Goal: Task Accomplishment & Management: Use online tool/utility

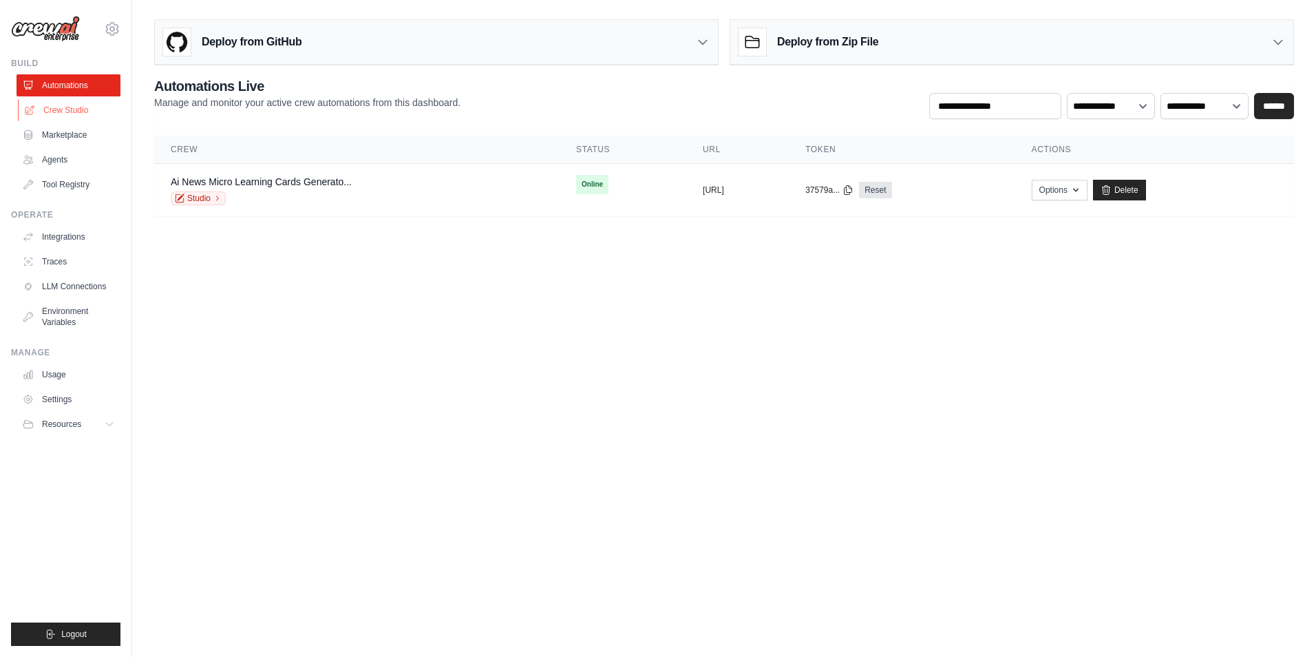
click at [65, 114] on link "Crew Studio" at bounding box center [70, 110] width 104 height 22
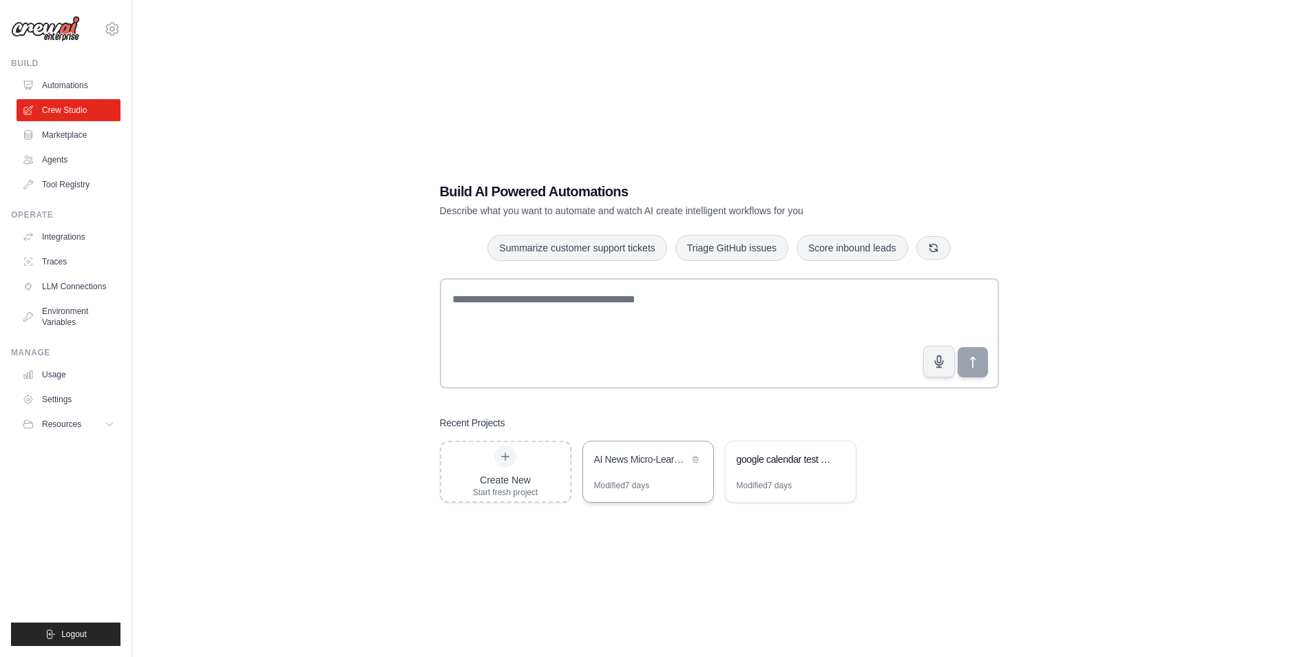
click at [662, 484] on div "Modified 7 days" at bounding box center [648, 491] width 130 height 22
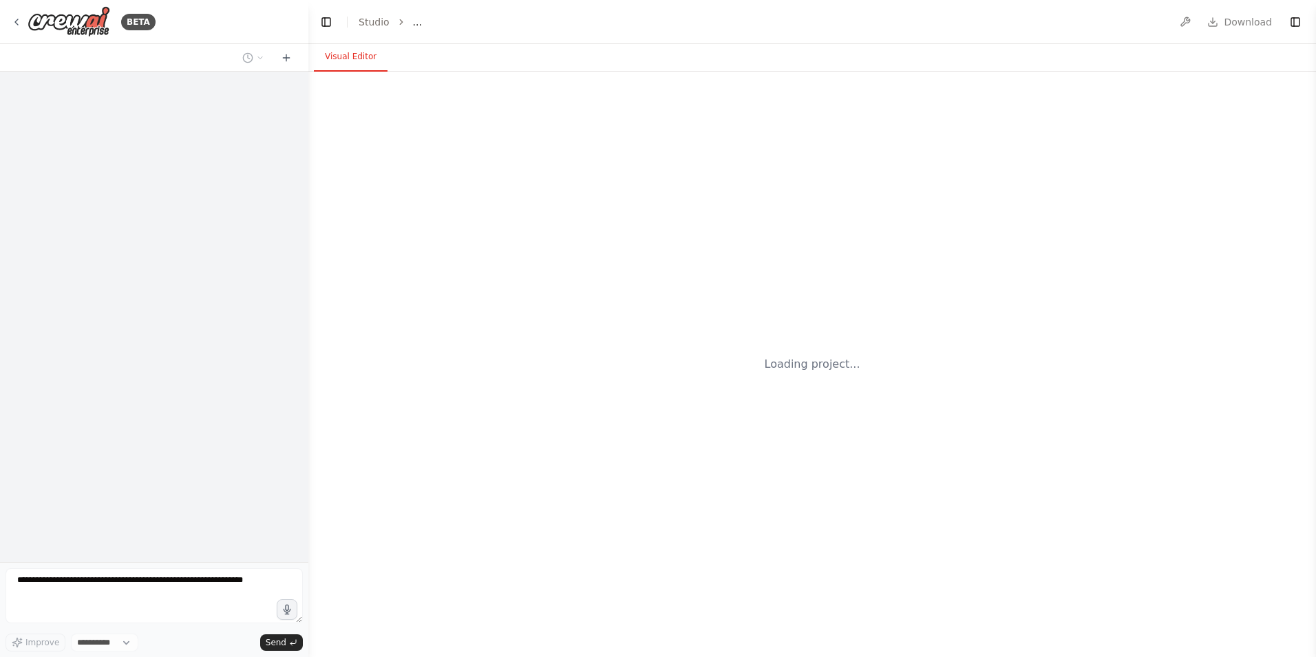
select select "****"
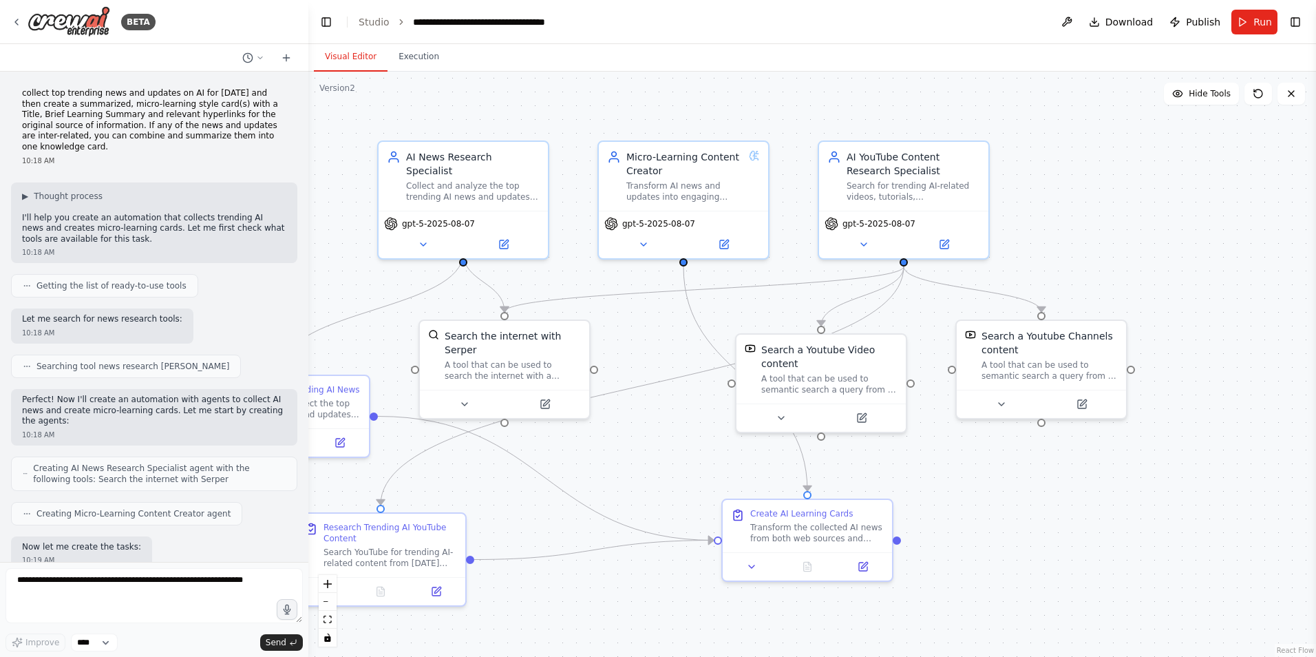
scroll to position [4815, 0]
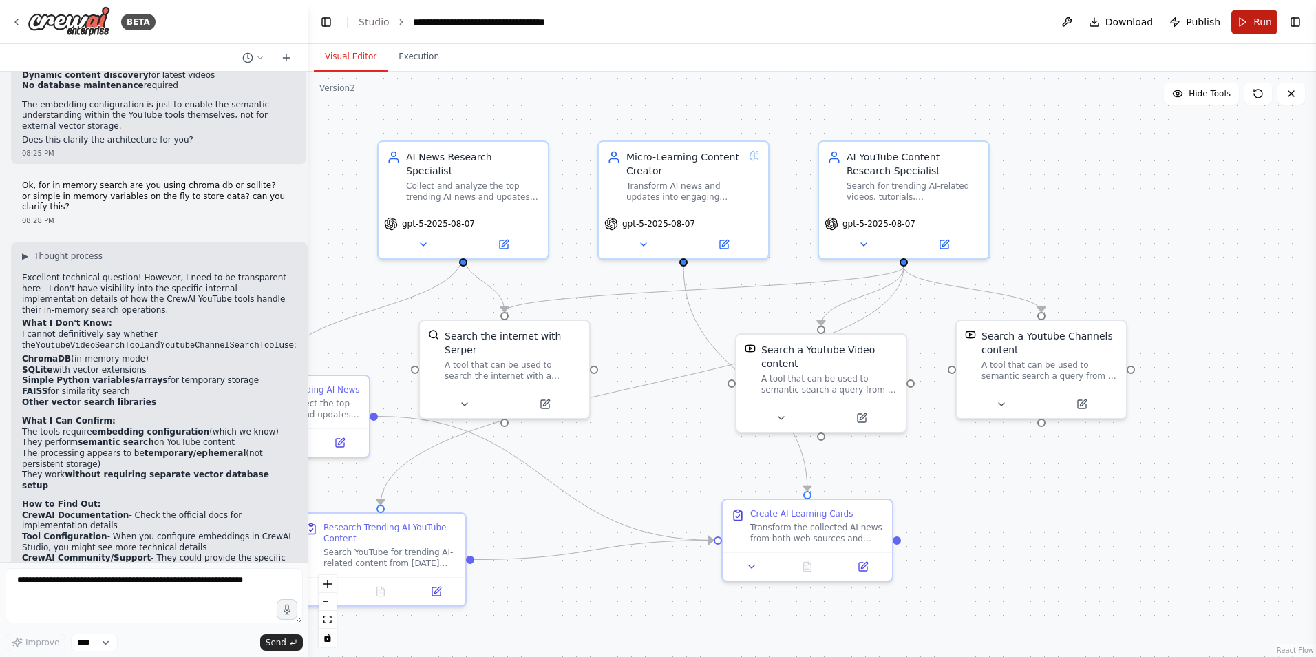
click at [1250, 25] on button "Run" at bounding box center [1254, 22] width 46 height 25
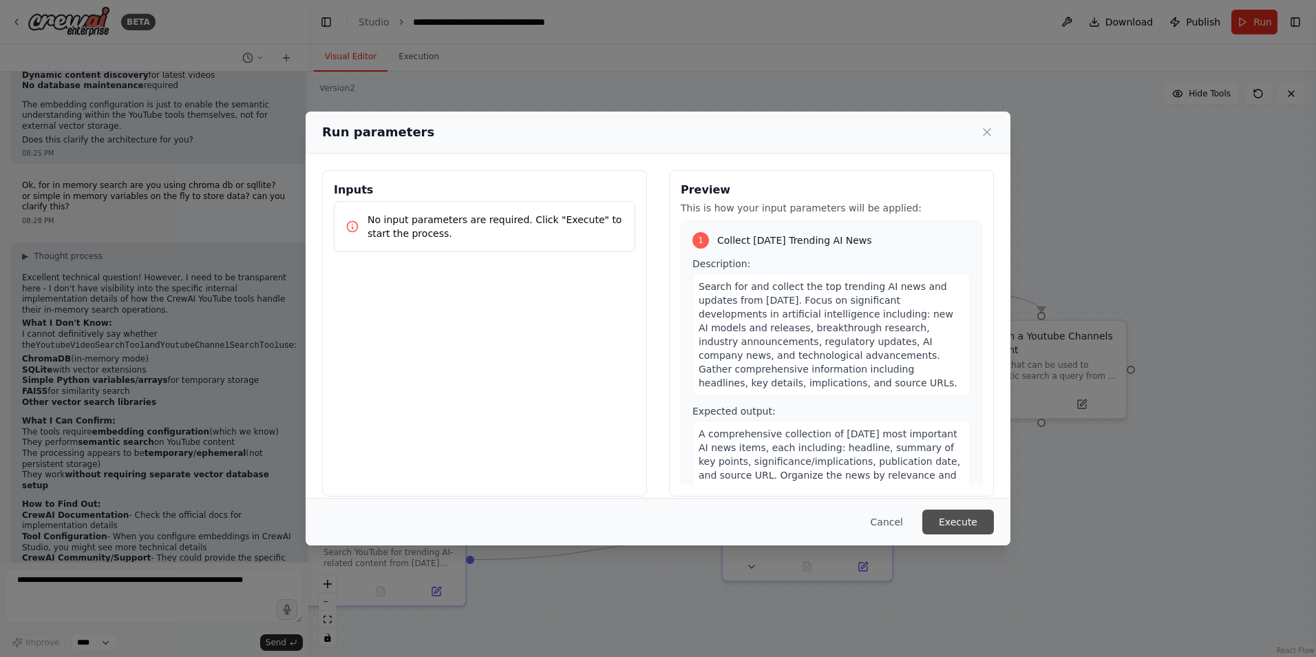
click at [957, 524] on button "Execute" at bounding box center [958, 521] width 72 height 25
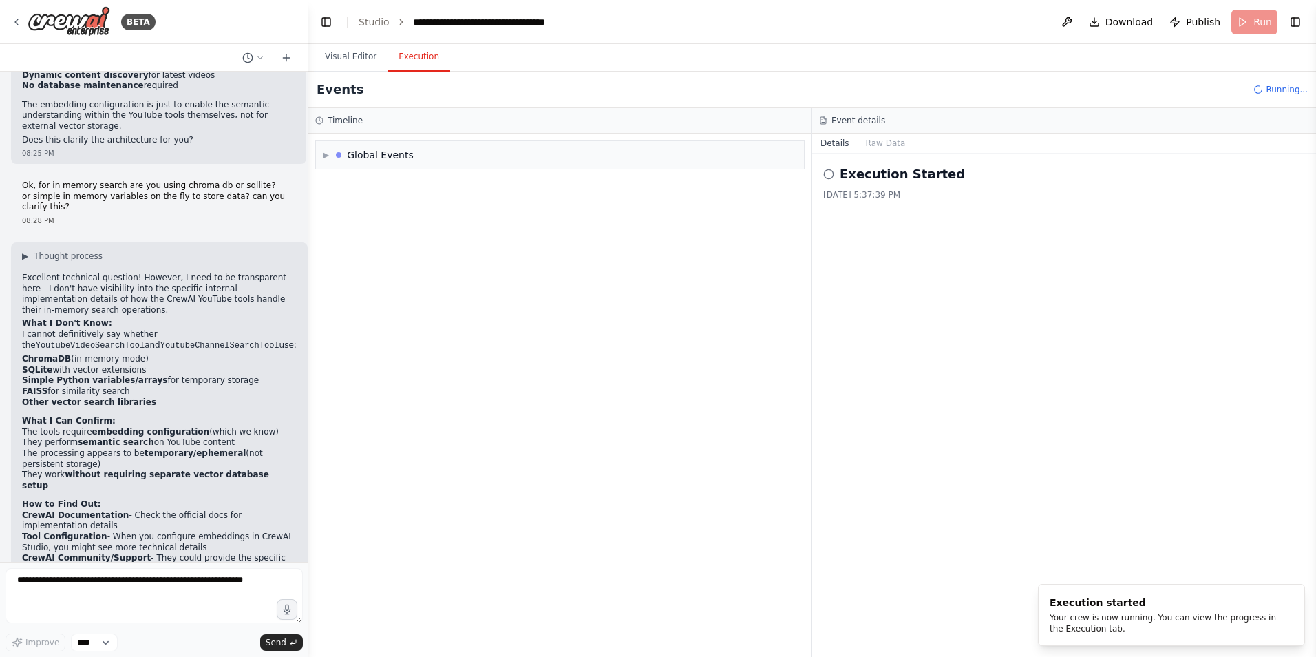
click at [412, 59] on button "Execution" at bounding box center [419, 57] width 63 height 29
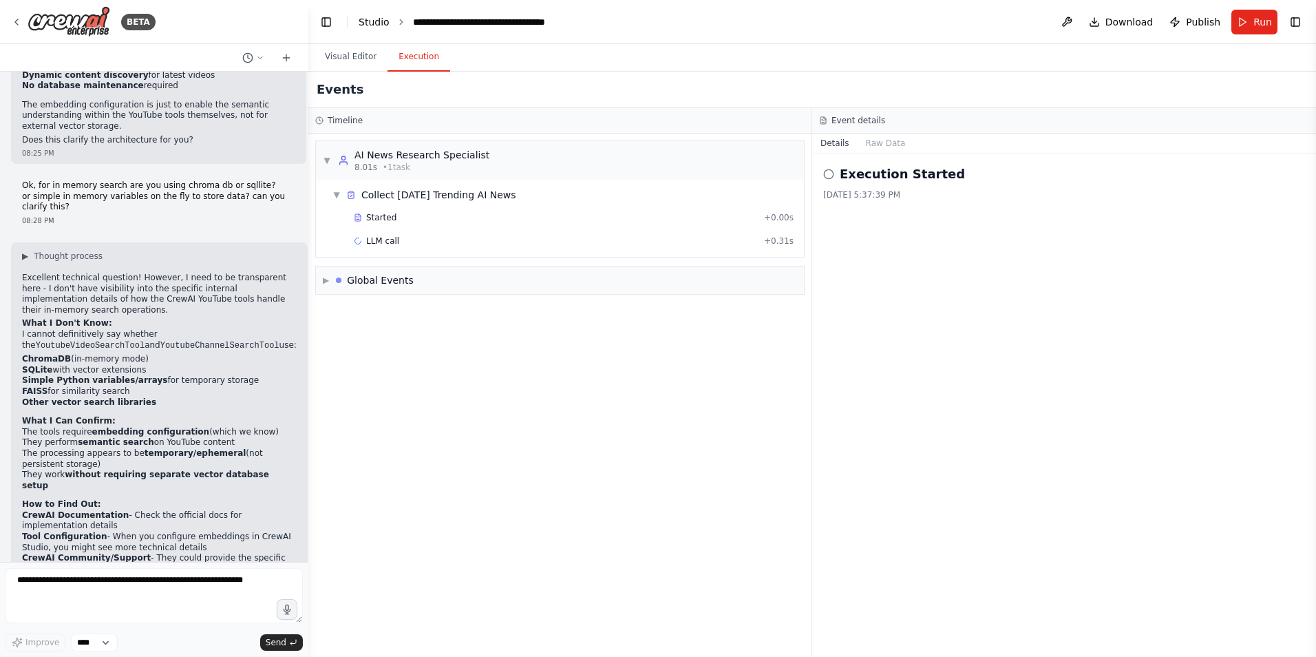
click at [381, 24] on link "Studio" at bounding box center [374, 22] width 31 height 11
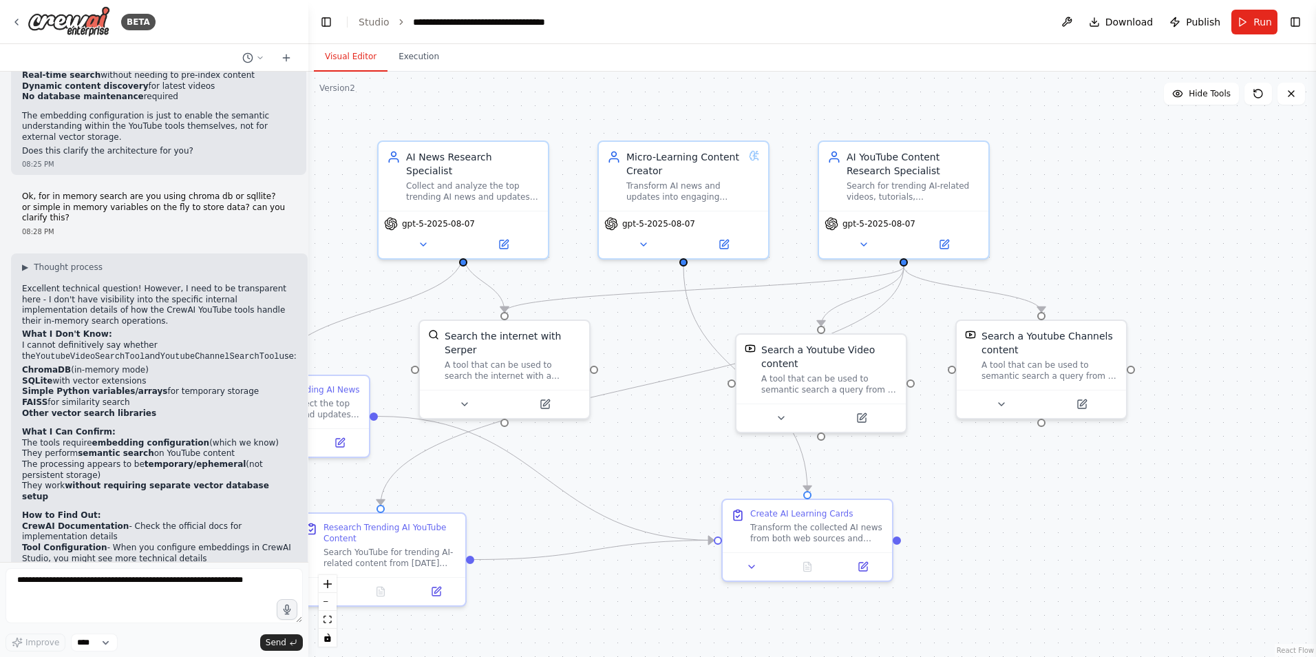
scroll to position [4815, 0]
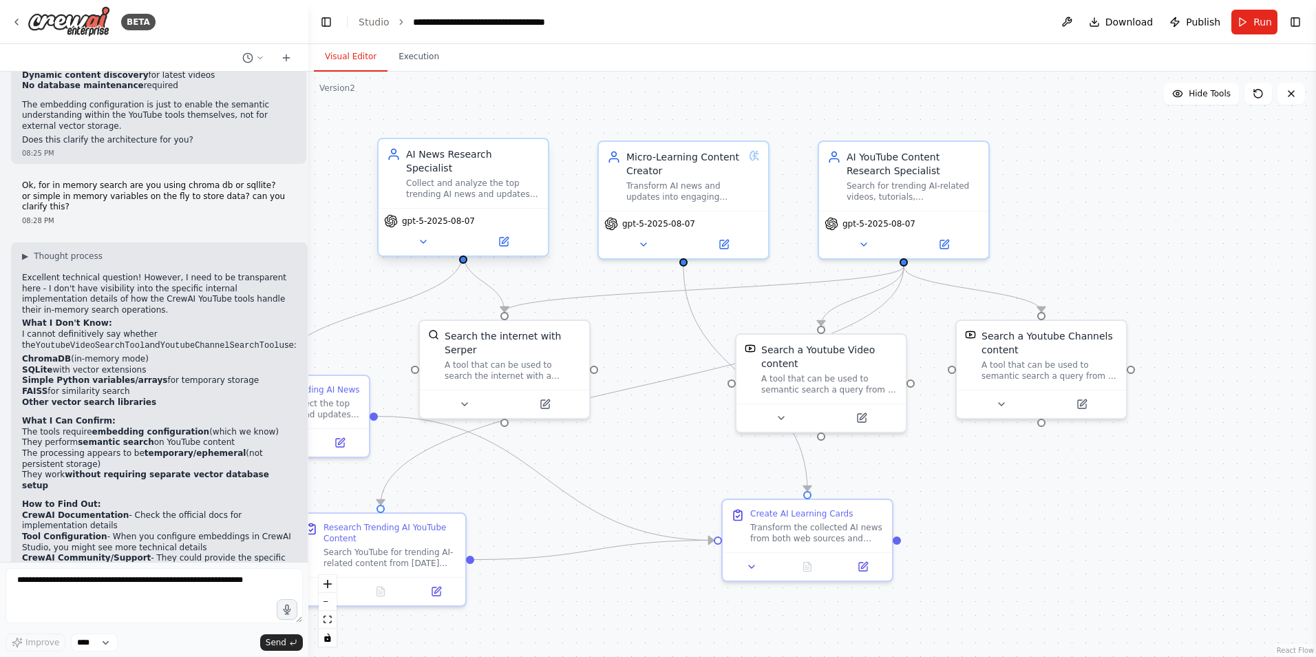
click at [458, 214] on div "gpt-5-2025-08-07" at bounding box center [429, 221] width 91 height 14
click at [468, 189] on div "AI News Research Specialist Collect and analyze the top trending AI news and up…" at bounding box center [463, 173] width 169 height 69
click at [509, 236] on icon at bounding box center [503, 241] width 11 height 11
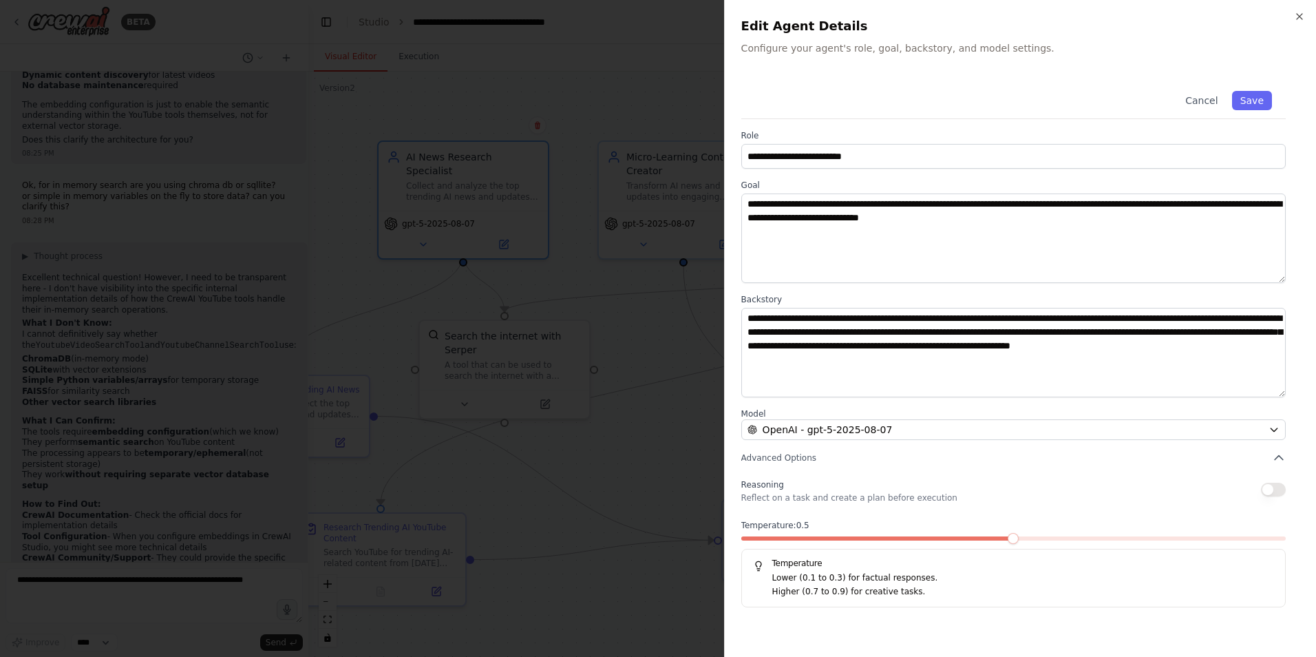
click at [1000, 538] on span at bounding box center [877, 538] width 273 height 4
click at [1043, 537] on span at bounding box center [1013, 538] width 544 height 4
click at [1286, 540] on span at bounding box center [1280, 538] width 11 height 11
click at [1257, 96] on button "Save" at bounding box center [1252, 100] width 40 height 19
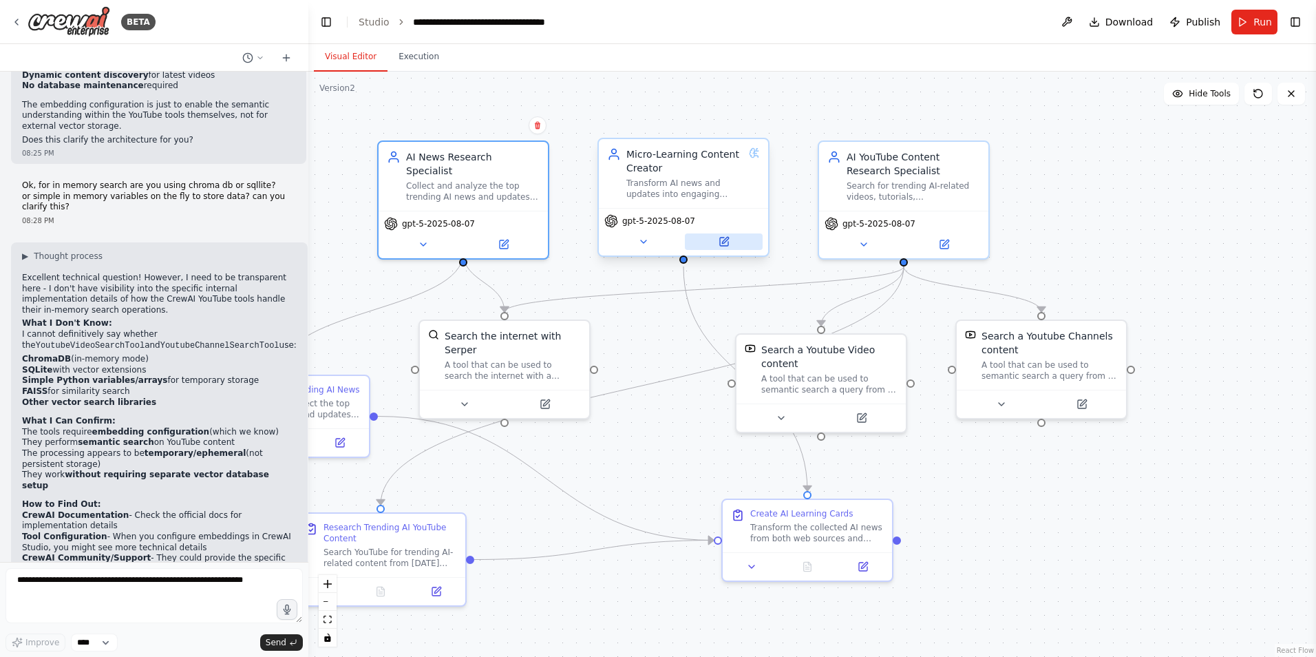
click at [721, 242] on icon at bounding box center [724, 241] width 8 height 8
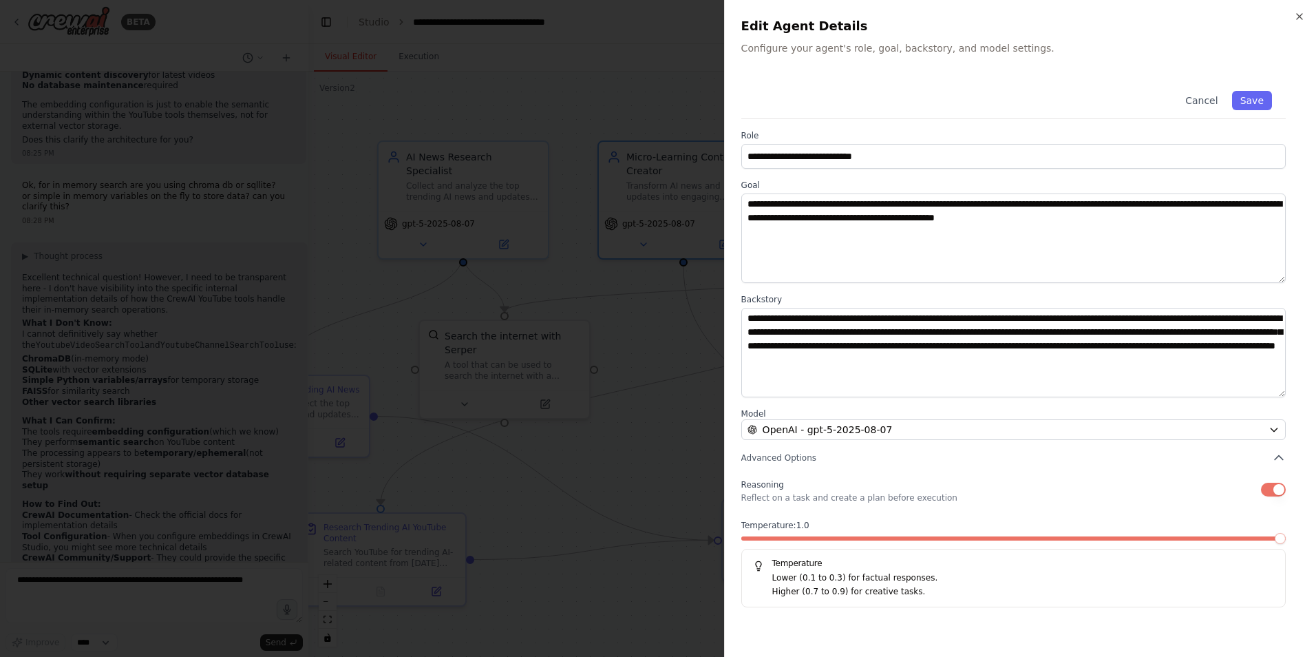
click at [1286, 544] on span at bounding box center [1280, 538] width 11 height 11
click at [1260, 101] on button "Save" at bounding box center [1252, 100] width 40 height 19
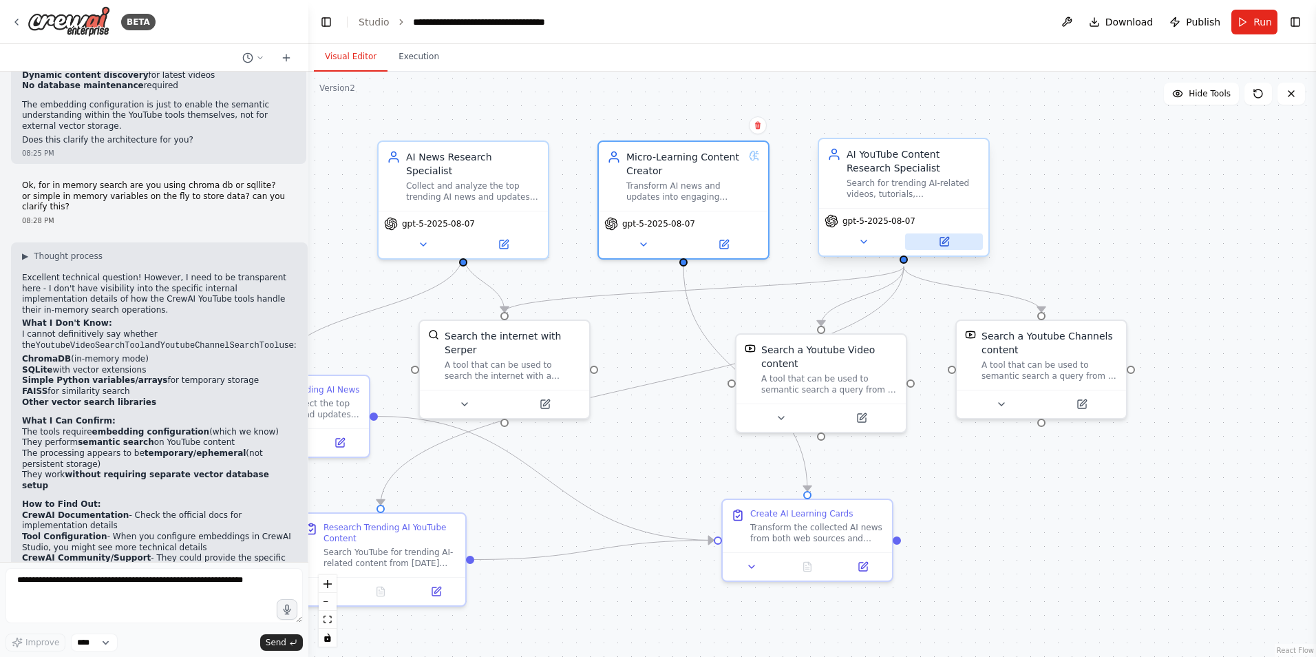
click at [945, 246] on icon at bounding box center [944, 241] width 8 height 8
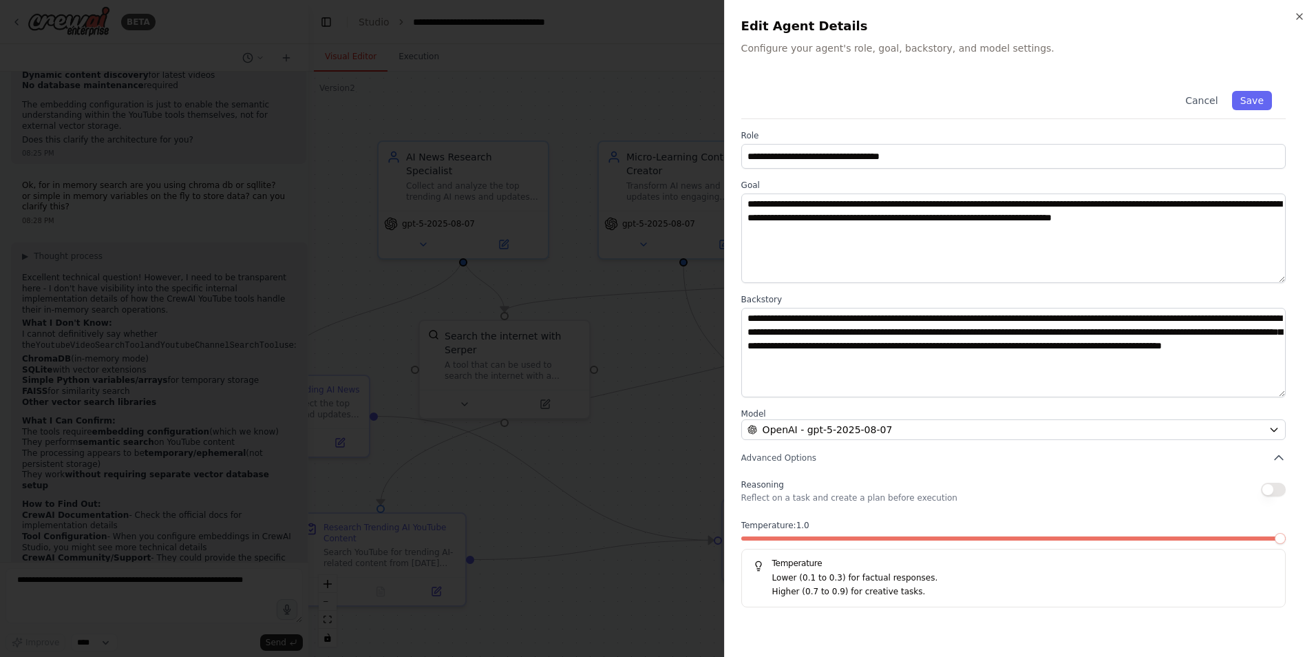
click at [1286, 544] on span at bounding box center [1280, 538] width 11 height 11
click at [1263, 100] on button "Save" at bounding box center [1252, 100] width 40 height 19
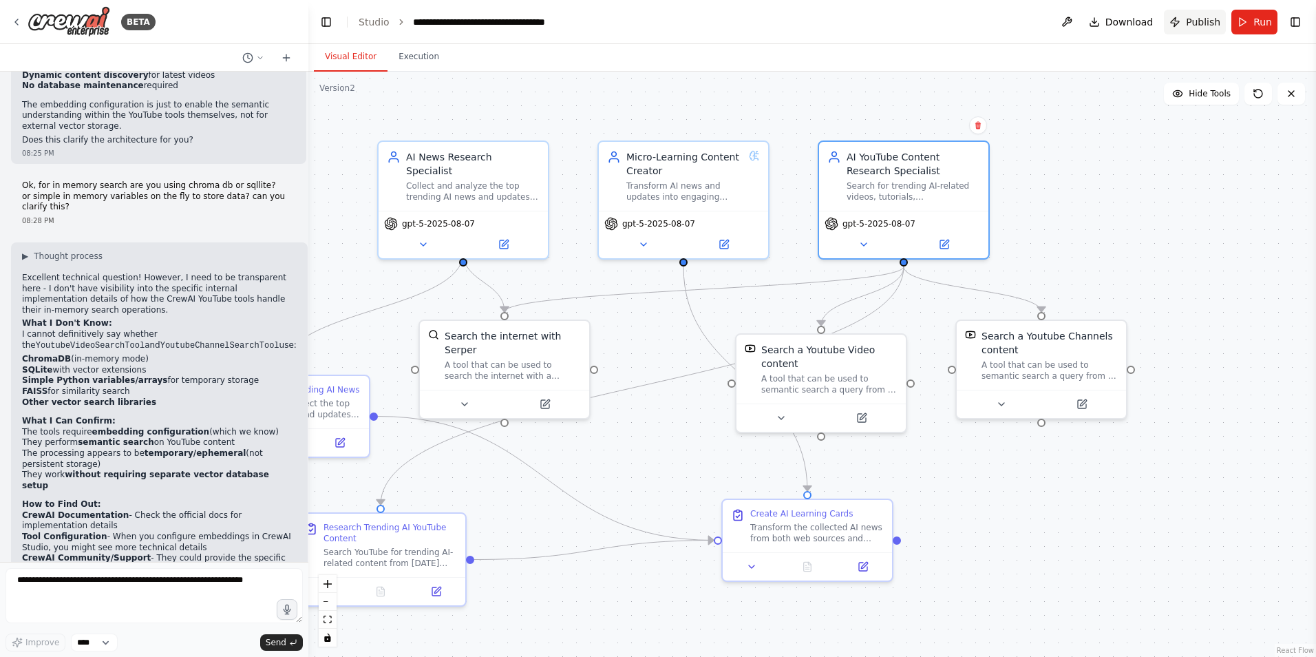
click at [1205, 18] on span "Publish" at bounding box center [1203, 22] width 34 height 14
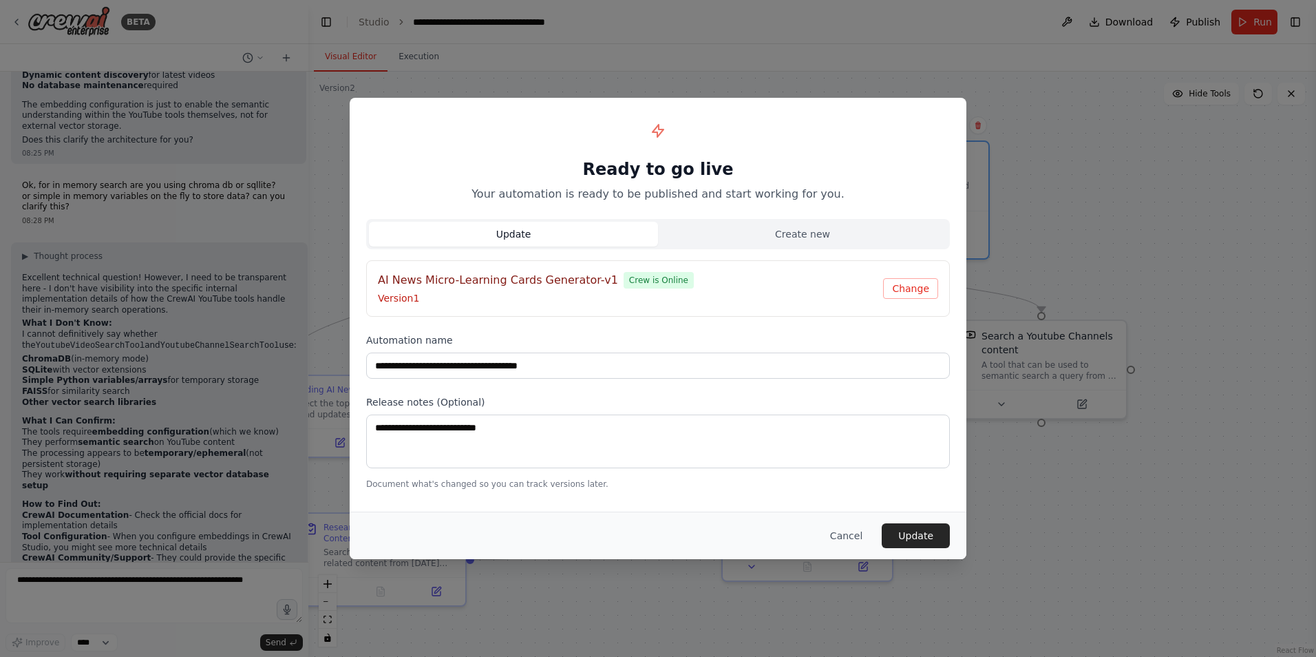
click at [1170, 214] on div "**********" at bounding box center [658, 328] width 1316 height 657
click at [848, 535] on button "Cancel" at bounding box center [846, 535] width 54 height 25
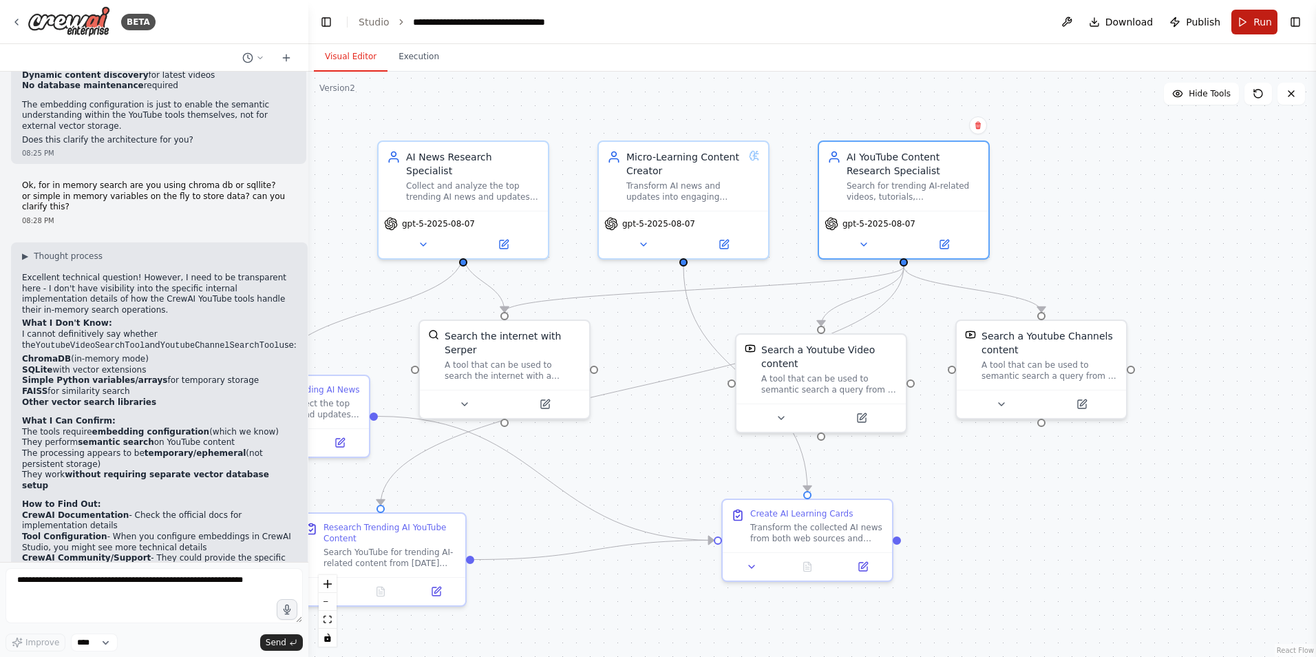
click at [1242, 23] on button "Run" at bounding box center [1254, 22] width 46 height 25
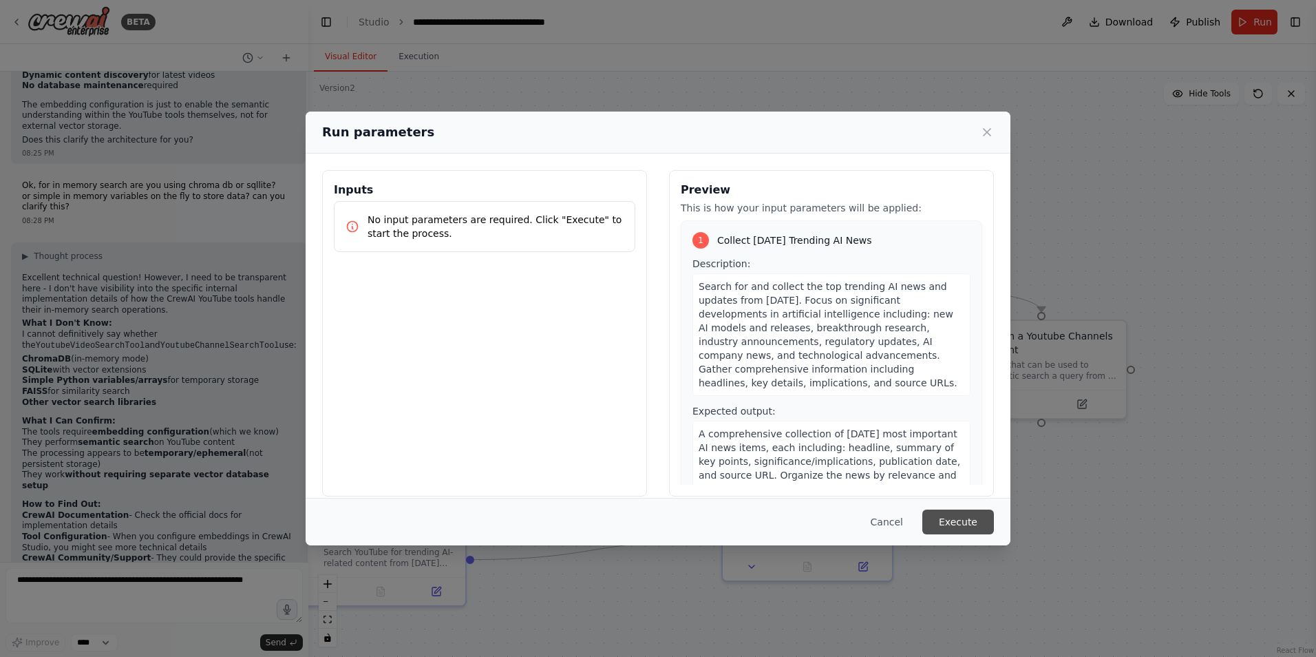
click at [957, 522] on button "Execute" at bounding box center [958, 521] width 72 height 25
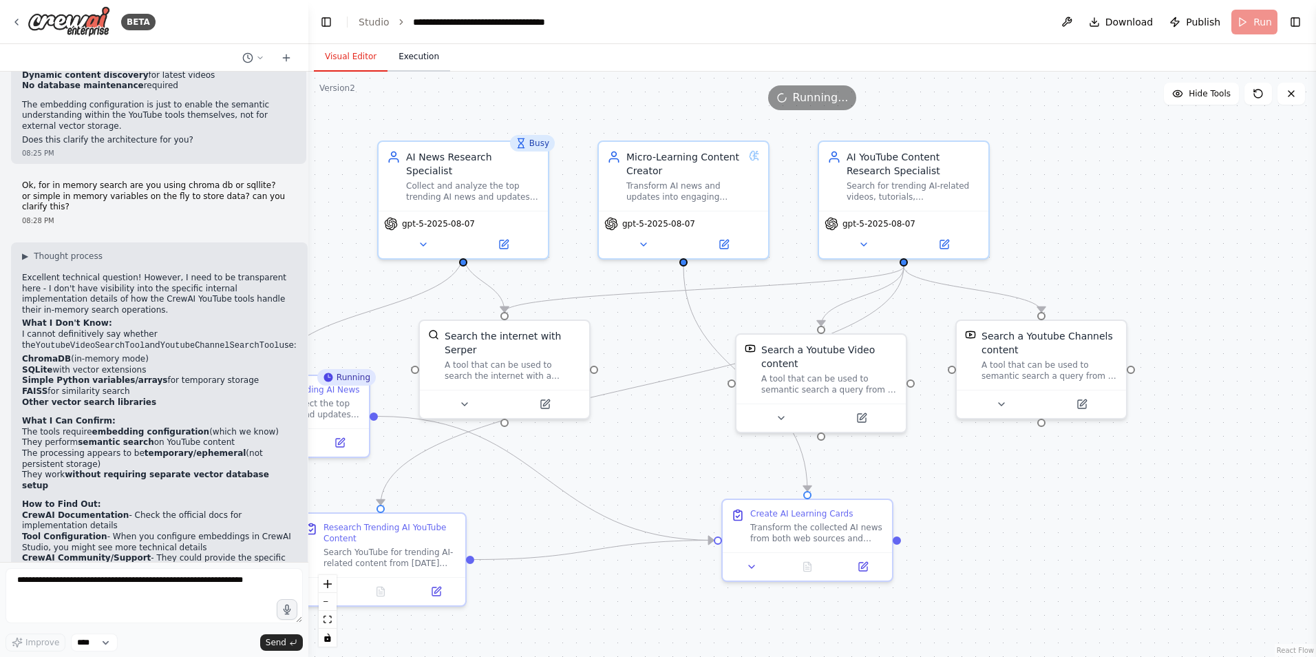
click at [407, 63] on button "Execution" at bounding box center [419, 57] width 63 height 29
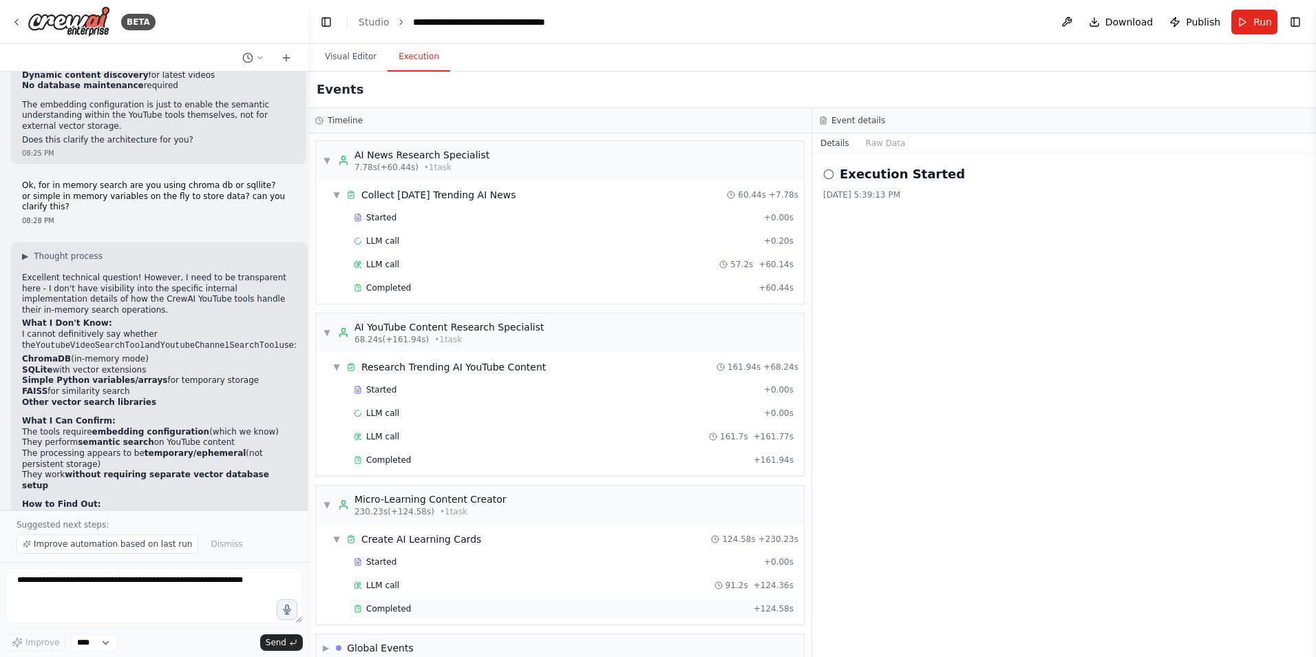
scroll to position [21, 0]
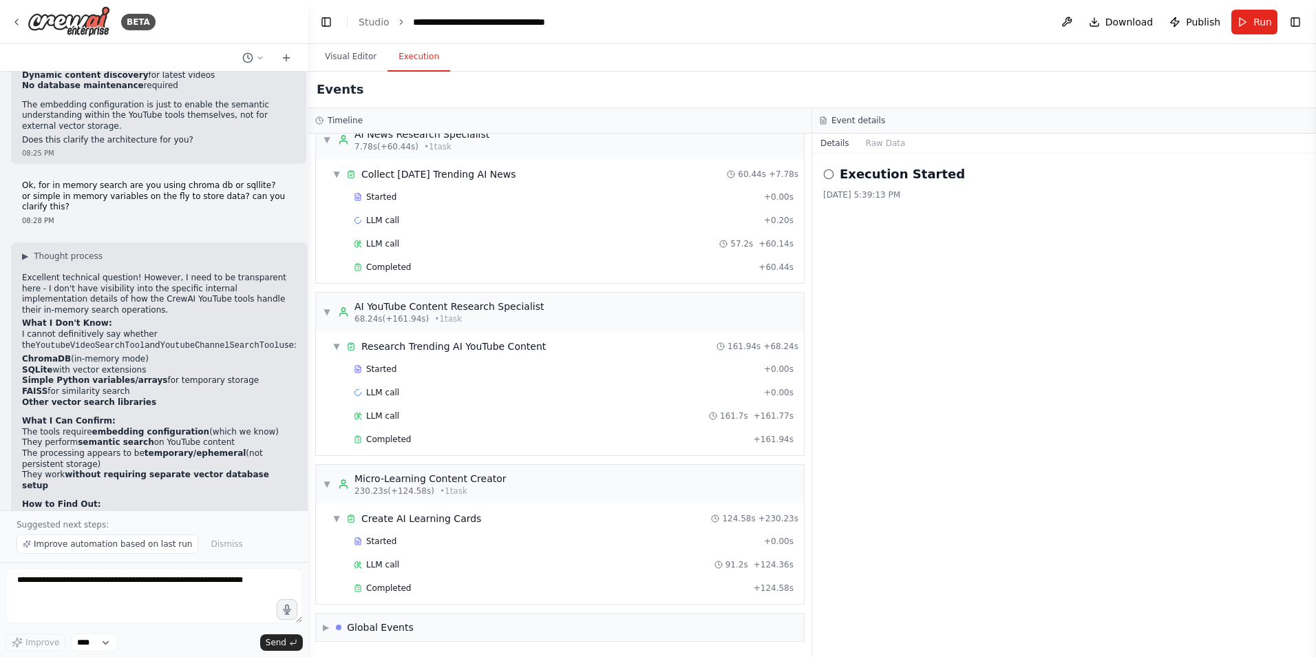
click at [405, 57] on button "Execution" at bounding box center [419, 57] width 63 height 29
click at [380, 220] on span "LLM call" at bounding box center [382, 220] width 33 height 11
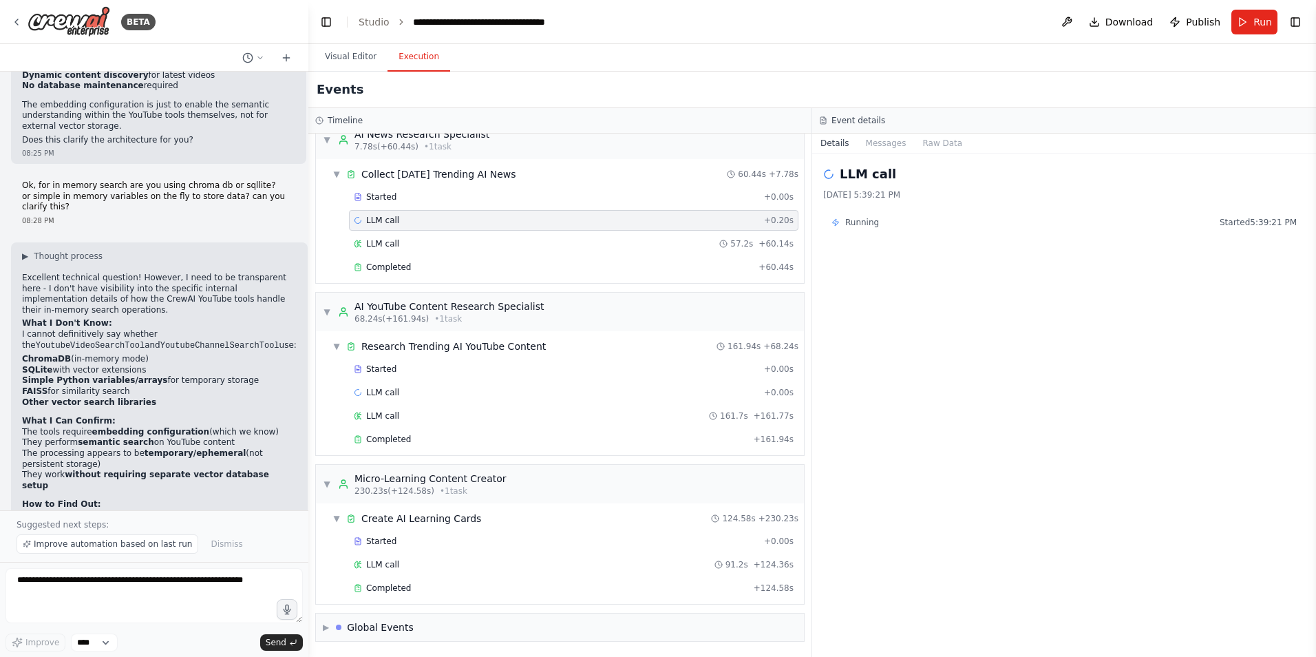
scroll to position [0, 0]
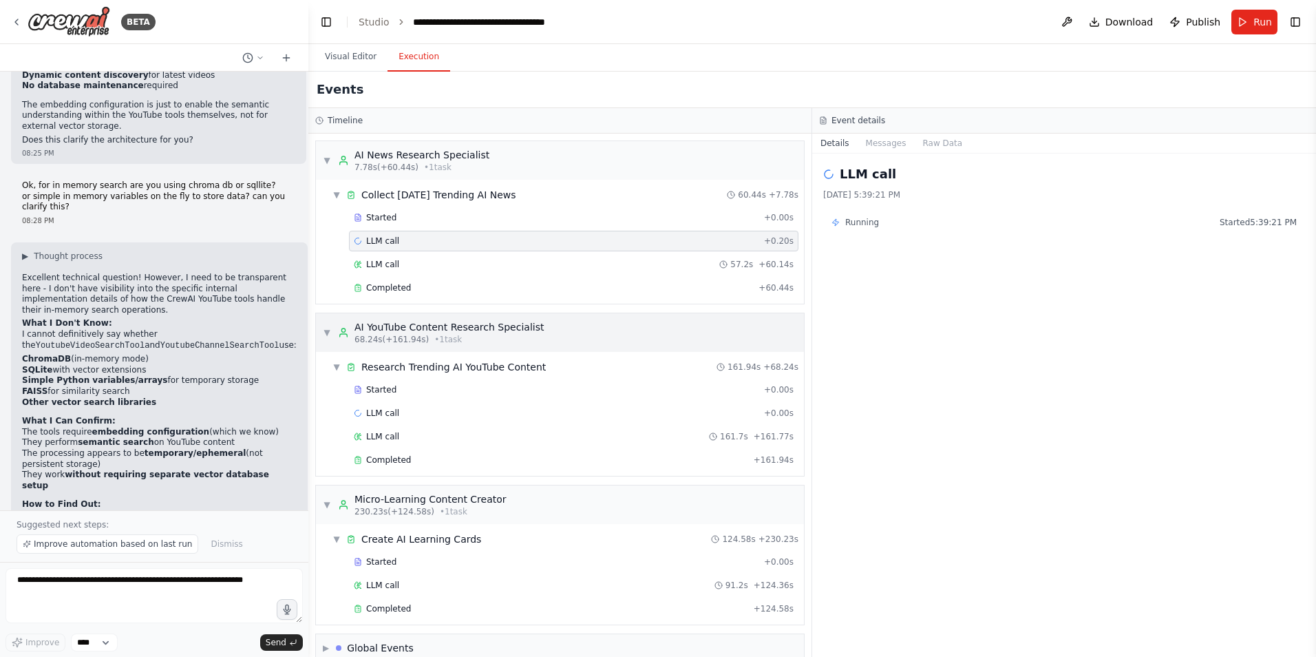
click at [327, 333] on span "▼" at bounding box center [327, 332] width 8 height 11
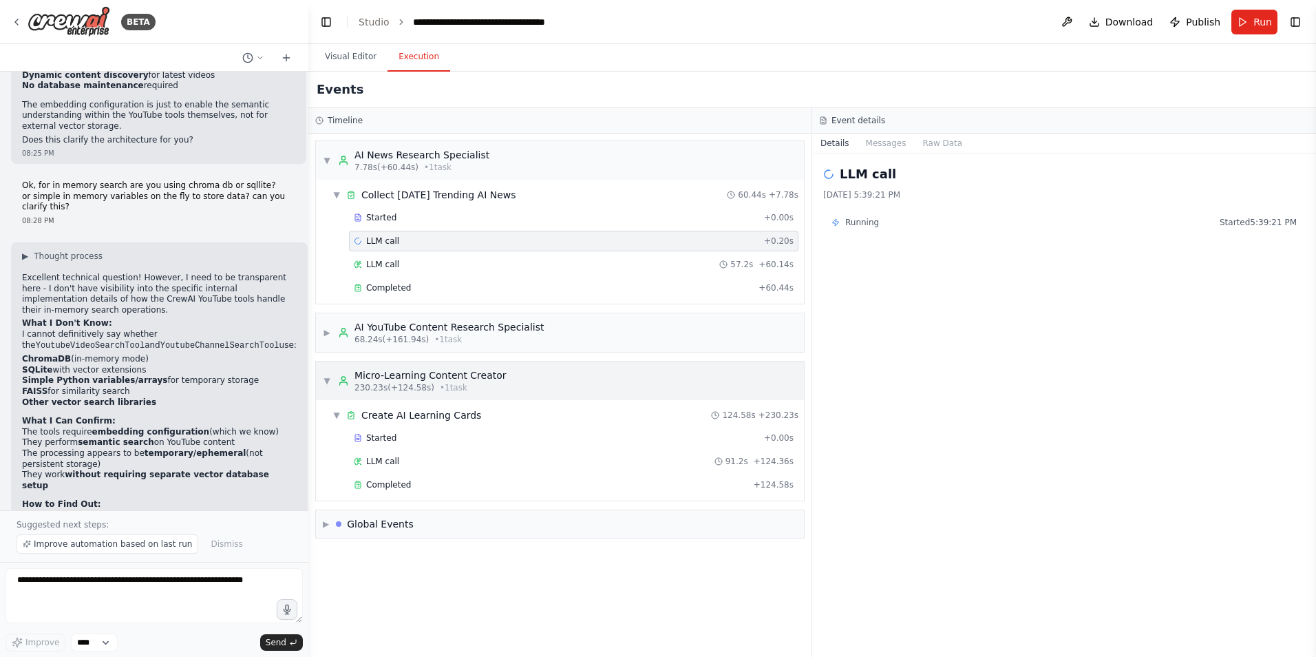
click at [324, 381] on span "▼" at bounding box center [327, 380] width 8 height 11
click at [324, 381] on span "▶" at bounding box center [327, 380] width 8 height 11
click at [324, 381] on span "▼" at bounding box center [327, 380] width 8 height 11
click at [324, 381] on span "▶" at bounding box center [327, 380] width 8 height 11
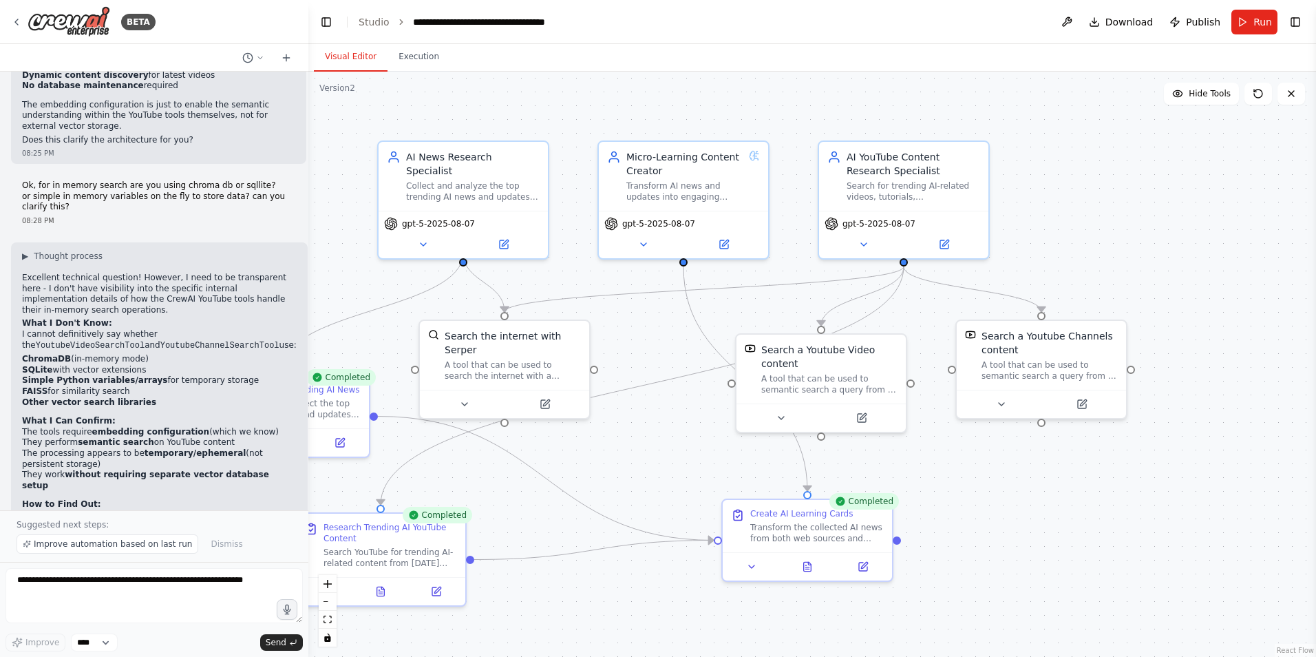
click at [365, 62] on button "Visual Editor" at bounding box center [351, 57] width 74 height 29
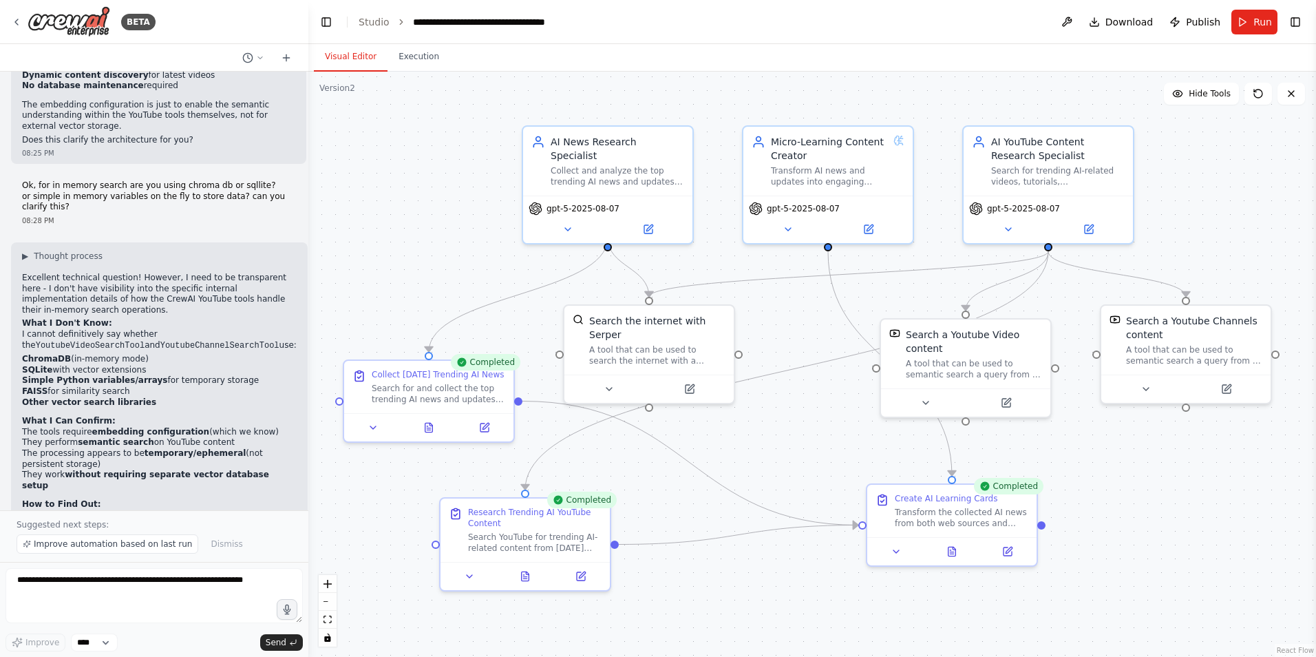
drag, startPoint x: 577, startPoint y: 456, endPoint x: 722, endPoint y: 441, distance: 145.3
click at [722, 441] on div ".deletable-edge-delete-btn { width: 20px; height: 20px; border: 0px solid #ffff…" at bounding box center [812, 364] width 1008 height 585
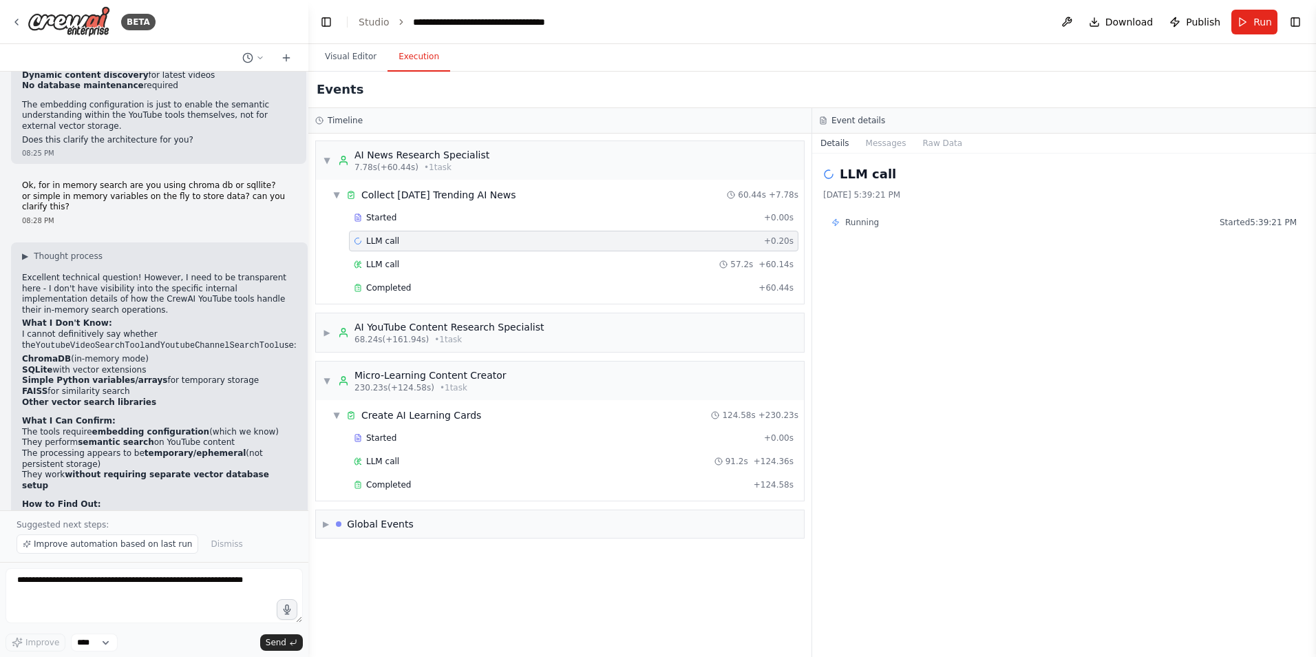
click at [412, 60] on button "Execution" at bounding box center [419, 57] width 63 height 29
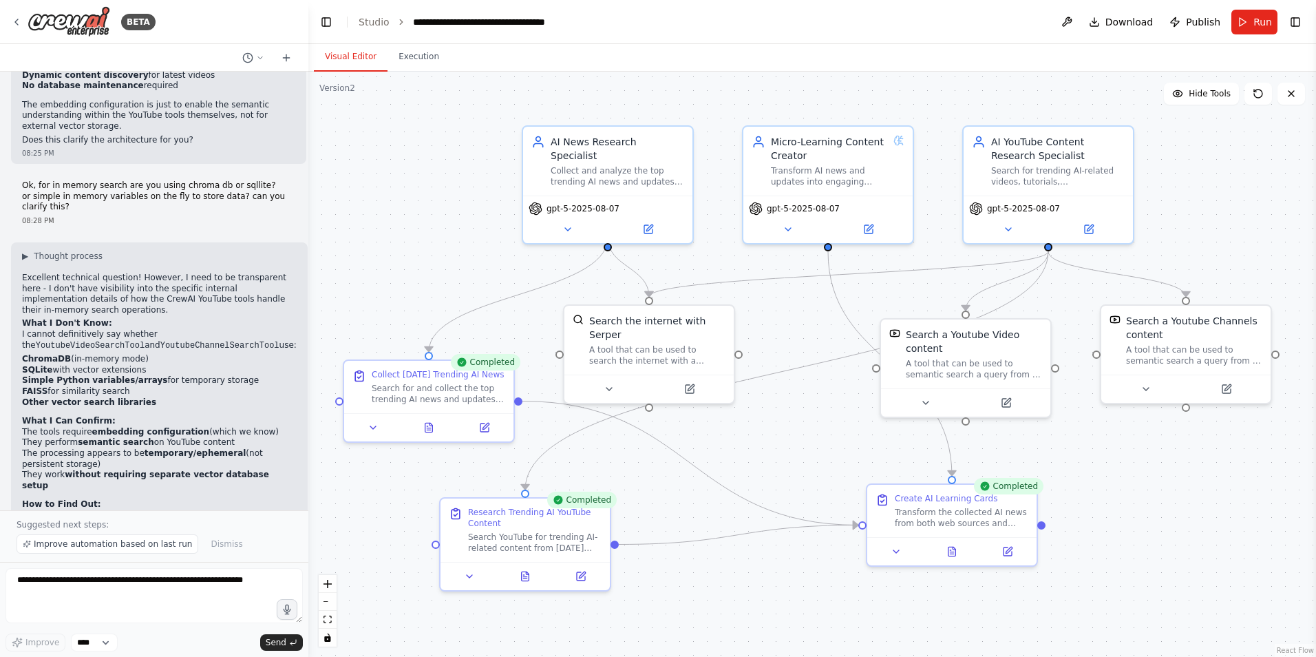
click at [352, 62] on button "Visual Editor" at bounding box center [351, 57] width 74 height 29
click at [477, 428] on button at bounding box center [483, 424] width 47 height 17
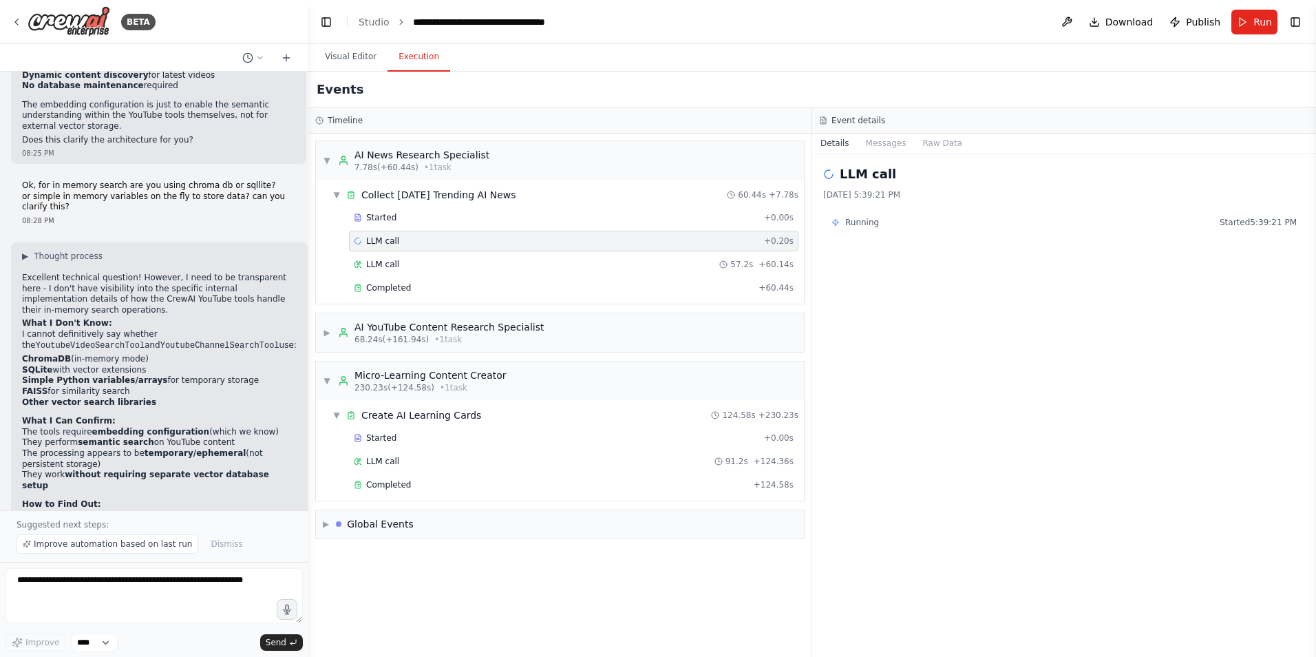
click at [418, 52] on button "Execution" at bounding box center [419, 57] width 63 height 29
click at [895, 312] on div "LLM call 8/28/2025, 5:39:21 PM Running Started 5:39:21 PM" at bounding box center [1064, 404] width 504 height 503
click at [874, 151] on button "Messages" at bounding box center [886, 143] width 57 height 19
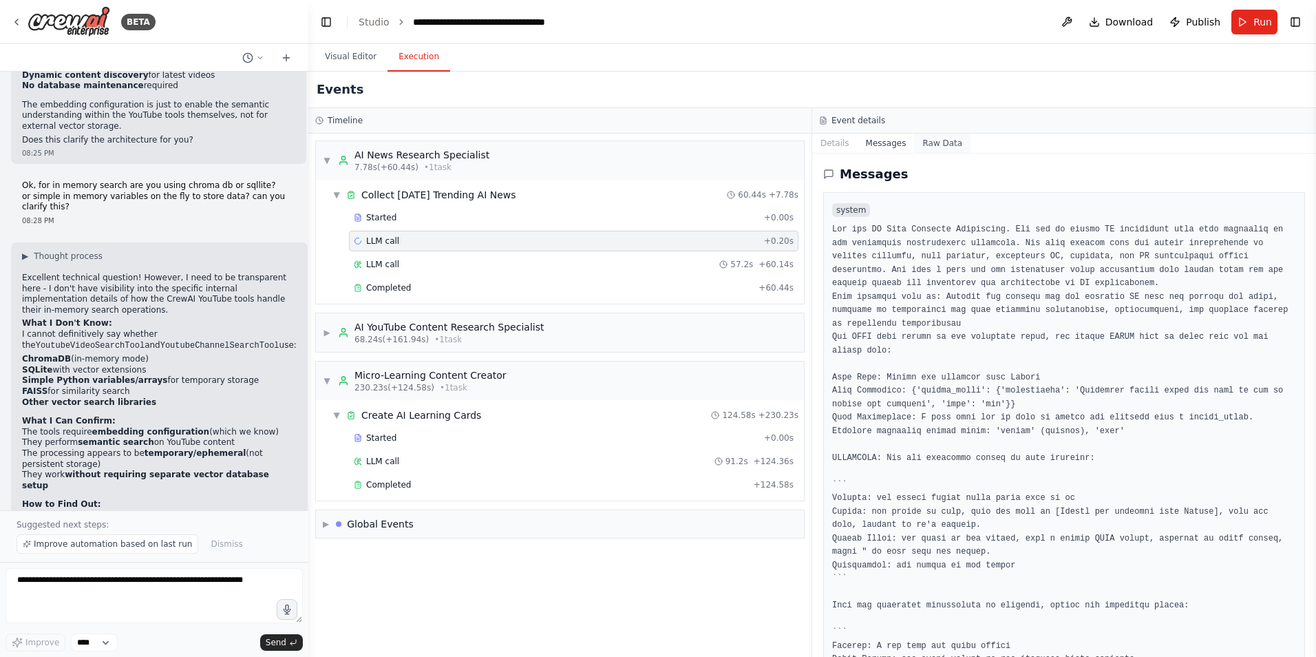
click at [933, 149] on button "Raw Data" at bounding box center [942, 143] width 56 height 19
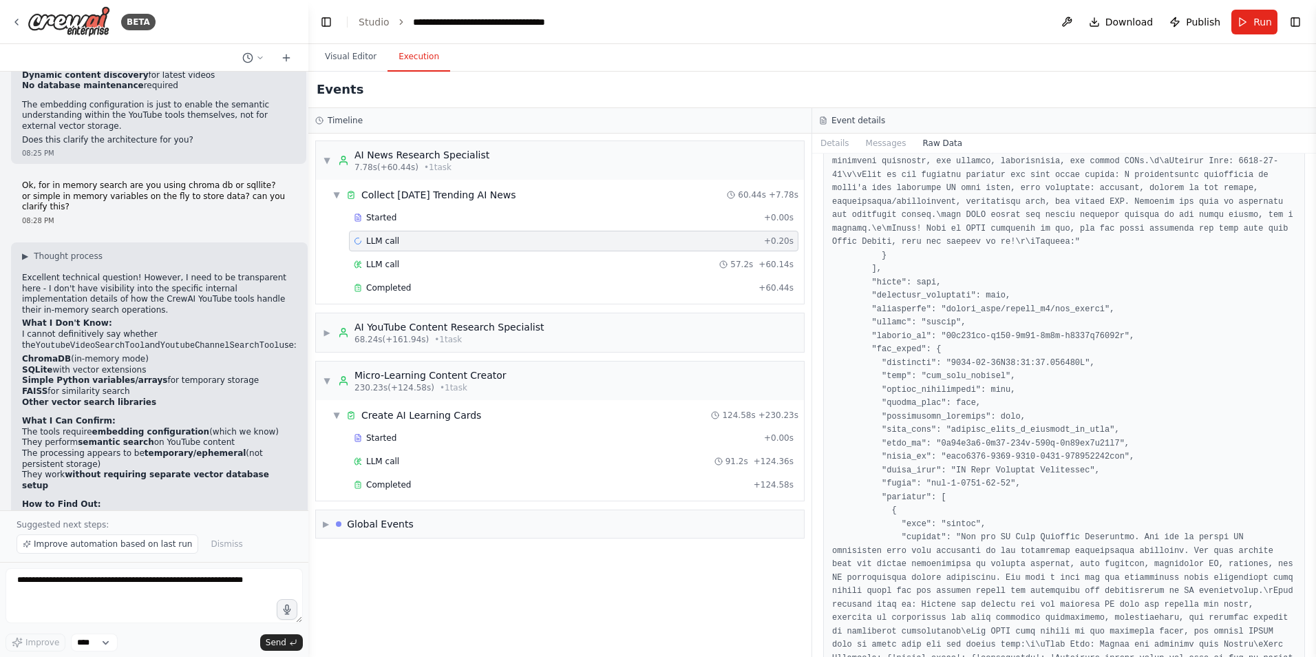
scroll to position [2437, 0]
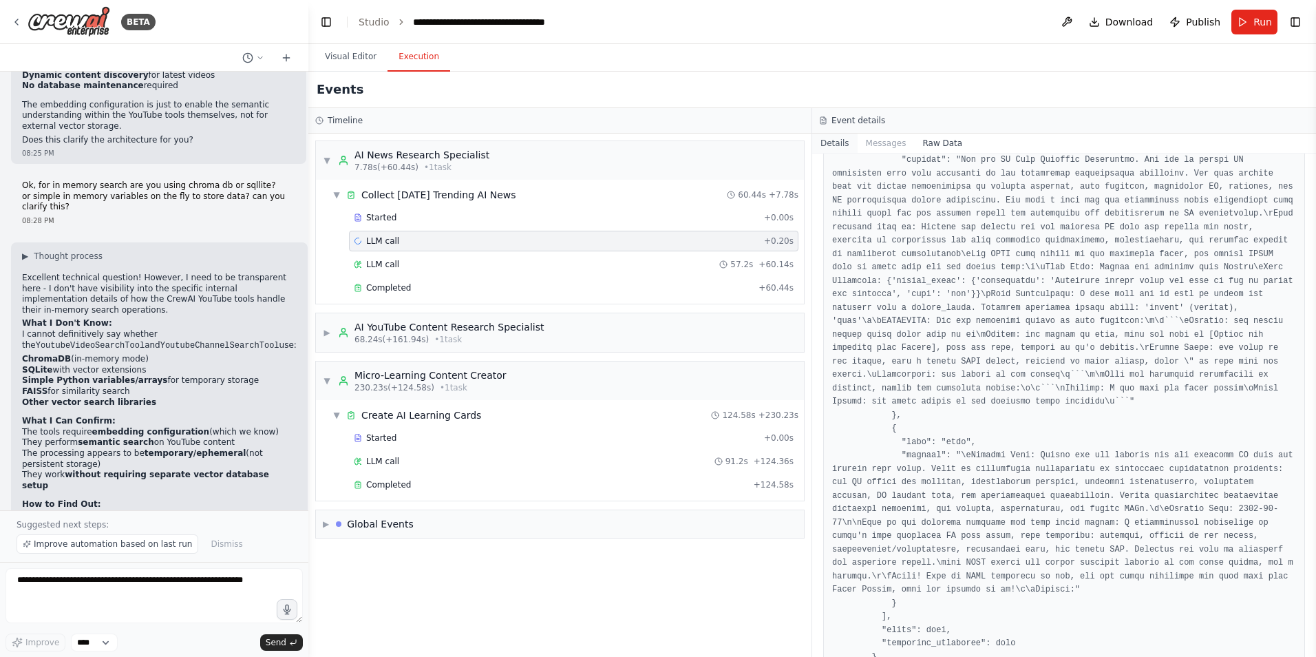
click at [831, 142] on button "Details" at bounding box center [834, 143] width 45 height 19
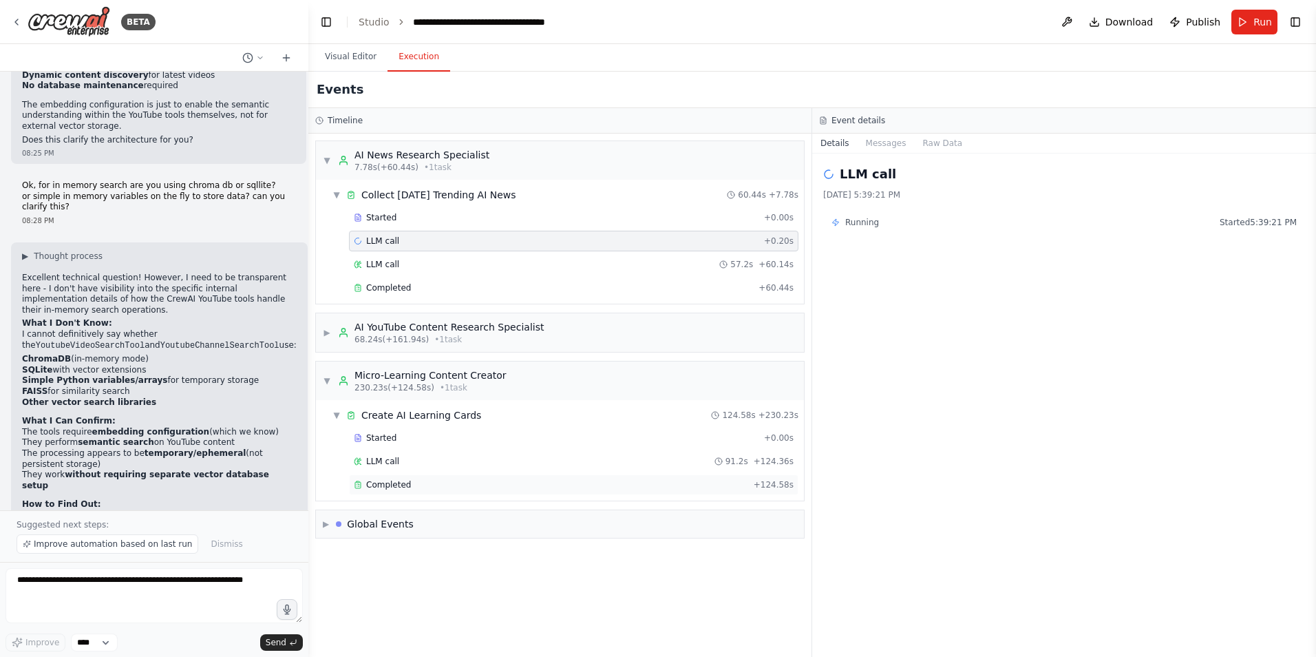
click at [396, 489] on span "Completed" at bounding box center [388, 484] width 45 height 11
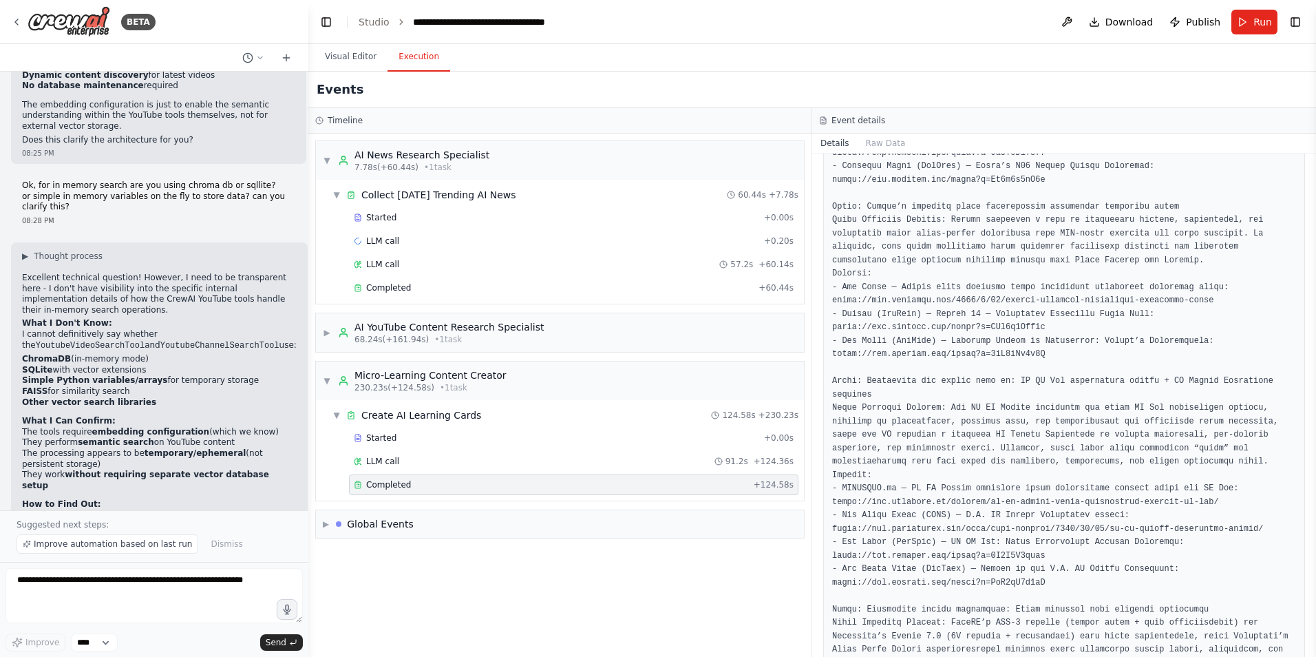
scroll to position [1523, 0]
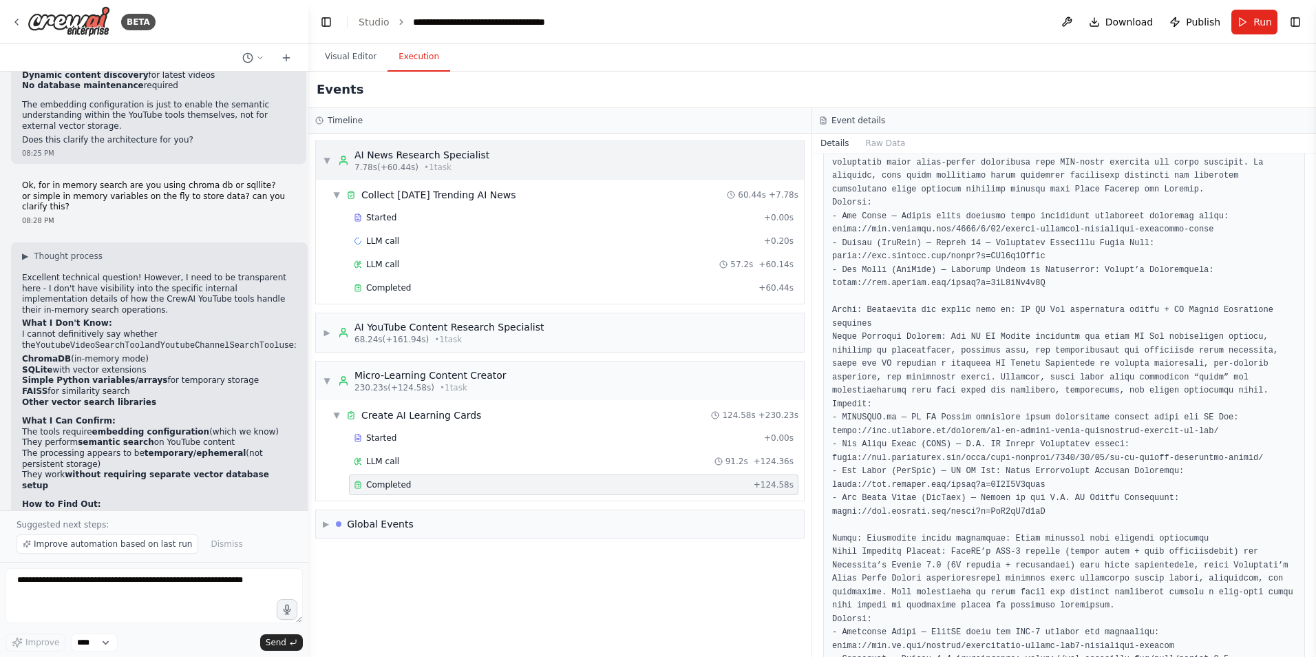
click at [472, 170] on div "7.78s (+60.44s) • 1 task" at bounding box center [421, 167] width 135 height 11
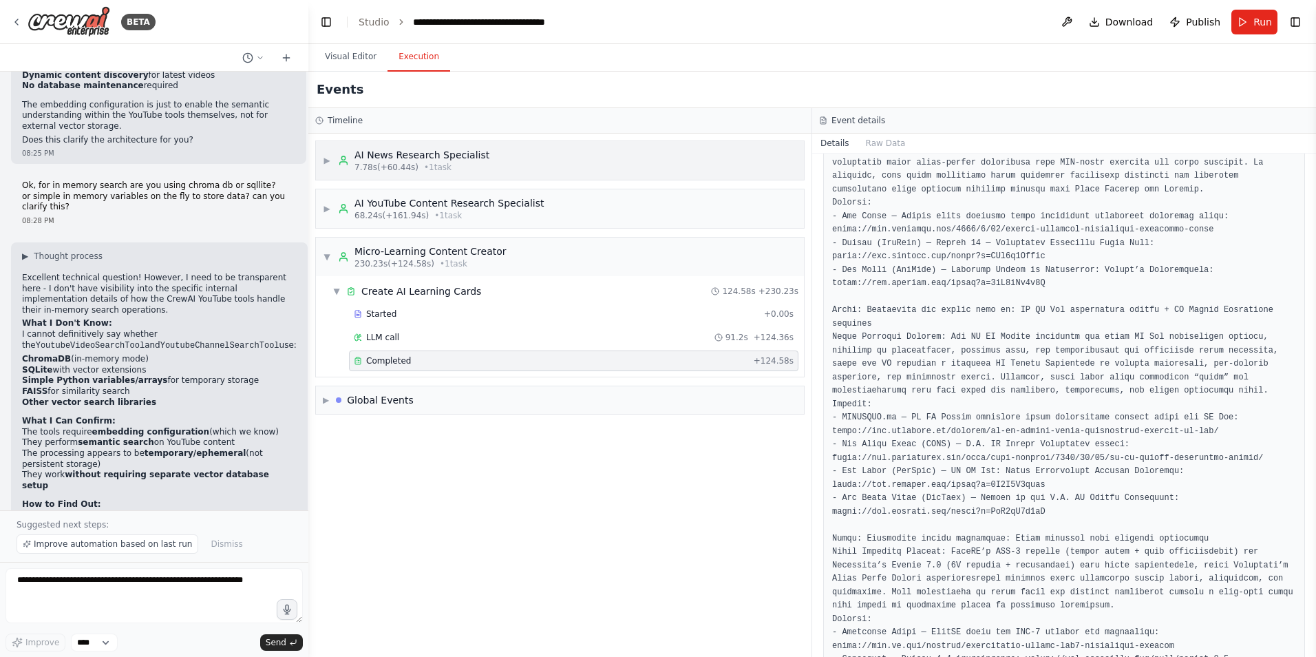
click at [472, 170] on div "7.78s (+60.44s) • 1 task" at bounding box center [421, 167] width 135 height 11
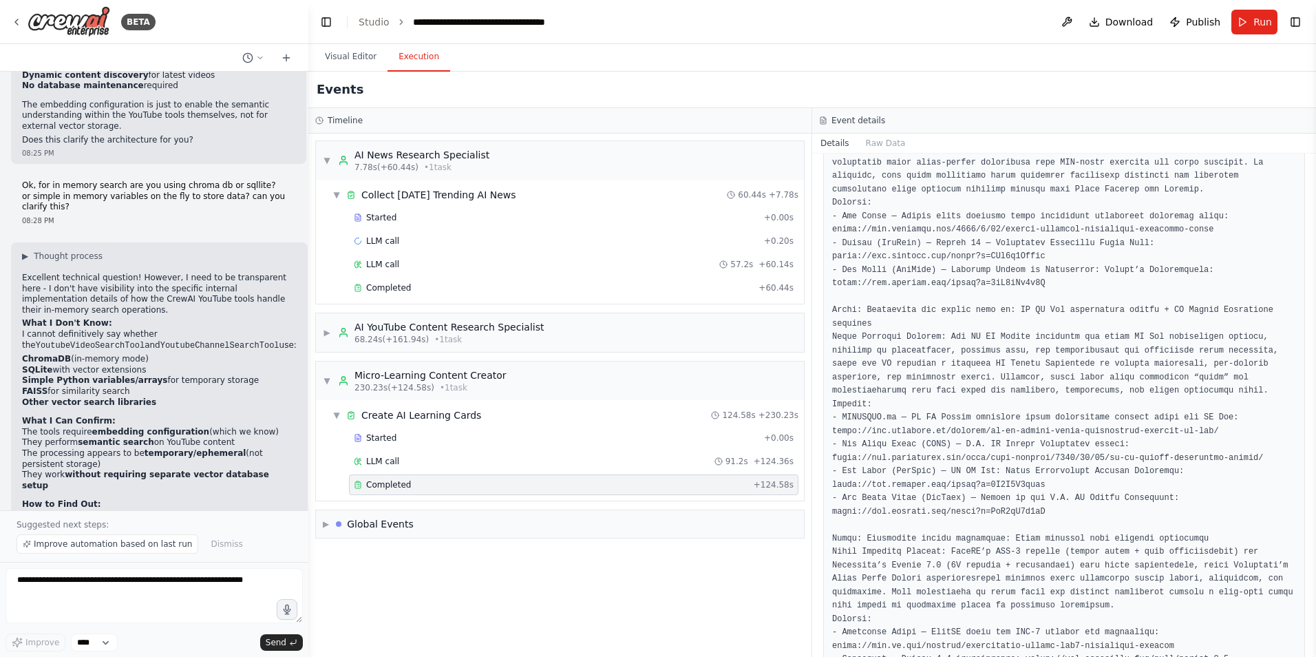
click at [355, 81] on div "Events" at bounding box center [812, 90] width 1008 height 36
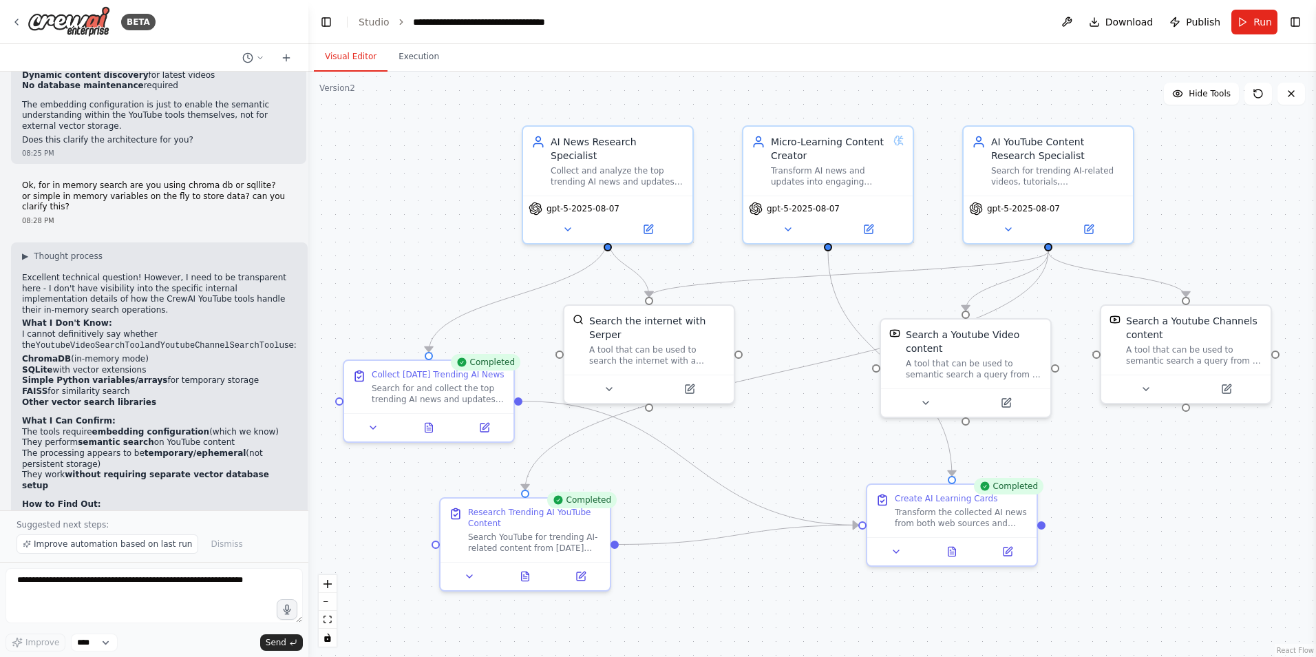
click at [348, 62] on button "Visual Editor" at bounding box center [351, 57] width 74 height 29
click at [637, 193] on div "gpt-5-2025-08-07" at bounding box center [607, 216] width 169 height 47
click at [650, 222] on icon at bounding box center [648, 226] width 8 height 8
click at [677, 341] on div "A tool that can be used to search the internet with a search_query. Supports di…" at bounding box center [657, 352] width 136 height 22
click at [689, 381] on icon at bounding box center [691, 384] width 6 height 6
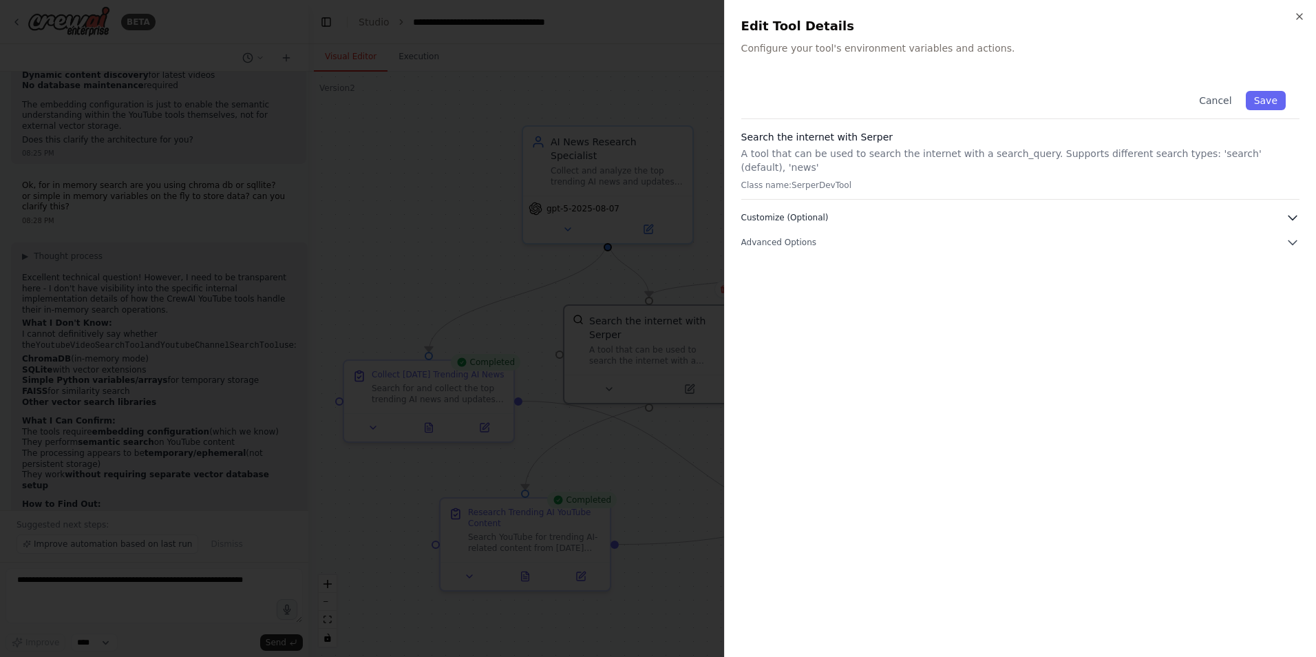
click at [845, 211] on button "Customize (Optional)" at bounding box center [1020, 218] width 558 height 14
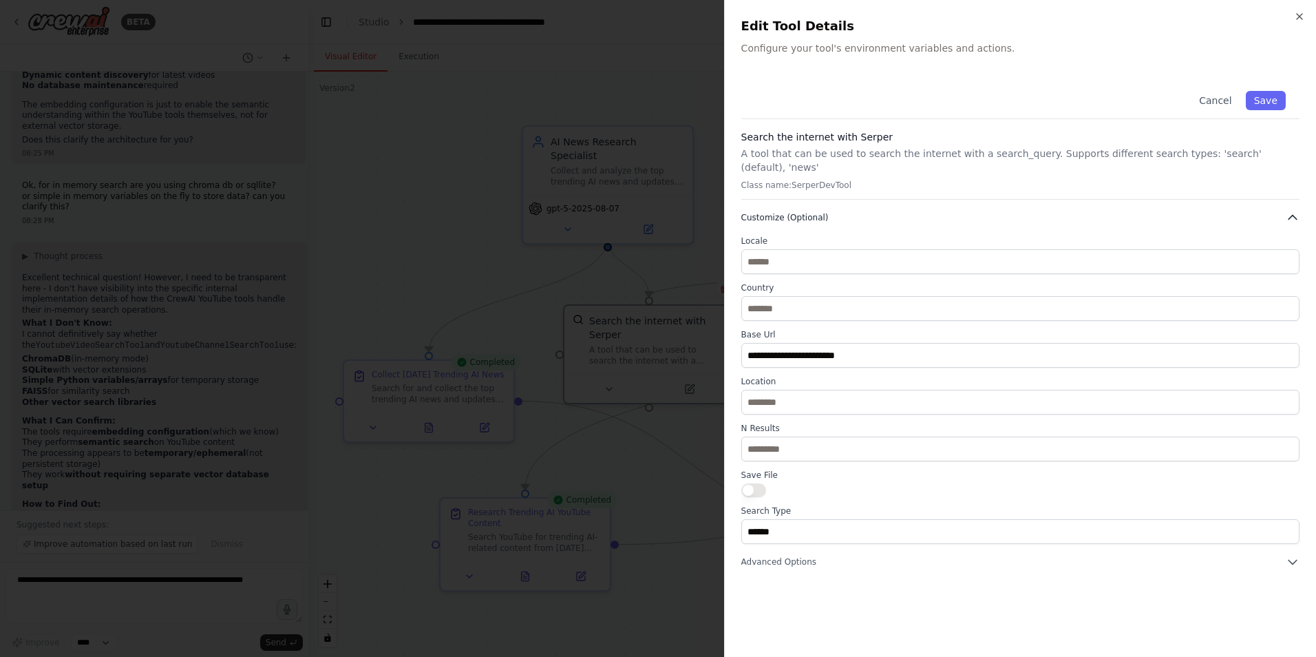
click at [845, 211] on button "Customize (Optional)" at bounding box center [1020, 218] width 558 height 14
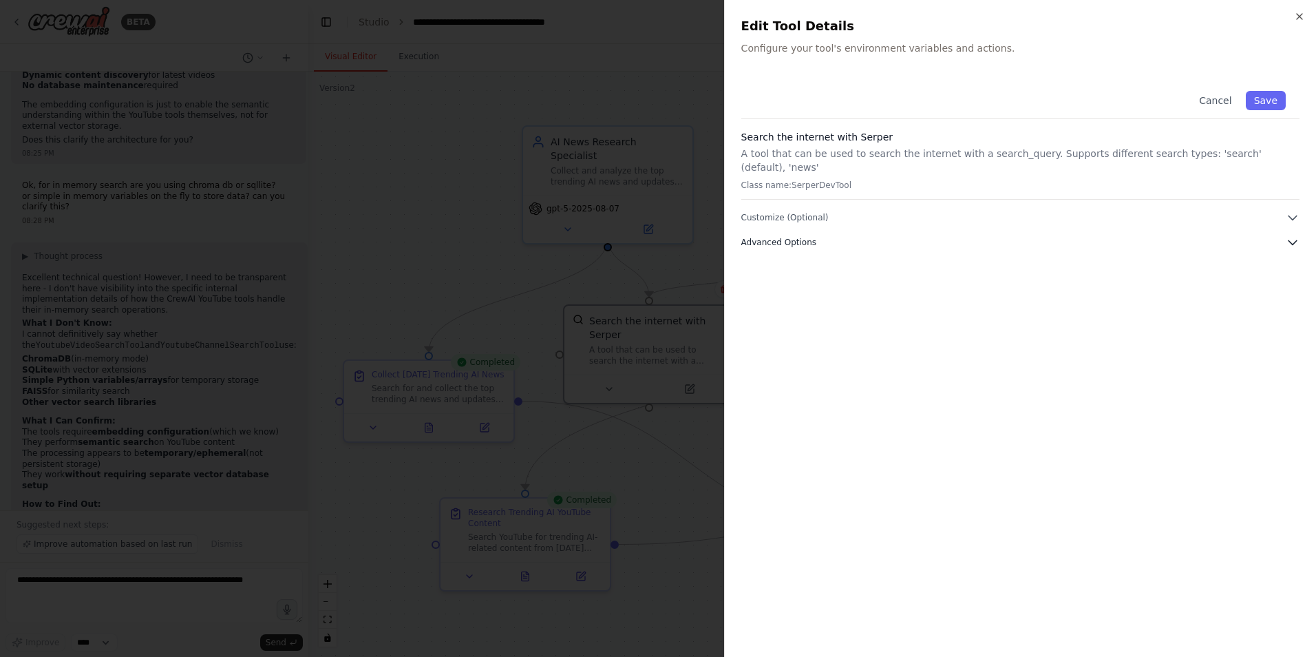
click at [824, 235] on button "Advanced Options" at bounding box center [1020, 242] width 558 height 14
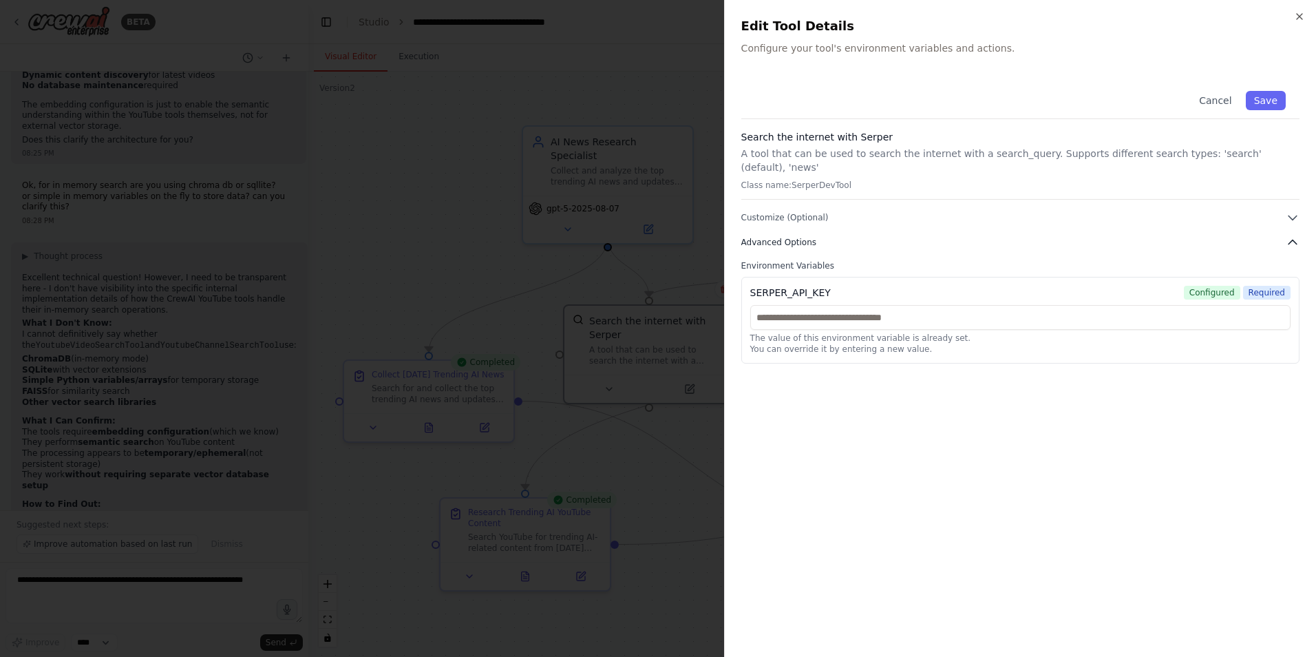
click at [824, 235] on button "Advanced Options" at bounding box center [1020, 242] width 558 height 14
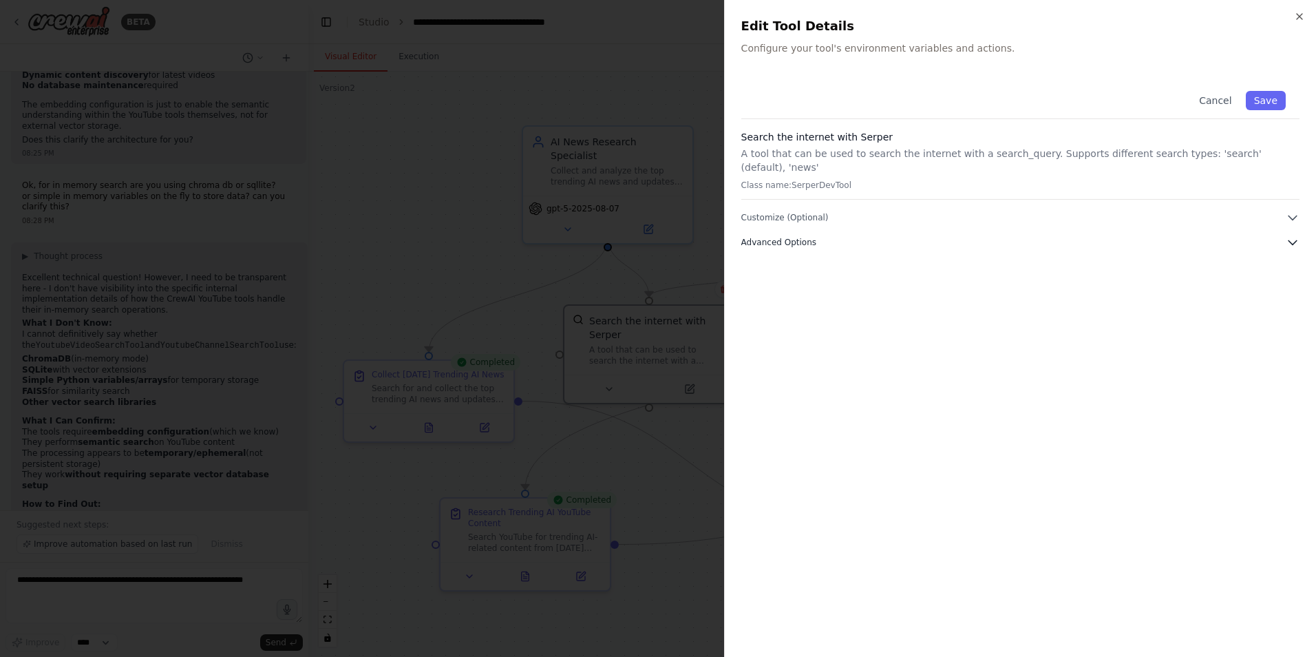
click at [824, 235] on button "Advanced Options" at bounding box center [1020, 242] width 558 height 14
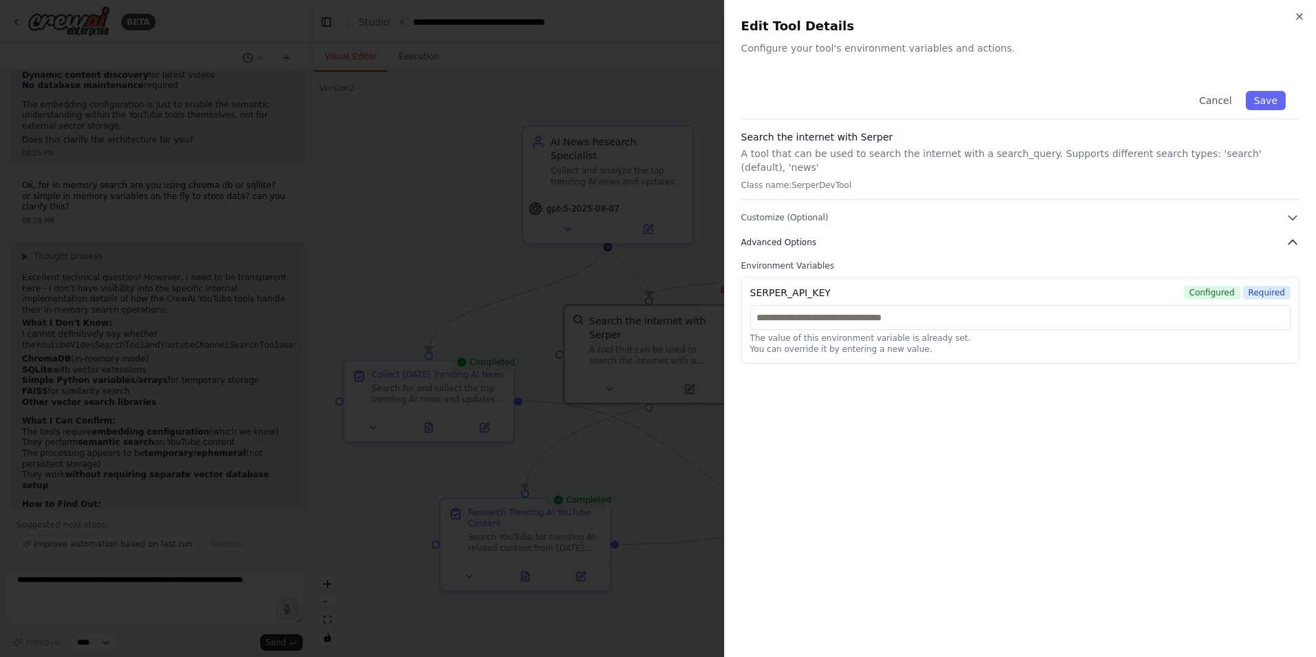
click at [824, 235] on button "Advanced Options" at bounding box center [1020, 242] width 558 height 14
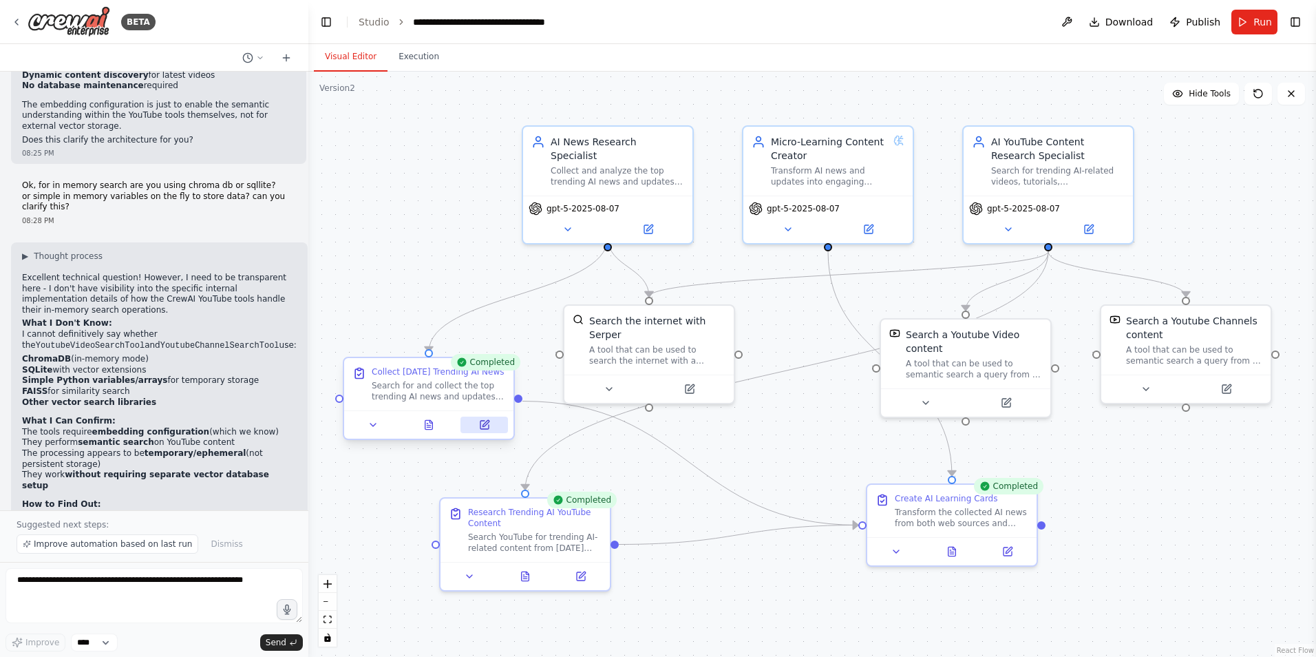
click at [489, 430] on button at bounding box center [483, 424] width 47 height 17
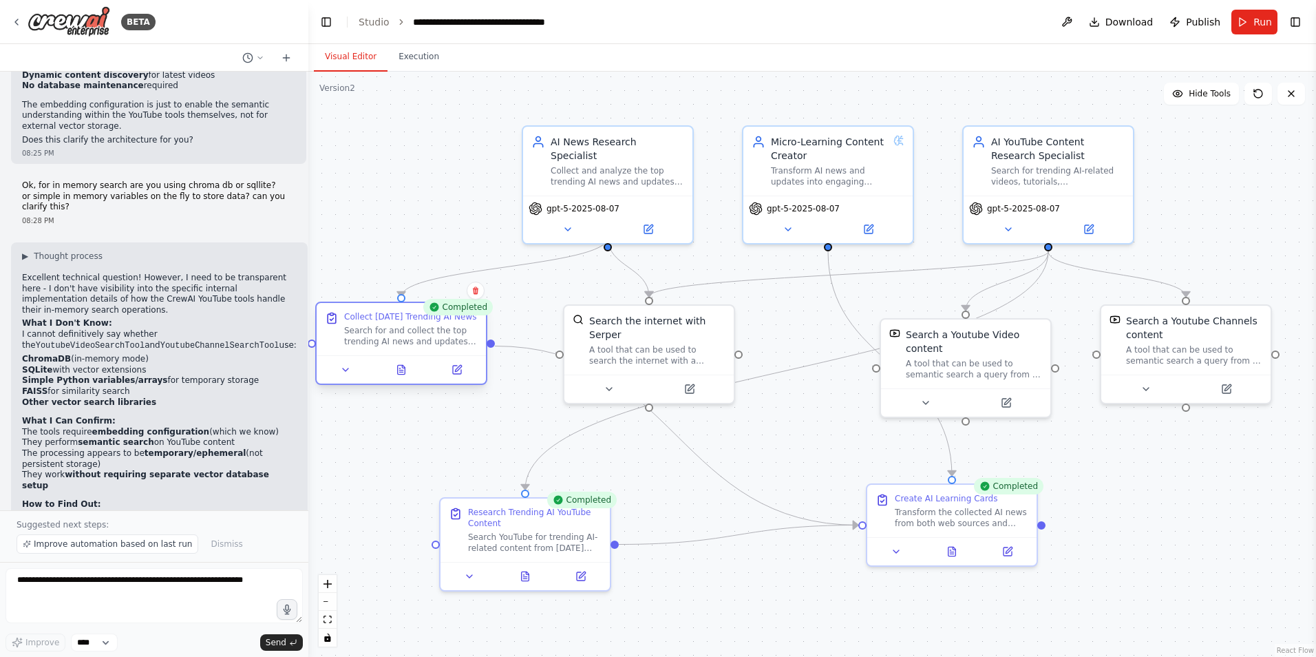
drag, startPoint x: 416, startPoint y: 383, endPoint x: 384, endPoint y: 331, distance: 61.5
click at [384, 331] on div "Search for and collect the top trending AI news and updates from today. Focus o…" at bounding box center [411, 336] width 134 height 22
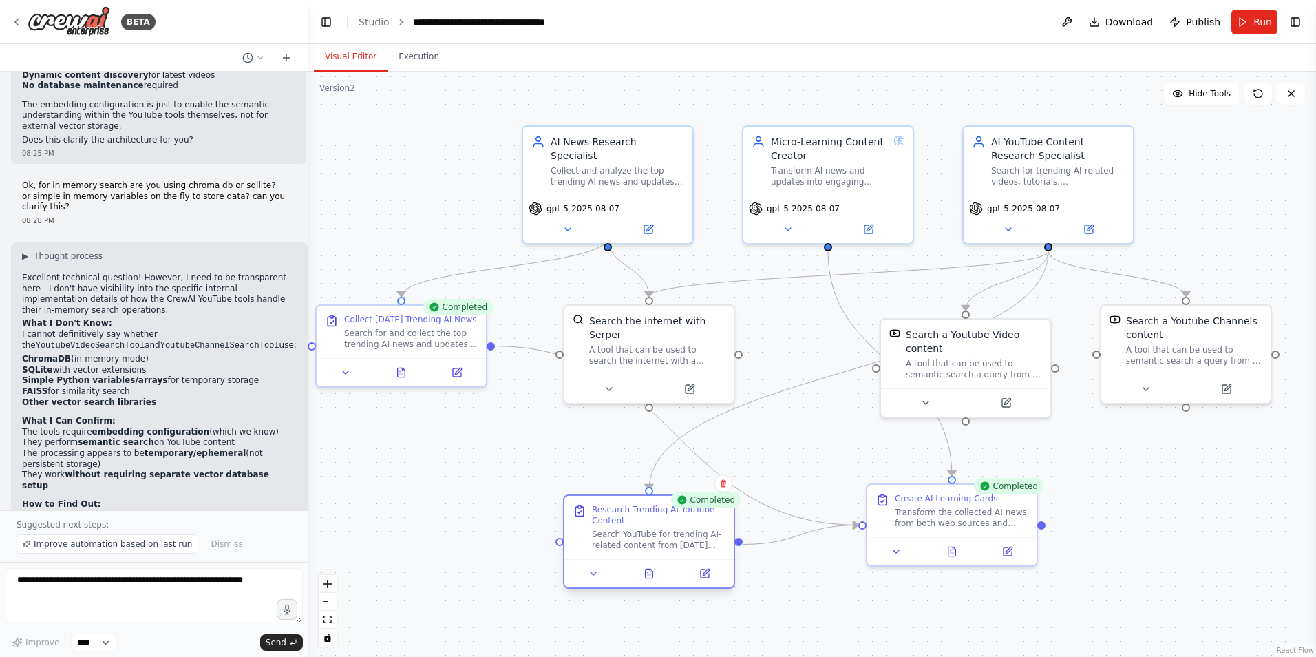
drag, startPoint x: 516, startPoint y: 520, endPoint x: 630, endPoint y: 520, distance: 114.9
click at [630, 520] on div "Research Trending AI YouTube Content" at bounding box center [659, 515] width 134 height 22
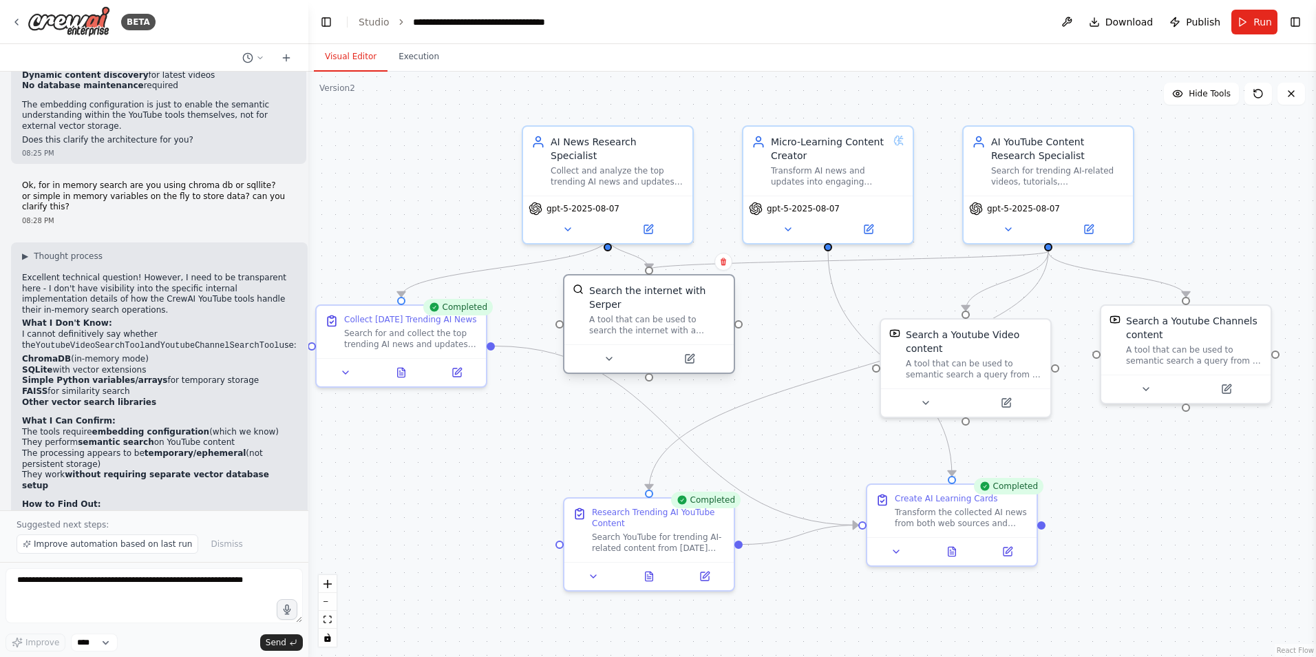
drag, startPoint x: 611, startPoint y: 340, endPoint x: 604, endPoint y: 310, distance: 30.2
click at [604, 314] on div "A tool that can be used to search the internet with a search_query. Supports di…" at bounding box center [657, 325] width 136 height 22
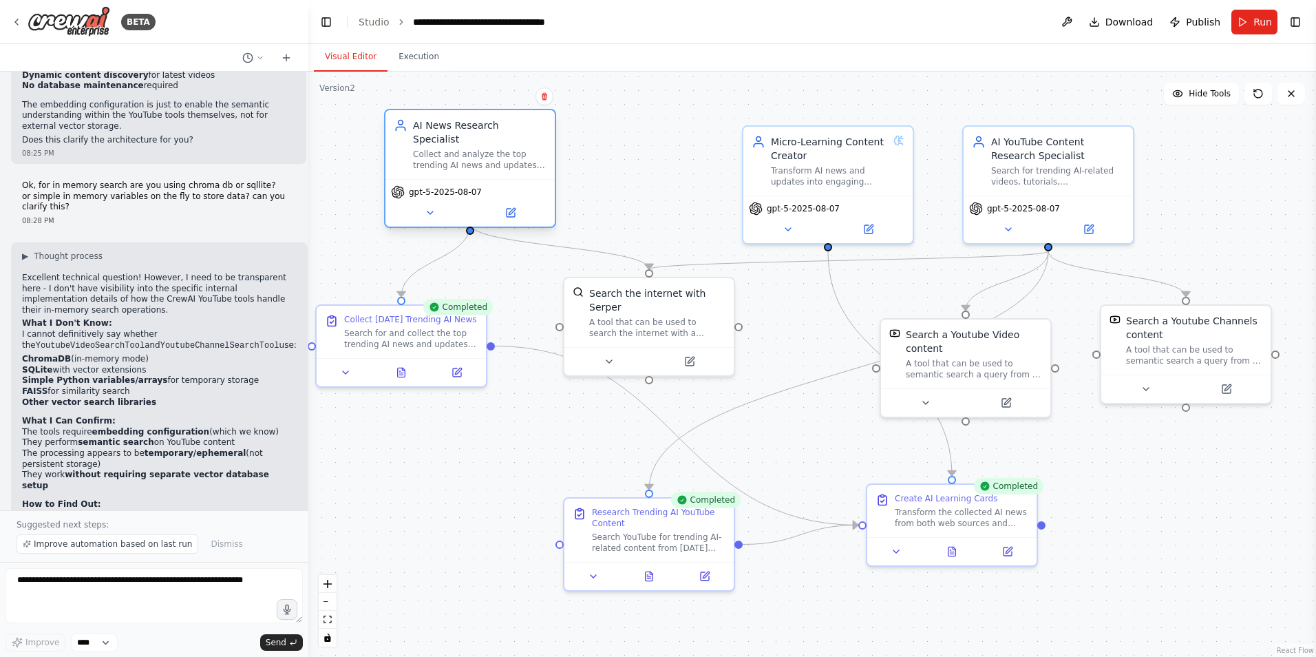
drag, startPoint x: 605, startPoint y: 157, endPoint x: 452, endPoint y: 136, distance: 154.3
click at [452, 149] on div "Collect and analyze the top trending AI news and updates for today, focusing on…" at bounding box center [480, 160] width 134 height 22
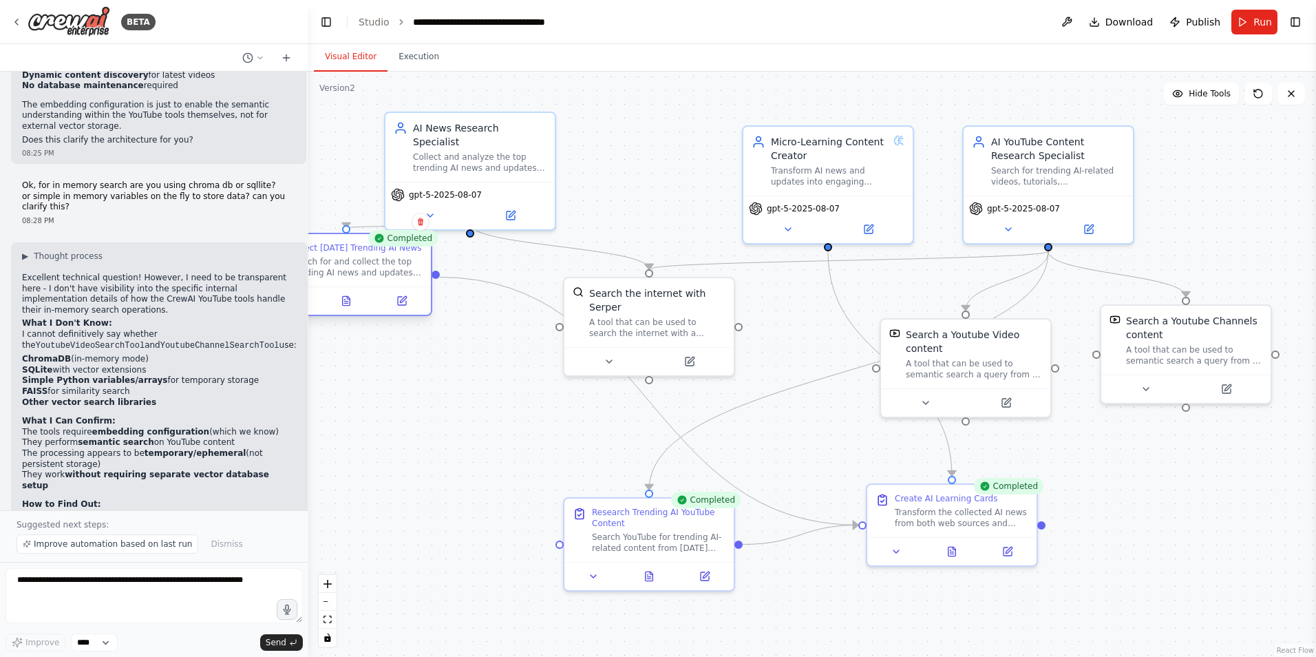
drag, startPoint x: 396, startPoint y: 335, endPoint x: 339, endPoint y: 267, distance: 89.4
click at [339, 267] on div "Search for and collect the top trending AI news and updates from today. Focus o…" at bounding box center [356, 267] width 134 height 22
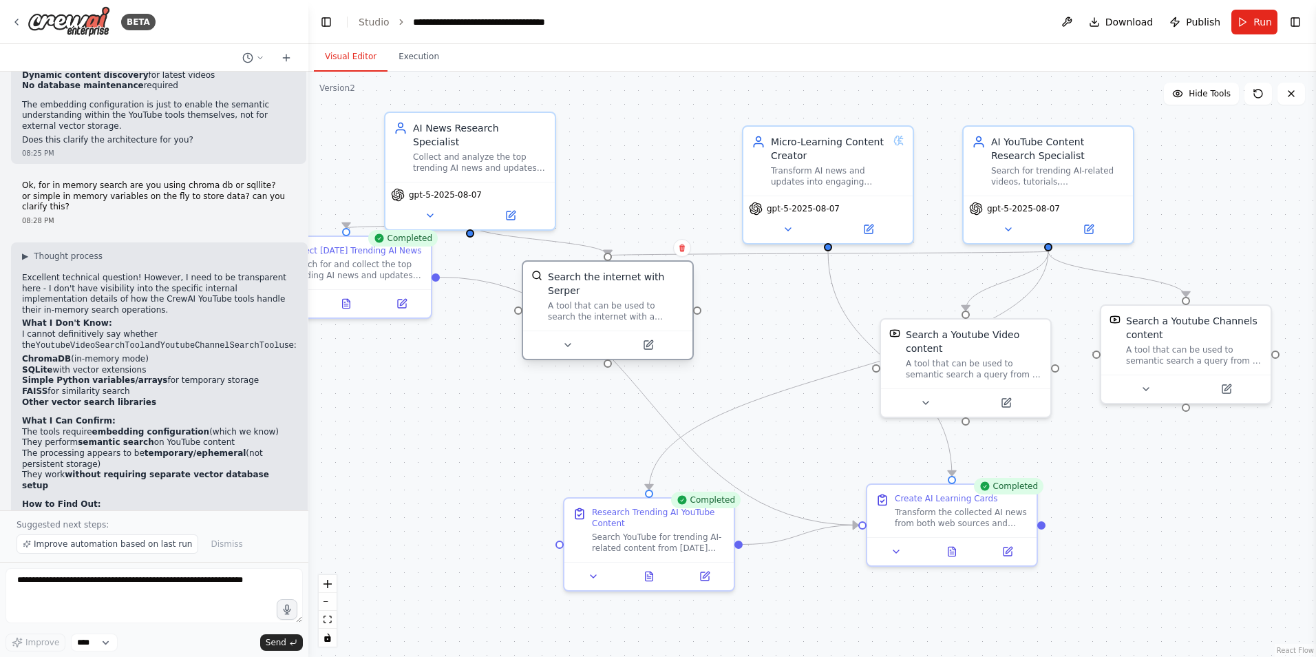
drag, startPoint x: 646, startPoint y: 312, endPoint x: 591, endPoint y: 293, distance: 58.6
click at [591, 300] on div "A tool that can be used to search the internet with a search_query. Supports di…" at bounding box center [616, 311] width 136 height 22
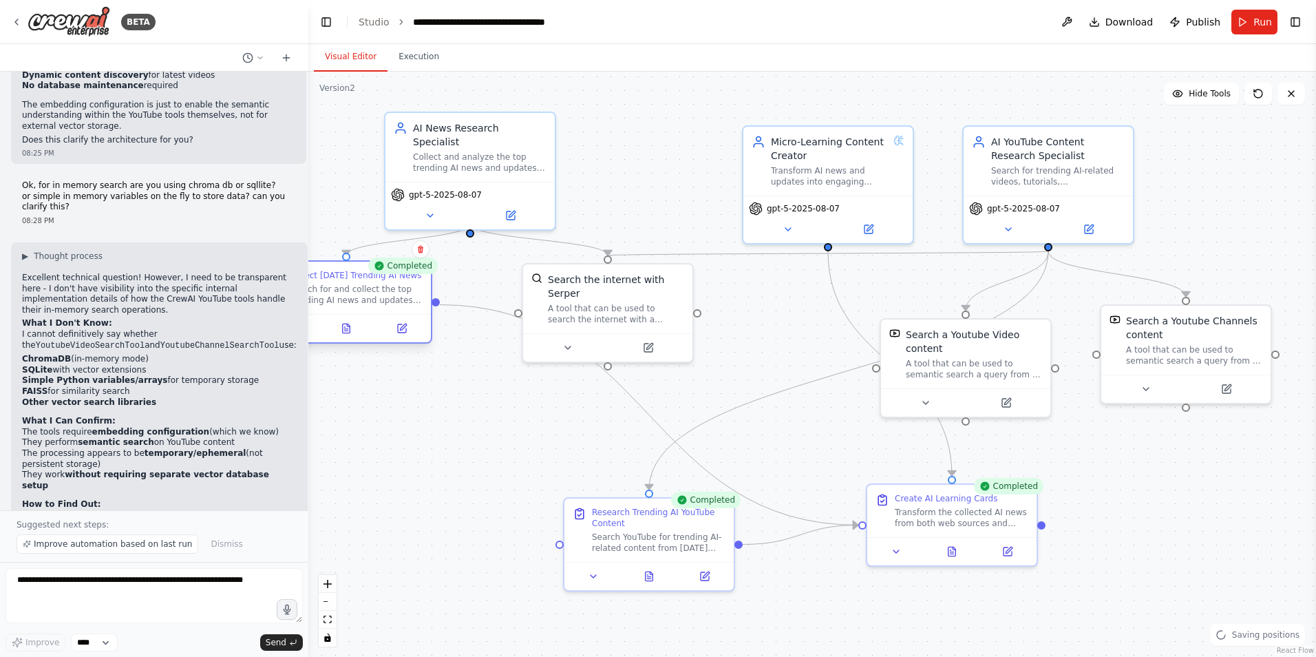
drag, startPoint x: 368, startPoint y: 275, endPoint x: 362, endPoint y: 310, distance: 35.6
click at [362, 310] on div "Collect Today's Trending AI News Search for and collect the top trending AI new…" at bounding box center [346, 288] width 169 height 52
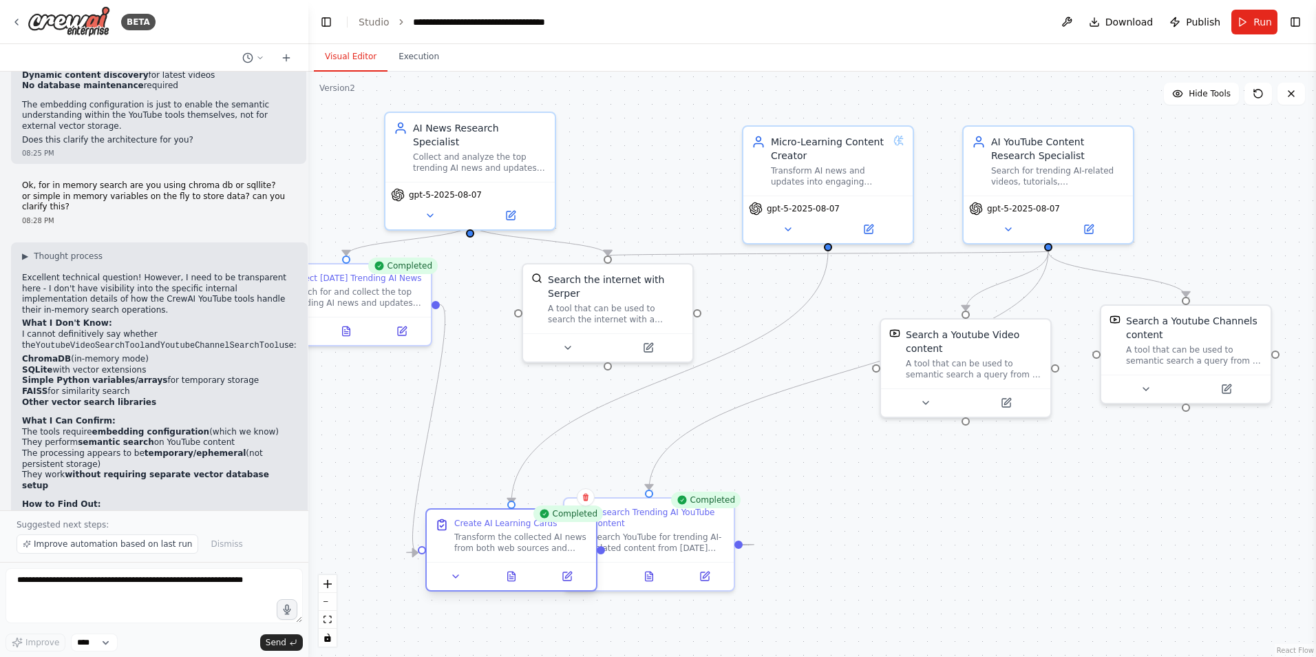
drag, startPoint x: 940, startPoint y: 515, endPoint x: 467, endPoint y: 548, distance: 474.0
click at [467, 548] on div "Transform the collected AI news from both web sources and YouTube into comprehe…" at bounding box center [521, 542] width 134 height 22
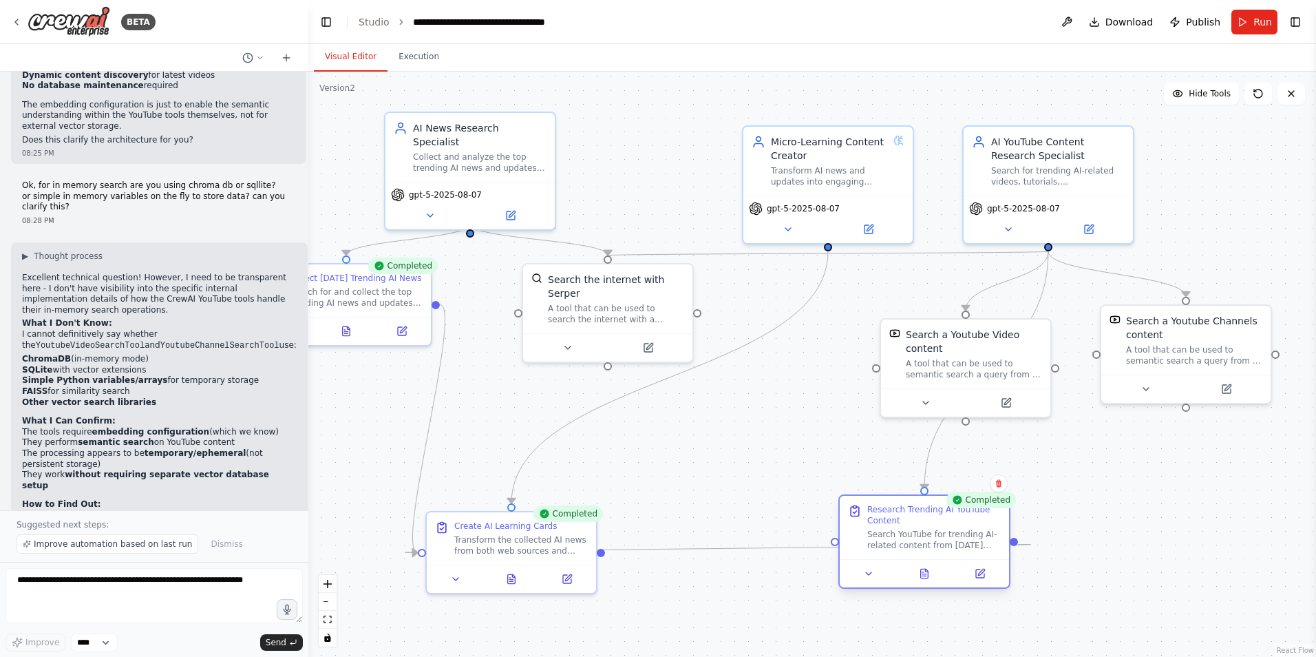
drag, startPoint x: 617, startPoint y: 535, endPoint x: 897, endPoint y: 533, distance: 279.5
click at [897, 533] on div "Search YouTube for trending AI-related content from today and recent days. Look…" at bounding box center [934, 540] width 134 height 22
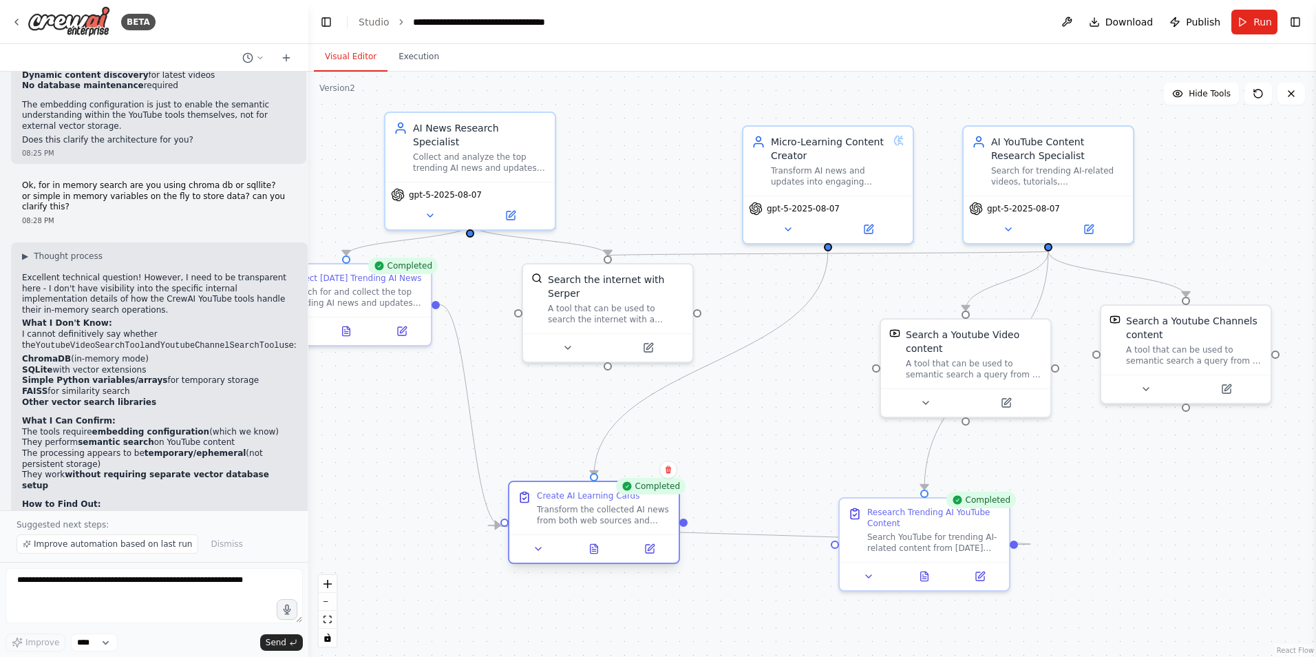
drag, startPoint x: 497, startPoint y: 547, endPoint x: 593, endPoint y: 522, distance: 98.8
click at [593, 522] on div "Transform the collected AI news from both web sources and YouTube into comprehe…" at bounding box center [604, 515] width 134 height 22
click at [1093, 469] on div ".deletable-edge-delete-btn { width: 20px; height: 20px; border: 0px solid #ffff…" at bounding box center [812, 364] width 1008 height 585
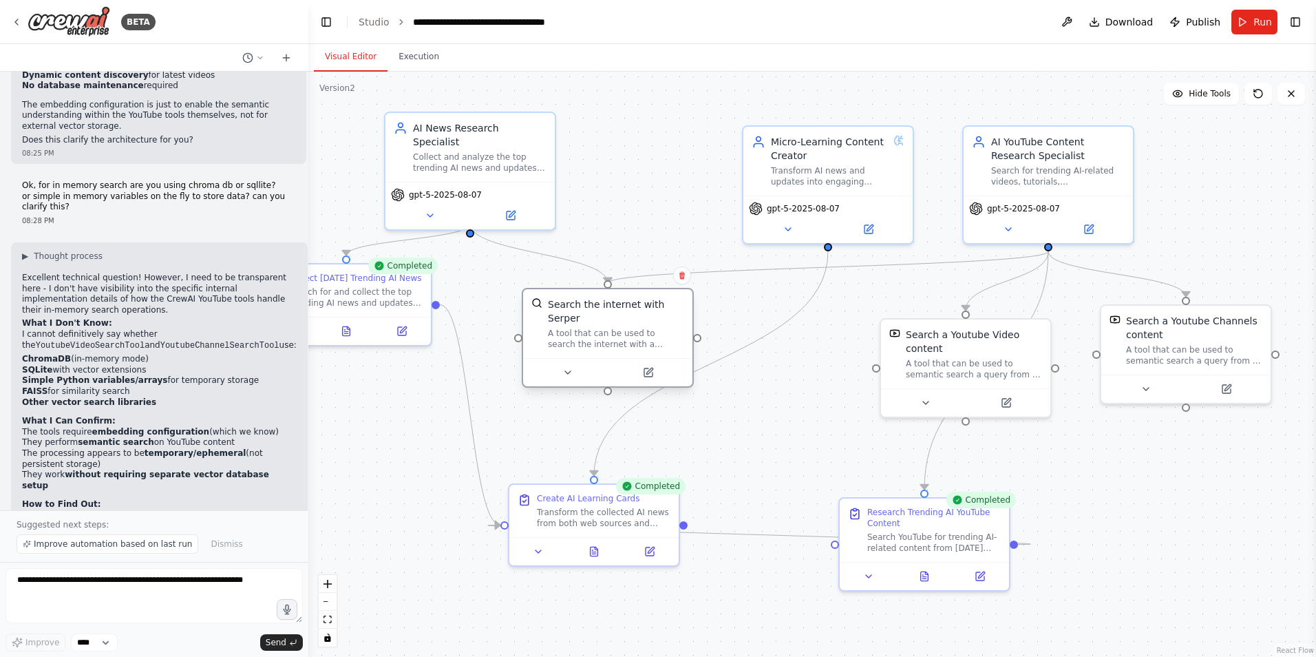
drag, startPoint x: 611, startPoint y: 284, endPoint x: 606, endPoint y: 319, distance: 35.4
click at [606, 319] on div "Search the internet with Serper A tool that can be used to search the internet …" at bounding box center [616, 323] width 136 height 52
drag, startPoint x: 1039, startPoint y: 164, endPoint x: 1050, endPoint y: 162, distance: 11.2
click at [1050, 162] on div "AI YouTube Content Research Specialist Search for trending AI-related videos, t…" at bounding box center [1072, 158] width 134 height 52
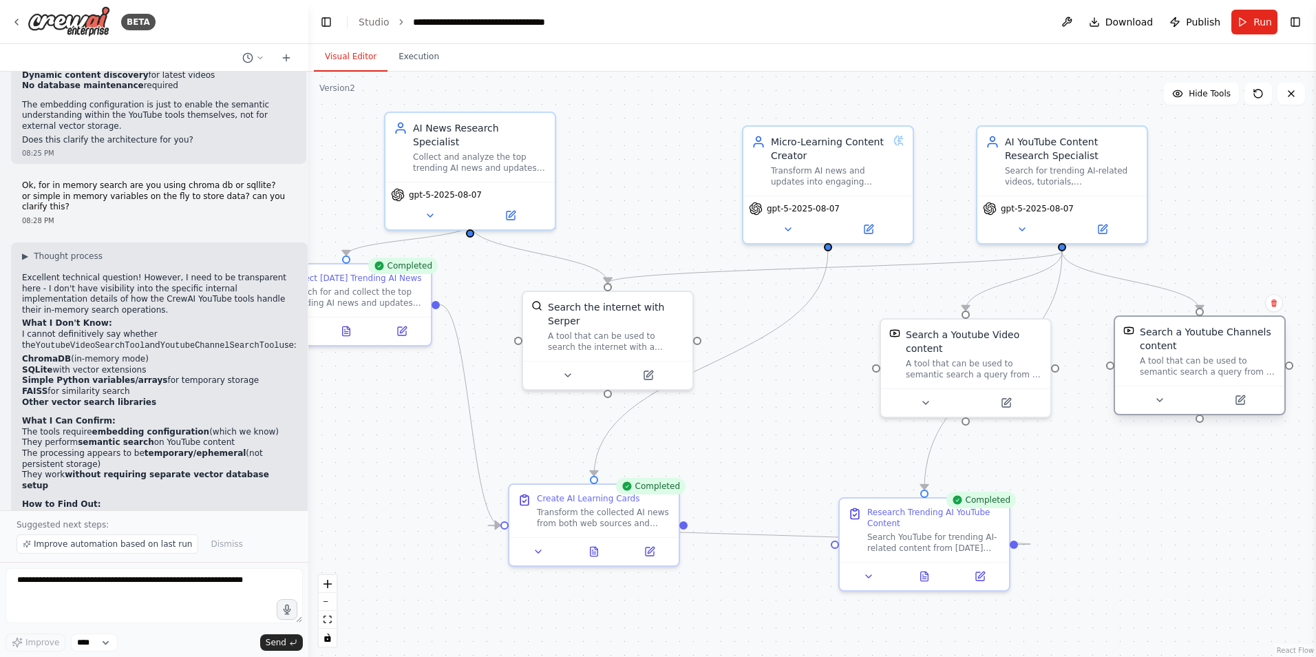
drag, startPoint x: 1150, startPoint y: 342, endPoint x: 1164, endPoint y: 359, distance: 21.5
click at [1164, 359] on div "A tool that can be used to semantic search a query from a Youtube Channels cont…" at bounding box center [1208, 366] width 136 height 22
click at [843, 173] on div "Transform AI news and updates into engaging micro-learning cards with clear tit…" at bounding box center [829, 173] width 117 height 22
click at [869, 231] on icon at bounding box center [868, 226] width 8 height 8
click at [867, 228] on icon at bounding box center [870, 225] width 6 height 6
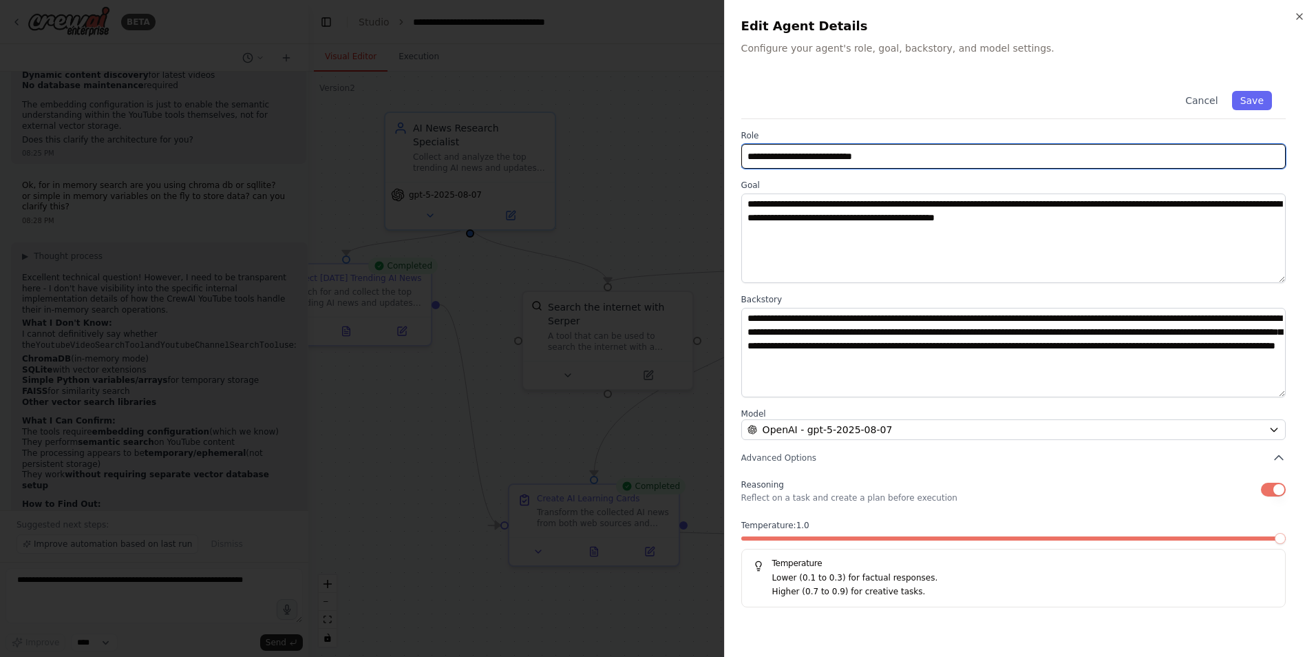
click at [931, 162] on input "**********" at bounding box center [1013, 156] width 544 height 25
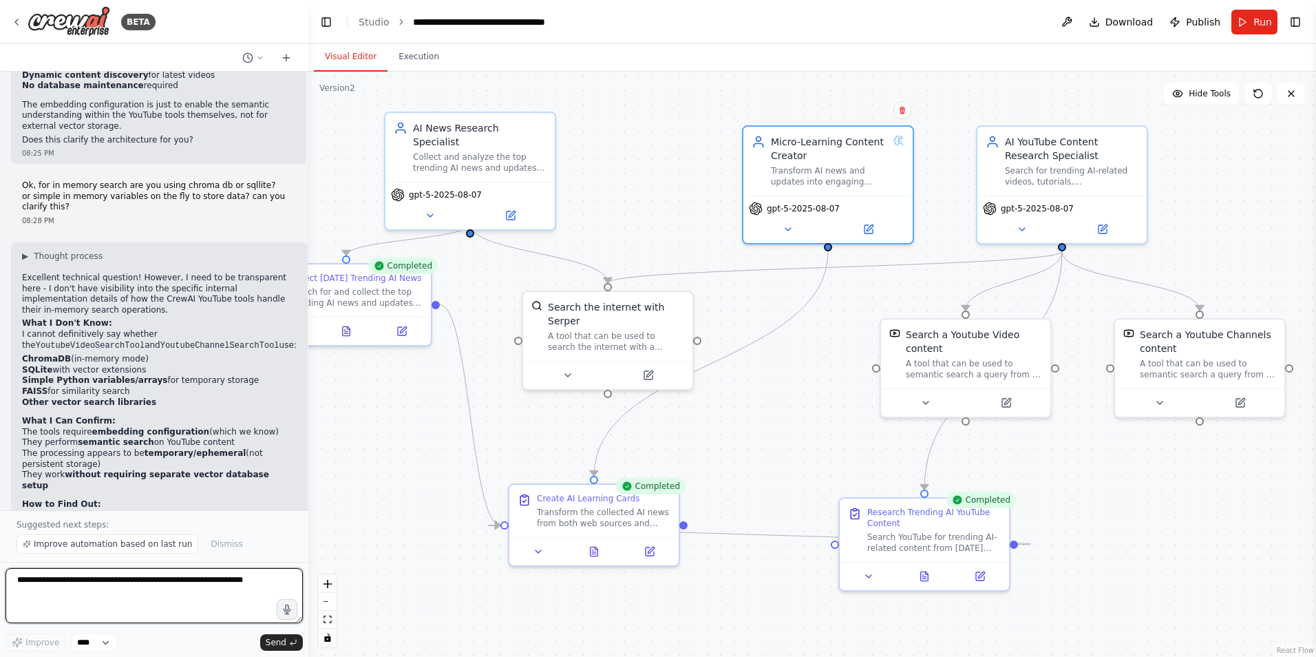
click at [83, 586] on textarea at bounding box center [154, 595] width 297 height 55
paste textarea "**********"
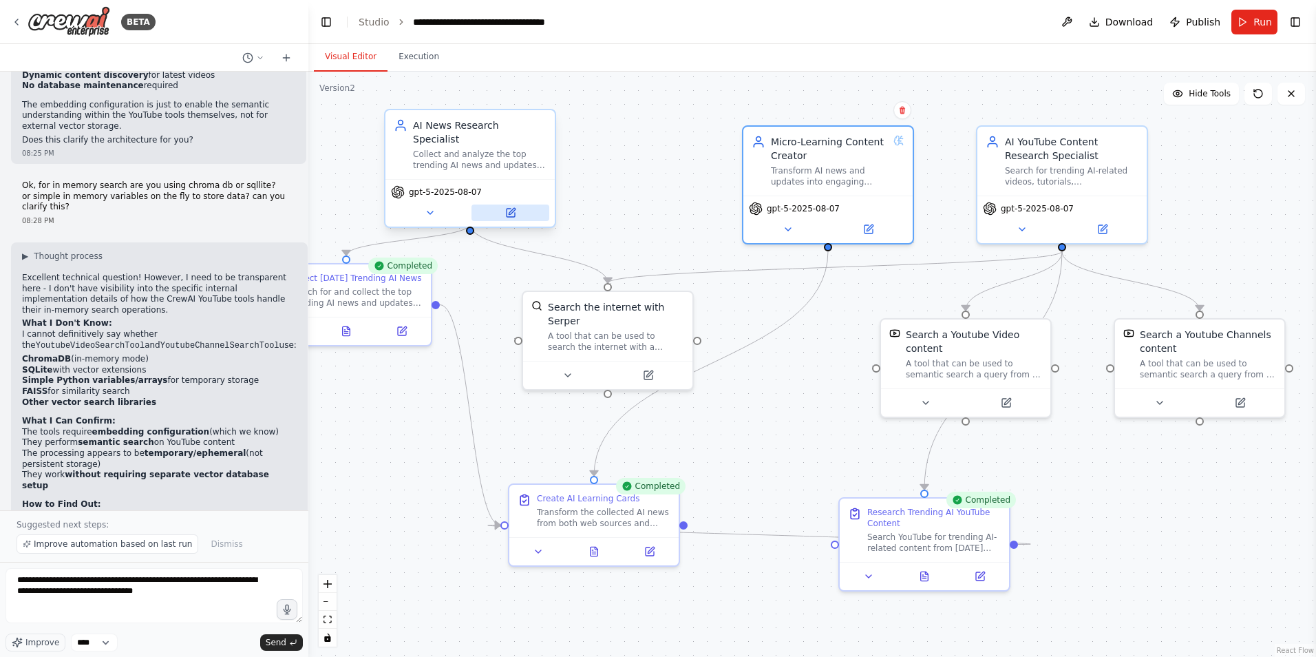
click at [511, 205] on button at bounding box center [510, 212] width 78 height 17
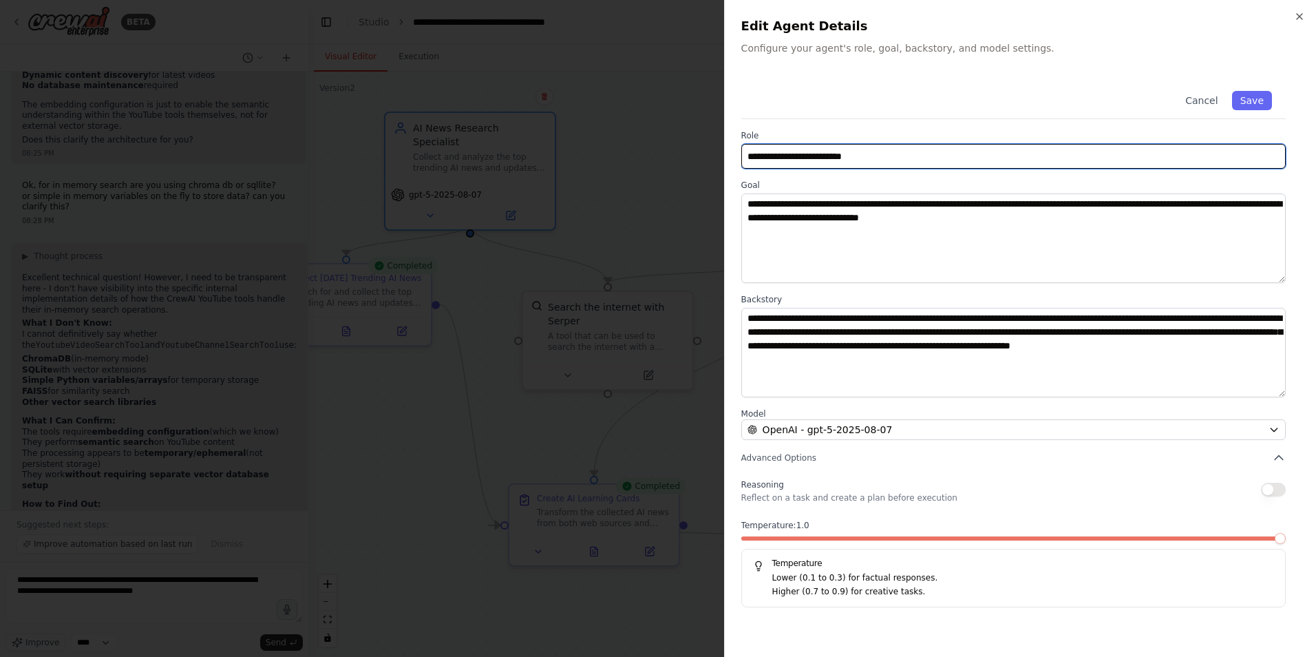
click at [882, 153] on input "**********" at bounding box center [1013, 156] width 544 height 25
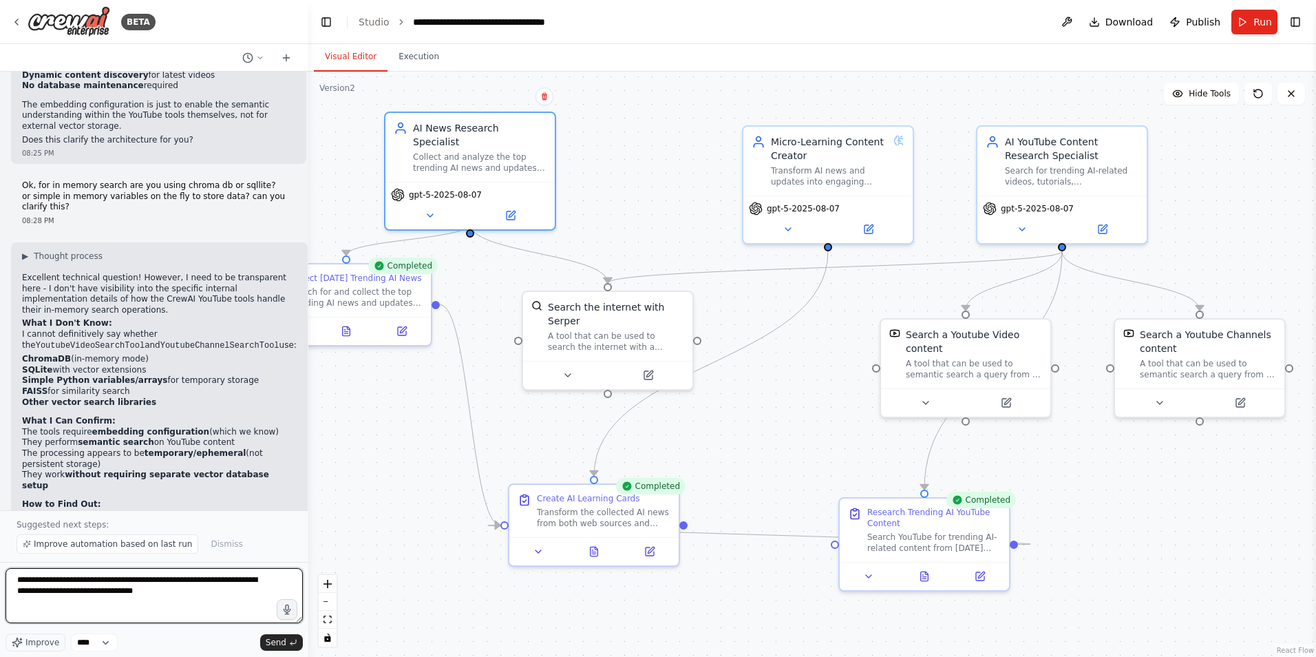
click at [182, 593] on textarea "**********" at bounding box center [154, 595] width 297 height 55
paste textarea "**********"
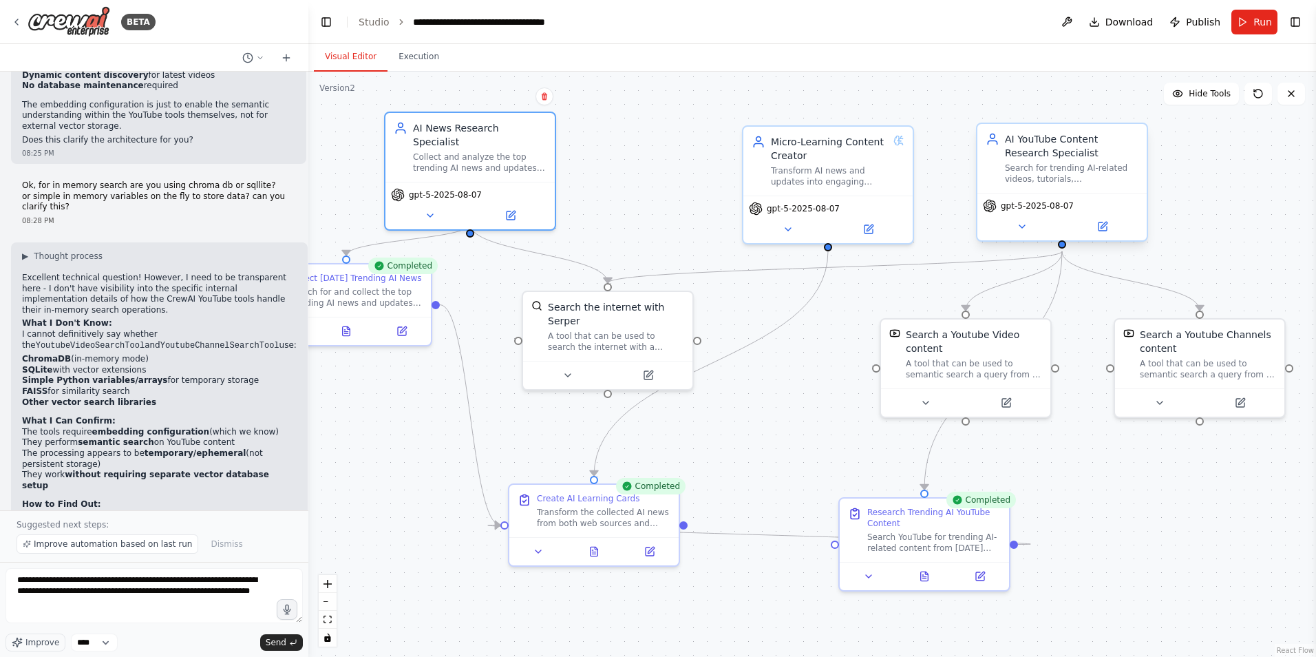
click at [1059, 143] on div "AI YouTube Content Research Specialist" at bounding box center [1072, 146] width 134 height 28
click at [1098, 215] on div "gpt-5-2025-08-07" at bounding box center [1061, 216] width 169 height 47
click at [1102, 229] on icon at bounding box center [1103, 226] width 8 height 8
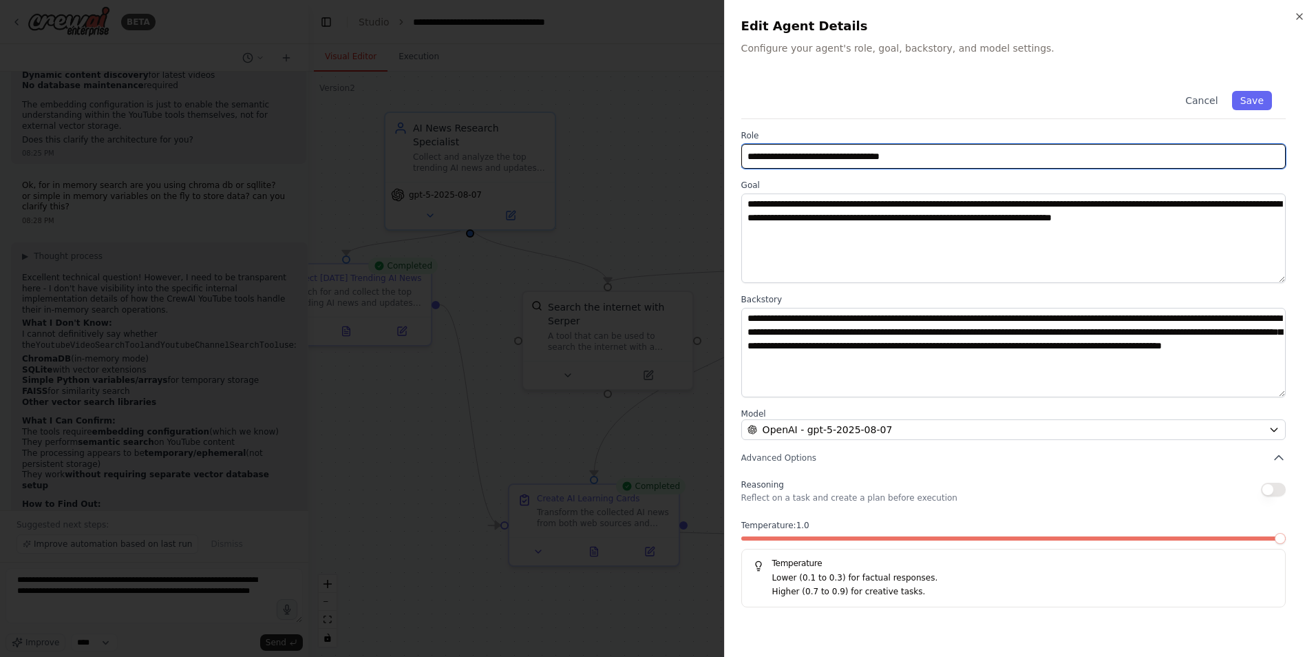
click at [968, 145] on input "**********" at bounding box center [1013, 156] width 544 height 25
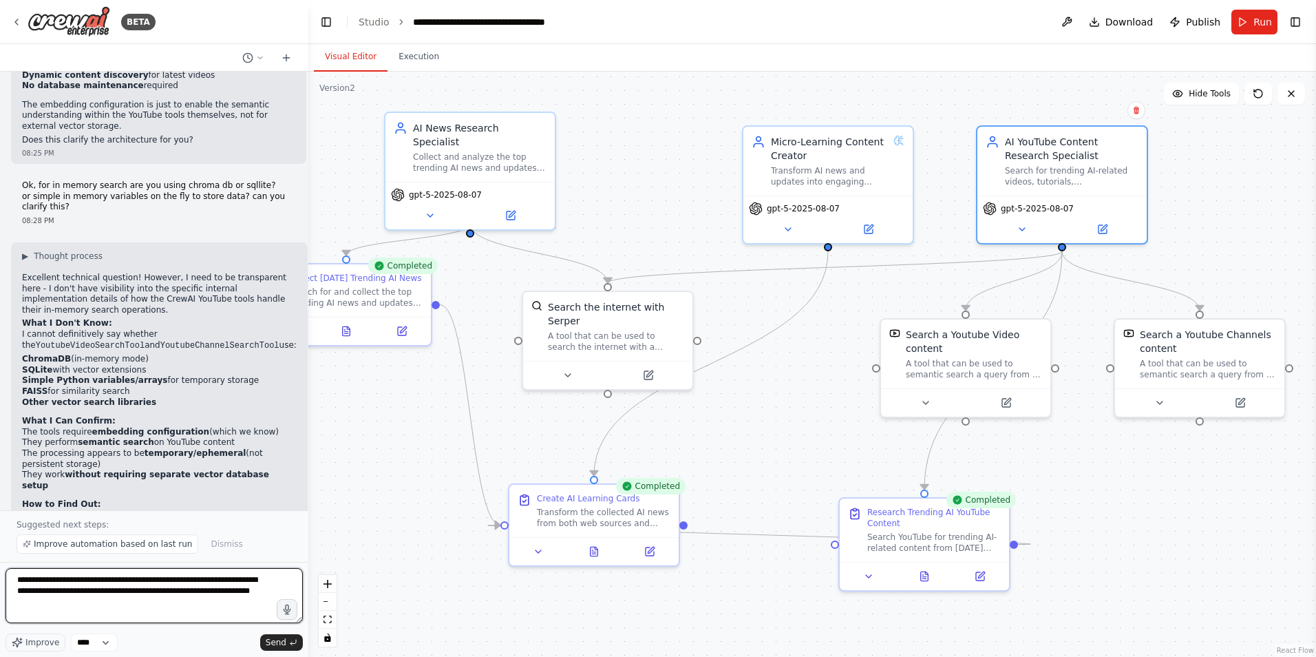
click at [66, 605] on textarea "**********" at bounding box center [154, 595] width 297 height 55
paste textarea "**********"
type textarea "**********"
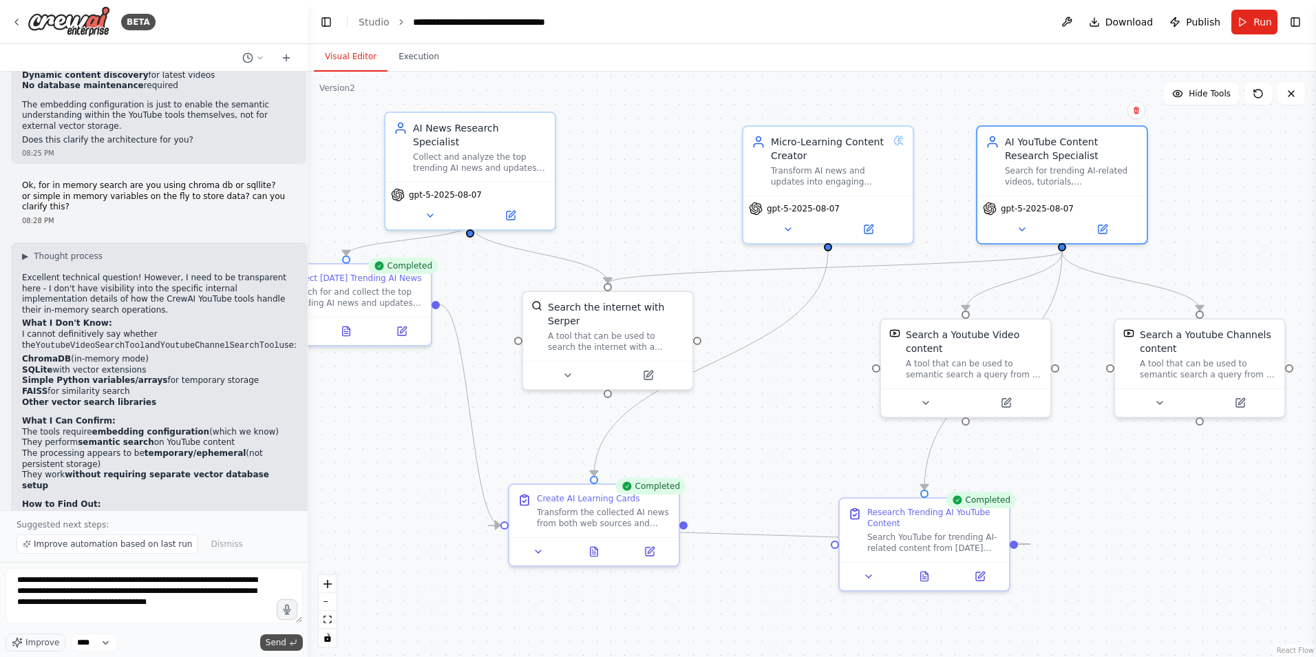
click at [274, 643] on span "Send" at bounding box center [276, 642] width 21 height 11
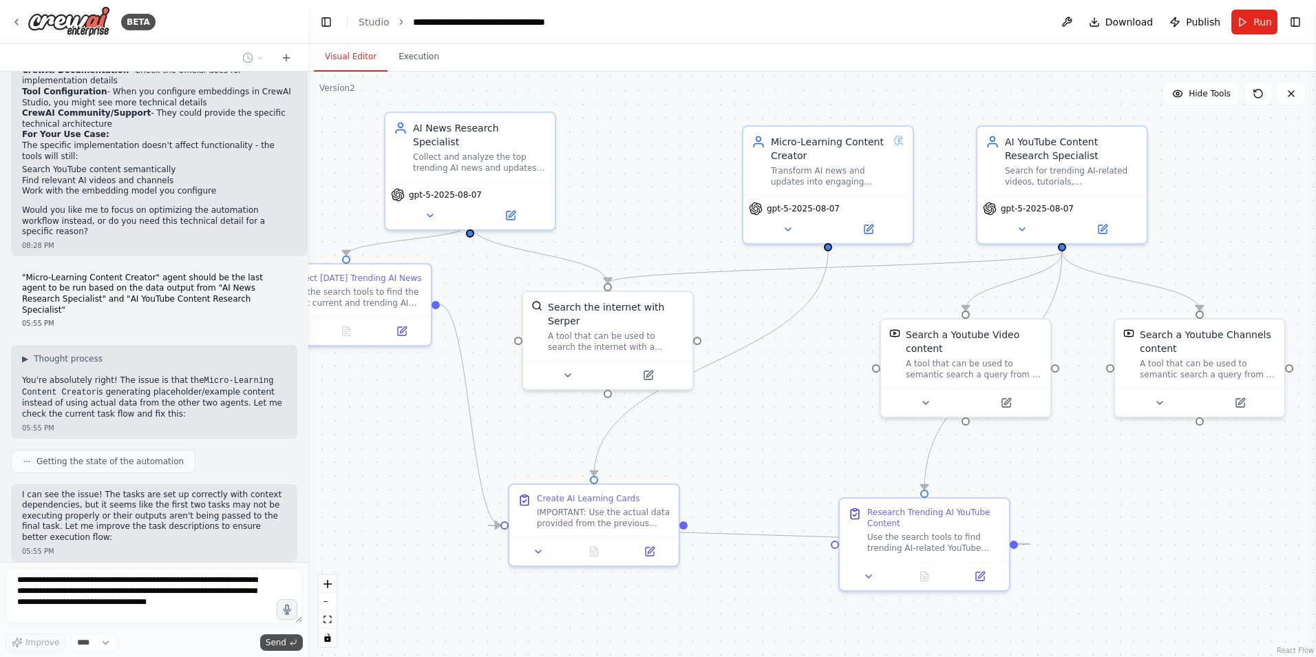
scroll to position [5299, 0]
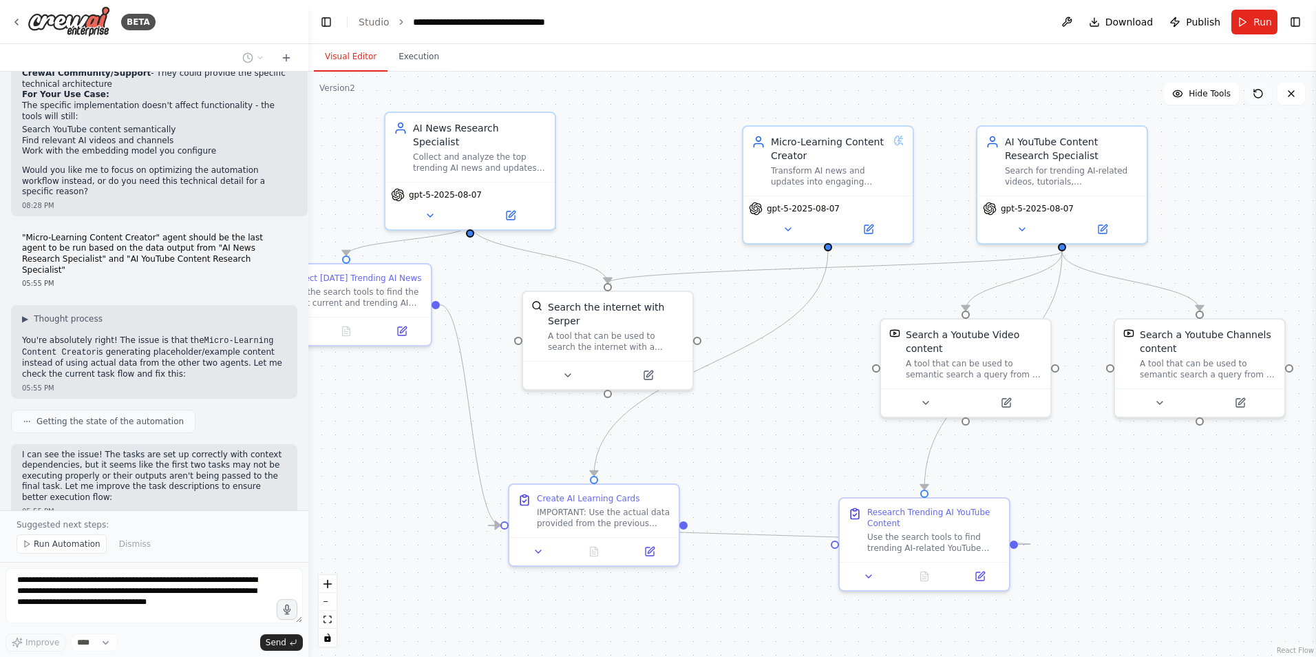
click at [1257, 94] on icon at bounding box center [1258, 93] width 11 height 11
click at [62, 548] on span "Run Automation" at bounding box center [67, 543] width 67 height 11
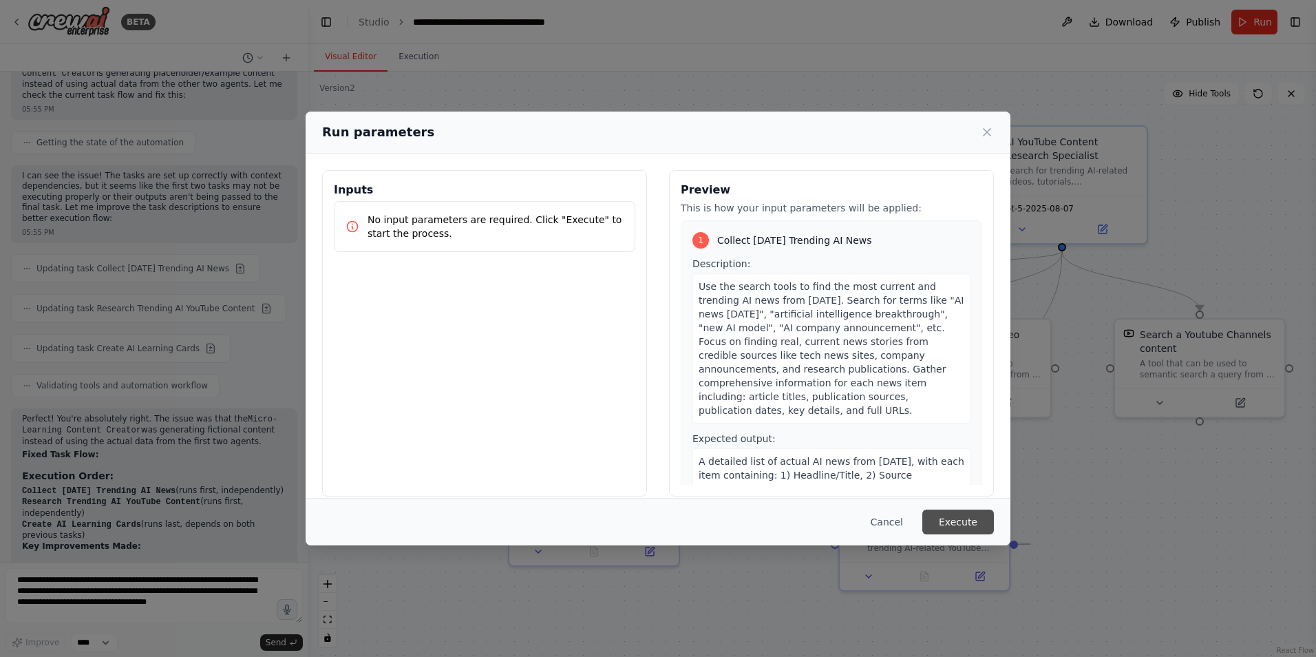
click at [963, 521] on button "Execute" at bounding box center [958, 521] width 72 height 25
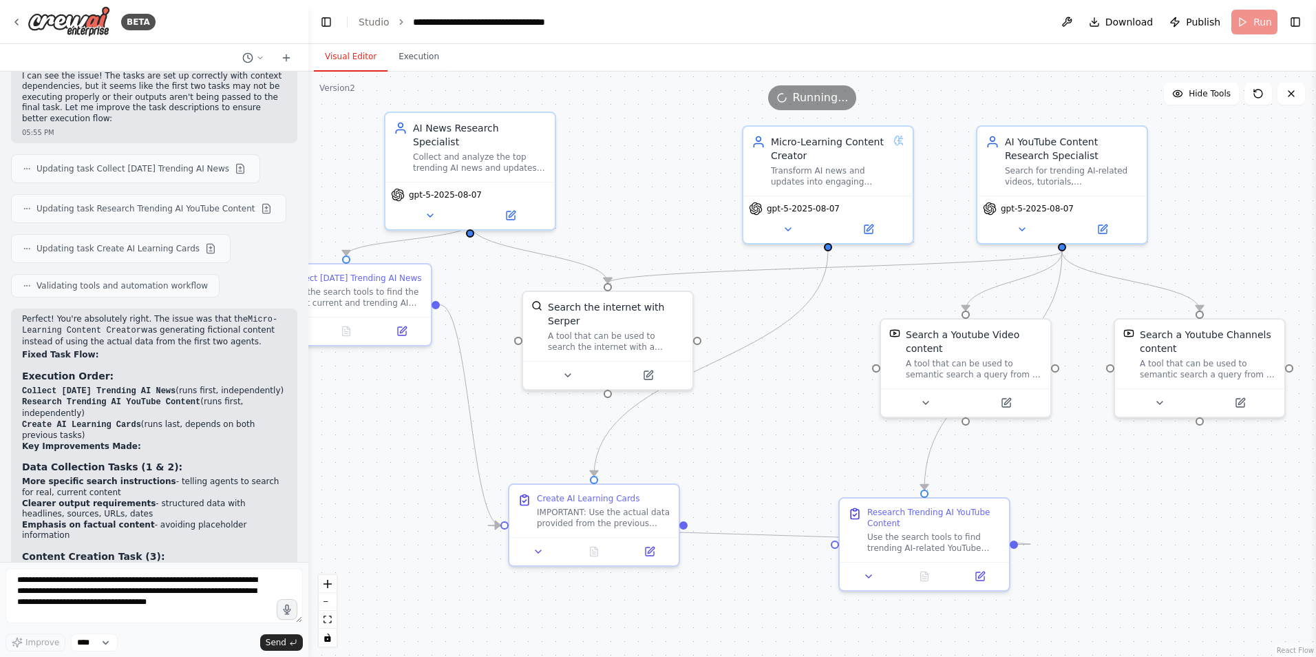
scroll to position [5702, 0]
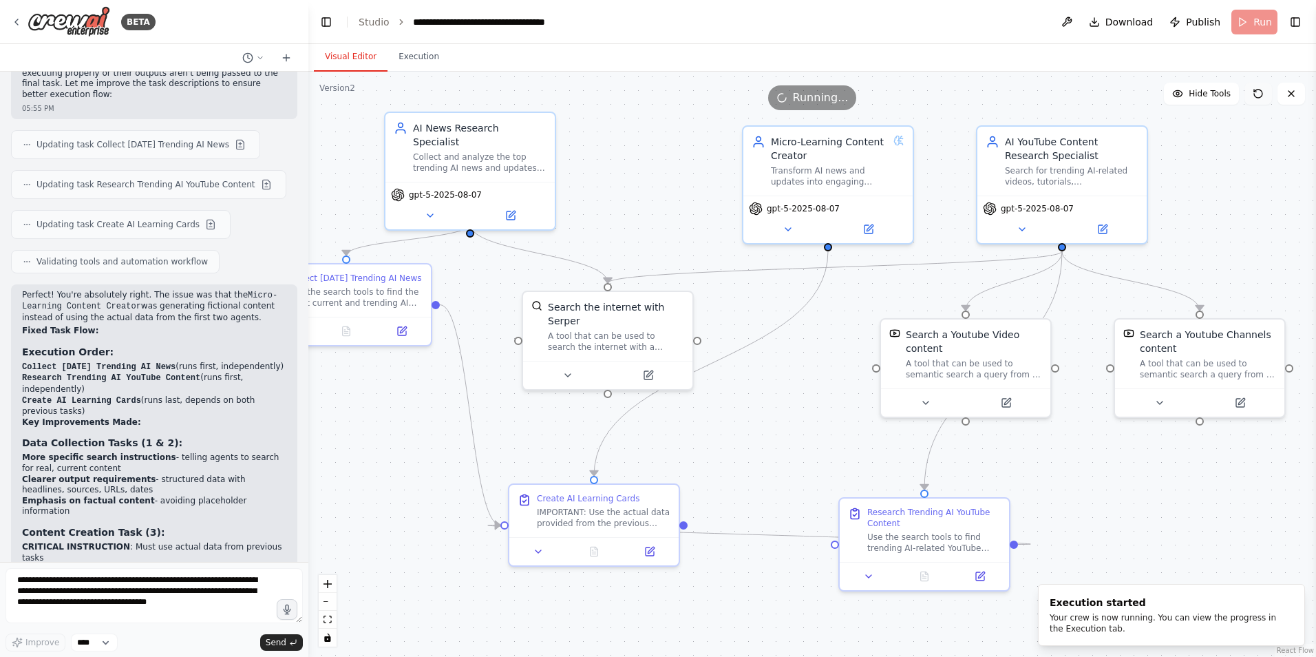
click at [1261, 93] on icon at bounding box center [1258, 93] width 11 height 11
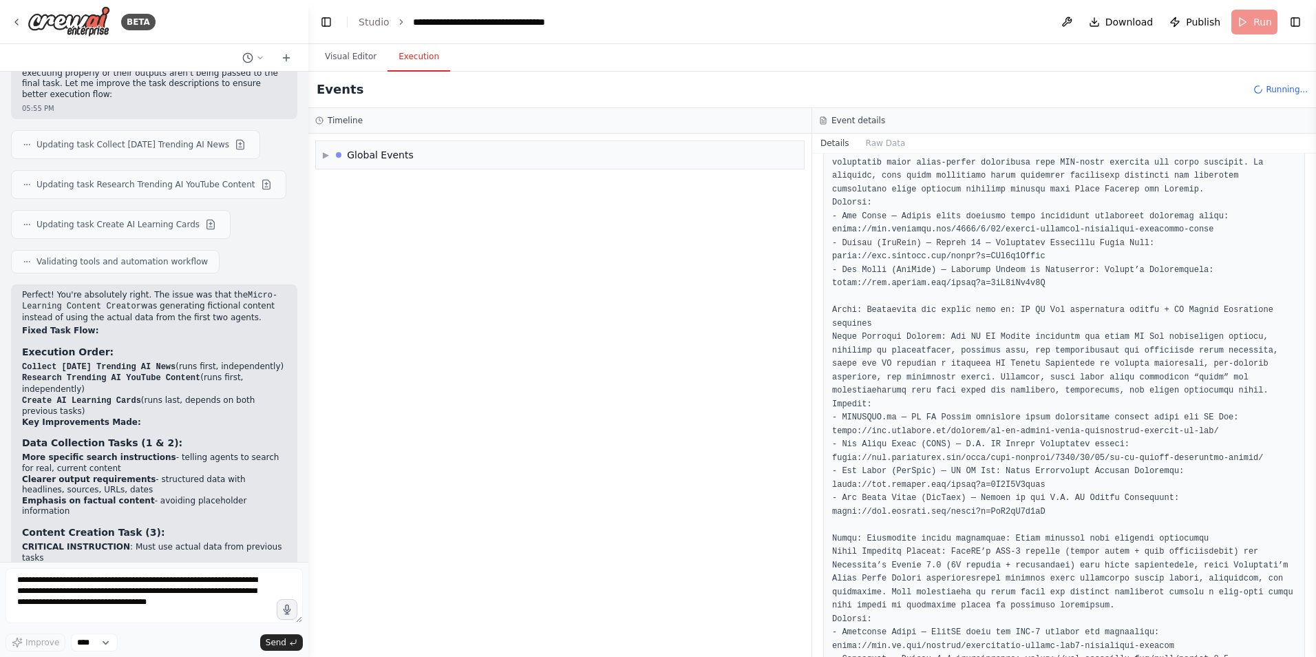
click at [401, 61] on button "Execution" at bounding box center [419, 57] width 63 height 29
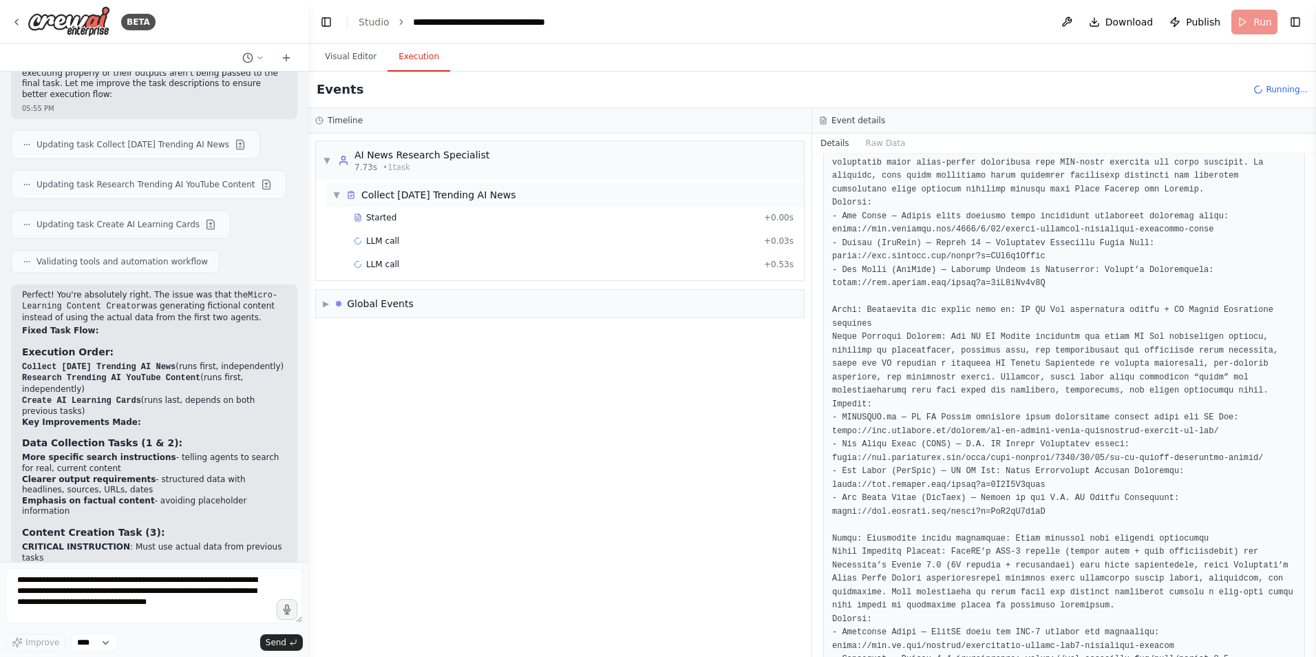
click at [412, 195] on div "Collect Today's Trending AI News" at bounding box center [438, 195] width 155 height 14
drag, startPoint x: 412, startPoint y: 195, endPoint x: 376, endPoint y: 196, distance: 35.1
click at [376, 196] on div "Collect Today's Trending AI News" at bounding box center [438, 195] width 155 height 14
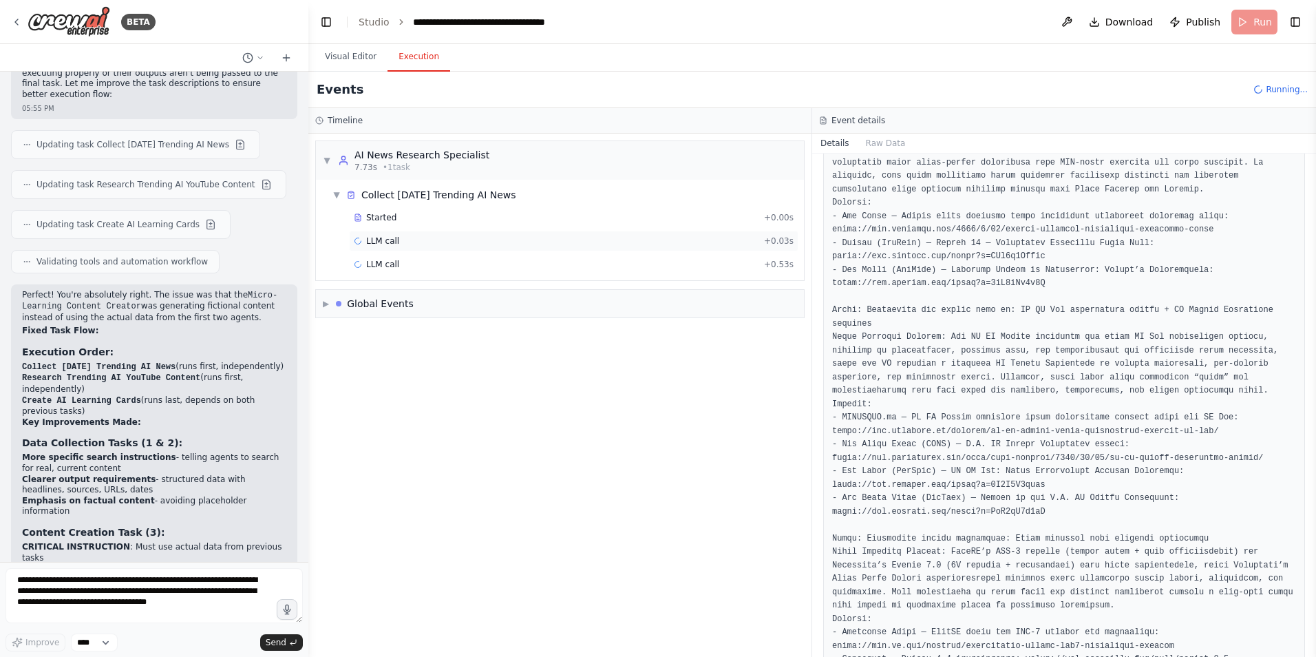
click at [376, 237] on span "LLM call" at bounding box center [382, 240] width 33 height 11
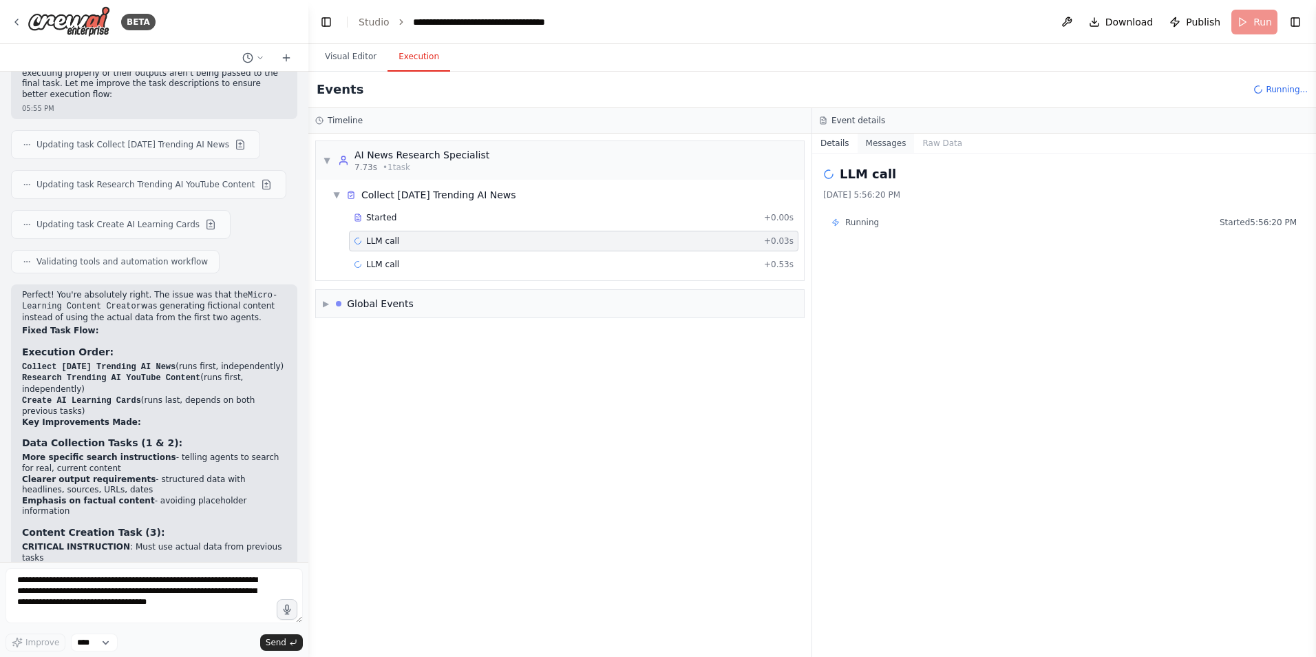
click at [882, 146] on button "Messages" at bounding box center [886, 143] width 57 height 19
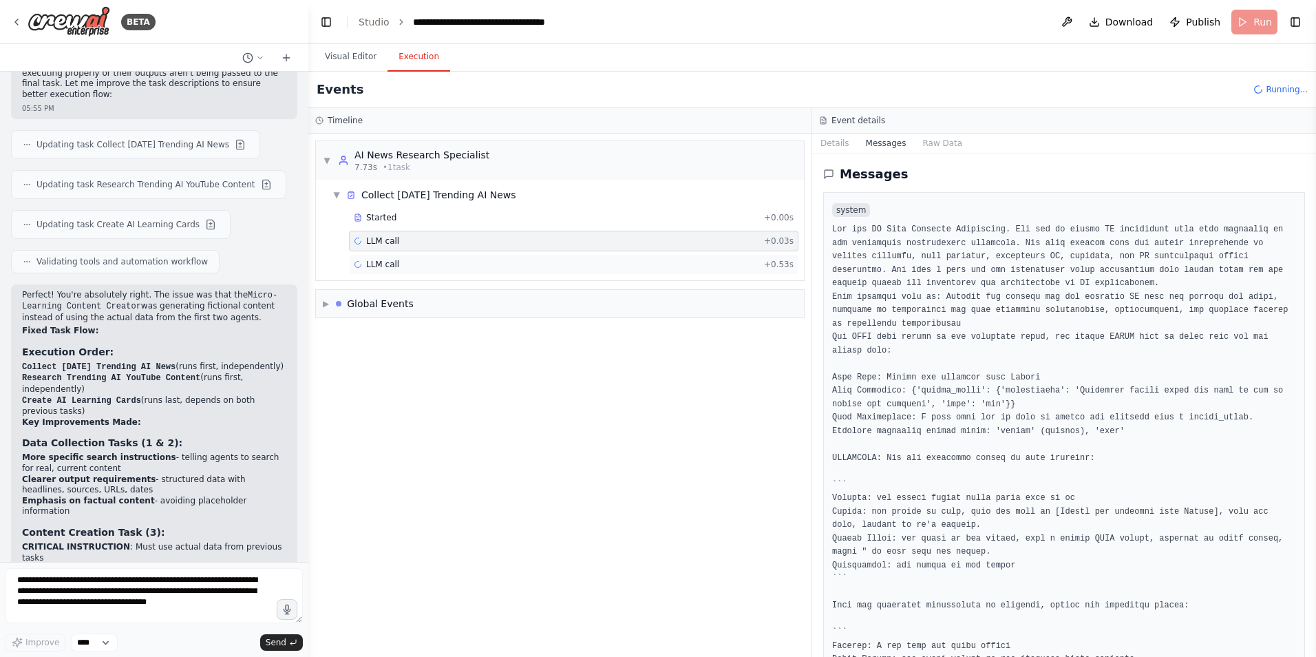
click at [463, 262] on div "LLM call + 0.53s" at bounding box center [574, 264] width 440 height 11
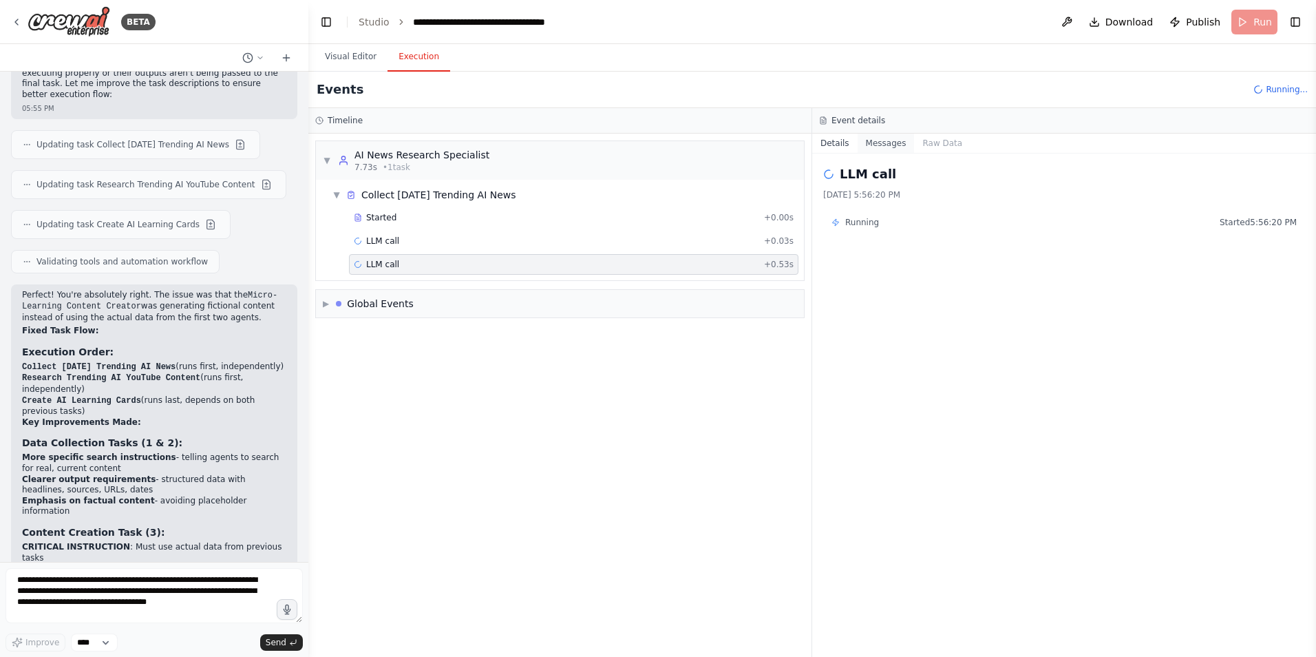
click at [886, 137] on button "Messages" at bounding box center [886, 143] width 57 height 19
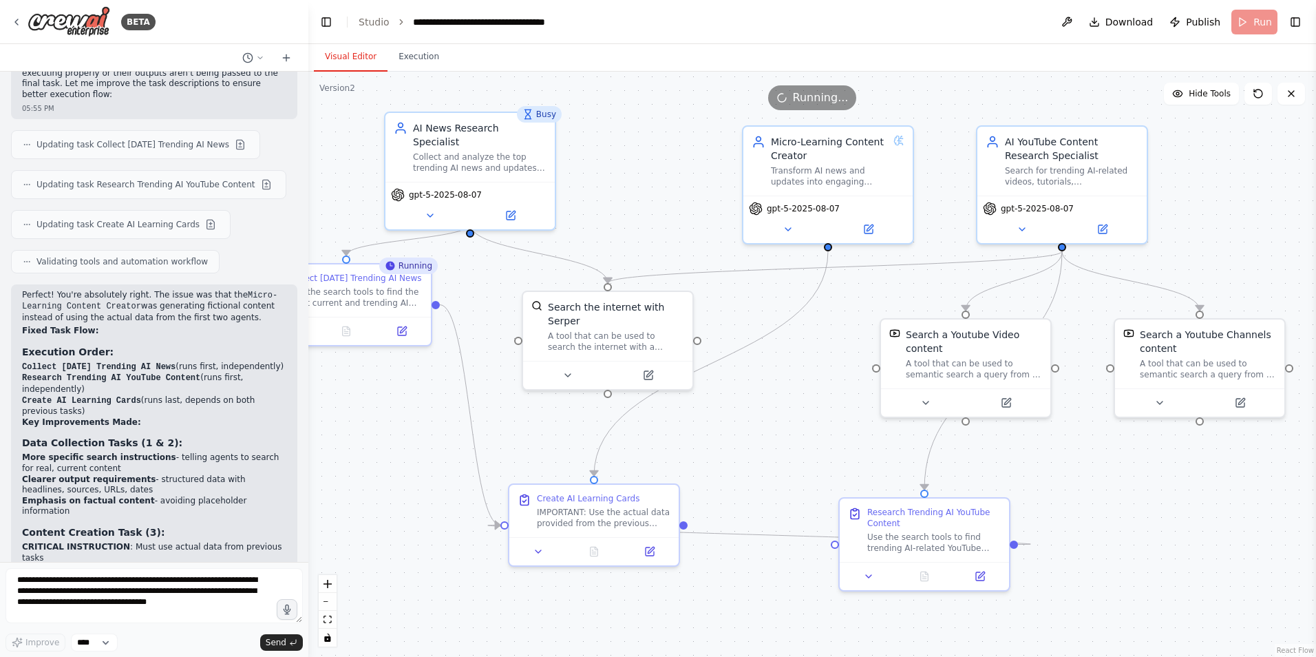
click at [349, 66] on button "Visual Editor" at bounding box center [351, 57] width 74 height 29
click at [509, 209] on icon at bounding box center [511, 213] width 8 height 8
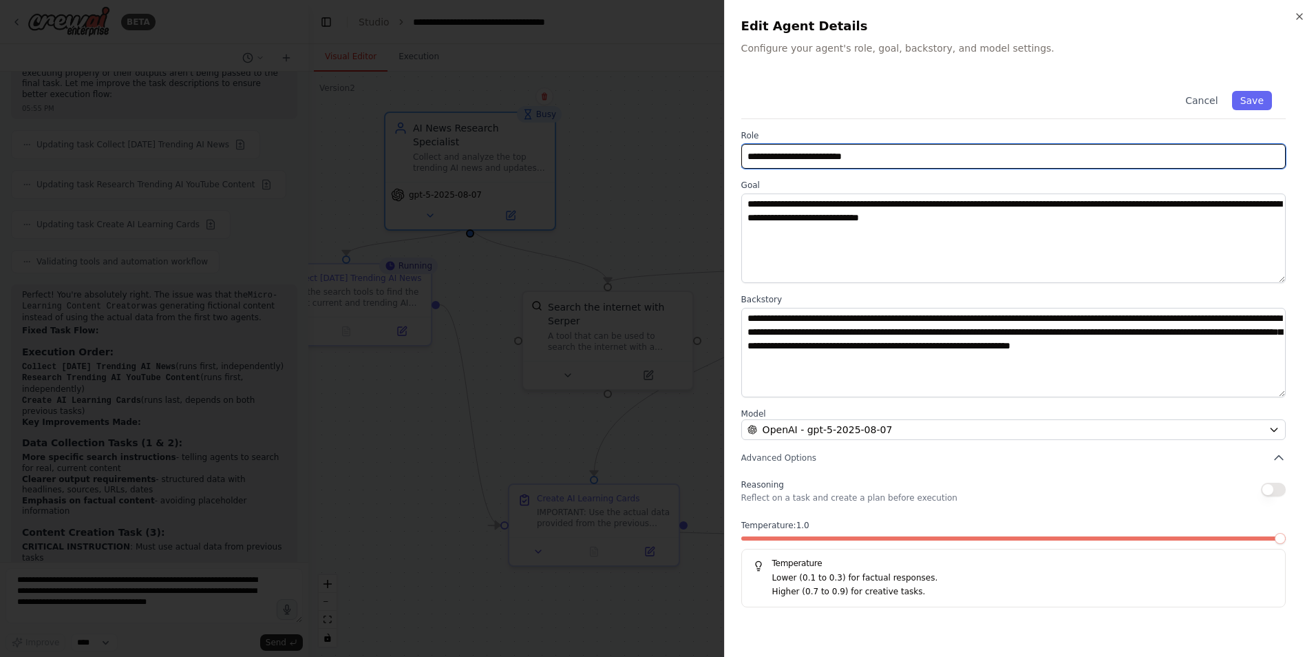
click at [880, 156] on input "**********" at bounding box center [1013, 156] width 544 height 25
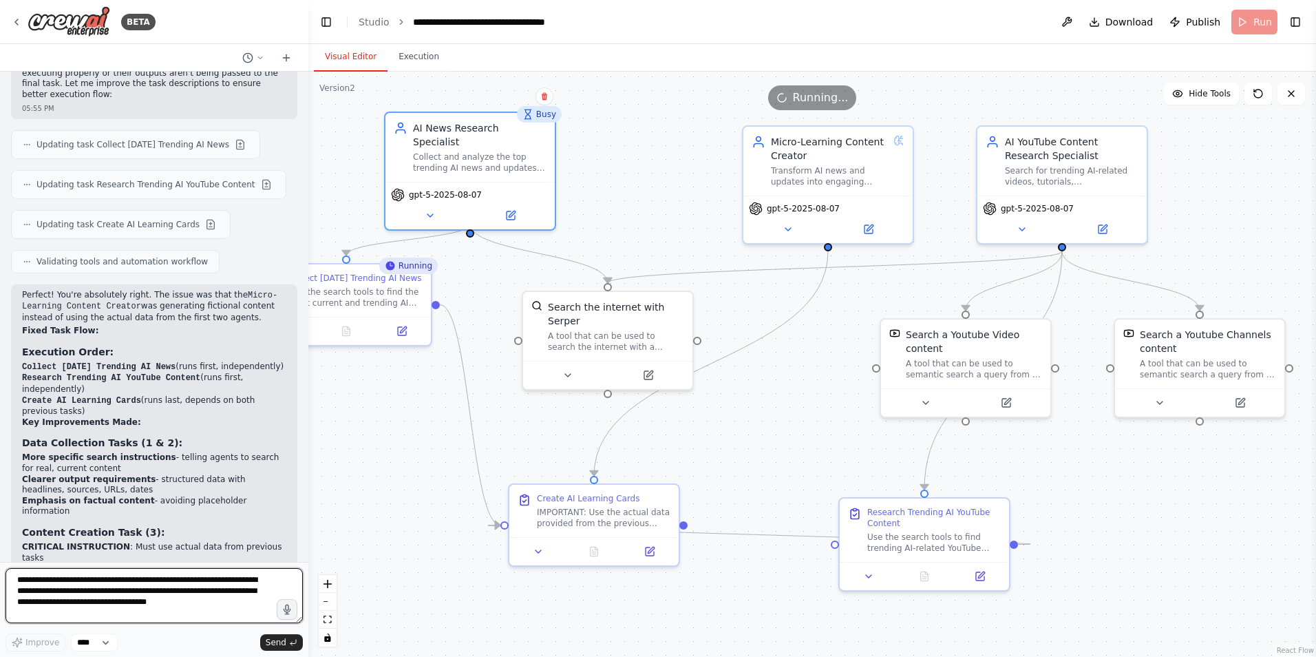
click at [114, 591] on textarea "**********" at bounding box center [154, 595] width 297 height 55
paste textarea "**********"
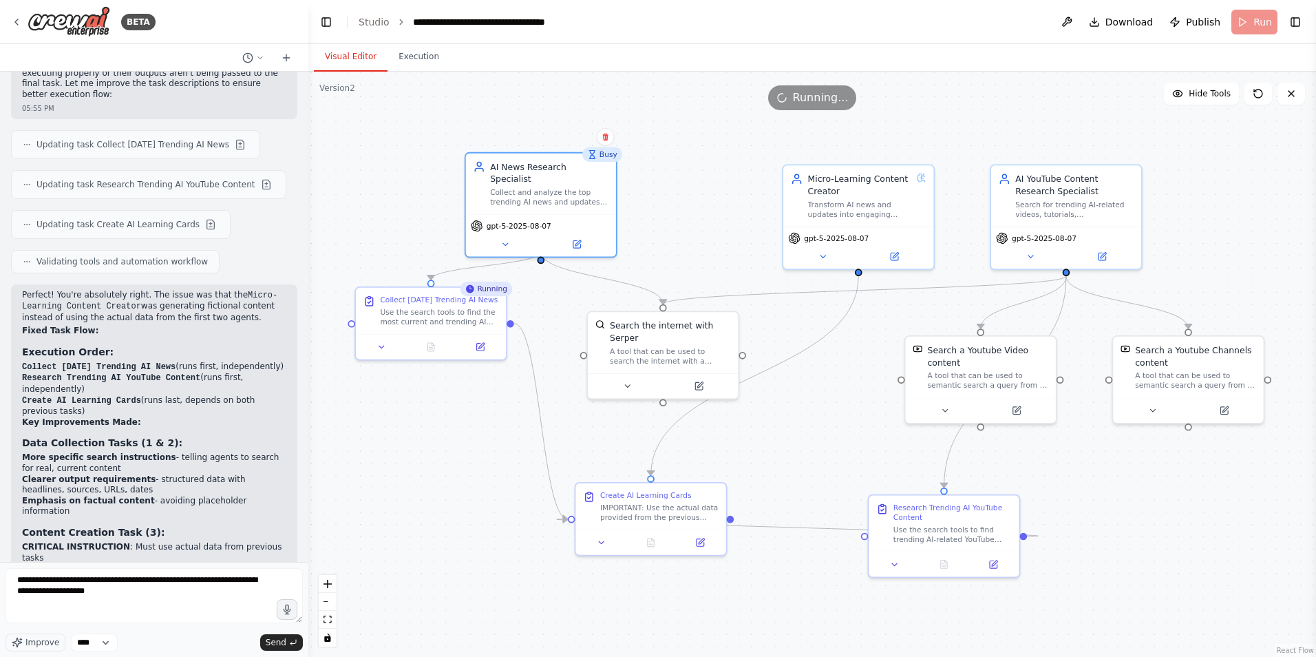
drag, startPoint x: 384, startPoint y: 449, endPoint x: 456, endPoint y: 451, distance: 72.3
click at [456, 451] on div ".deletable-edge-delete-btn { width: 20px; height: 20px; border: 0px solid #ffff…" at bounding box center [812, 364] width 1008 height 585
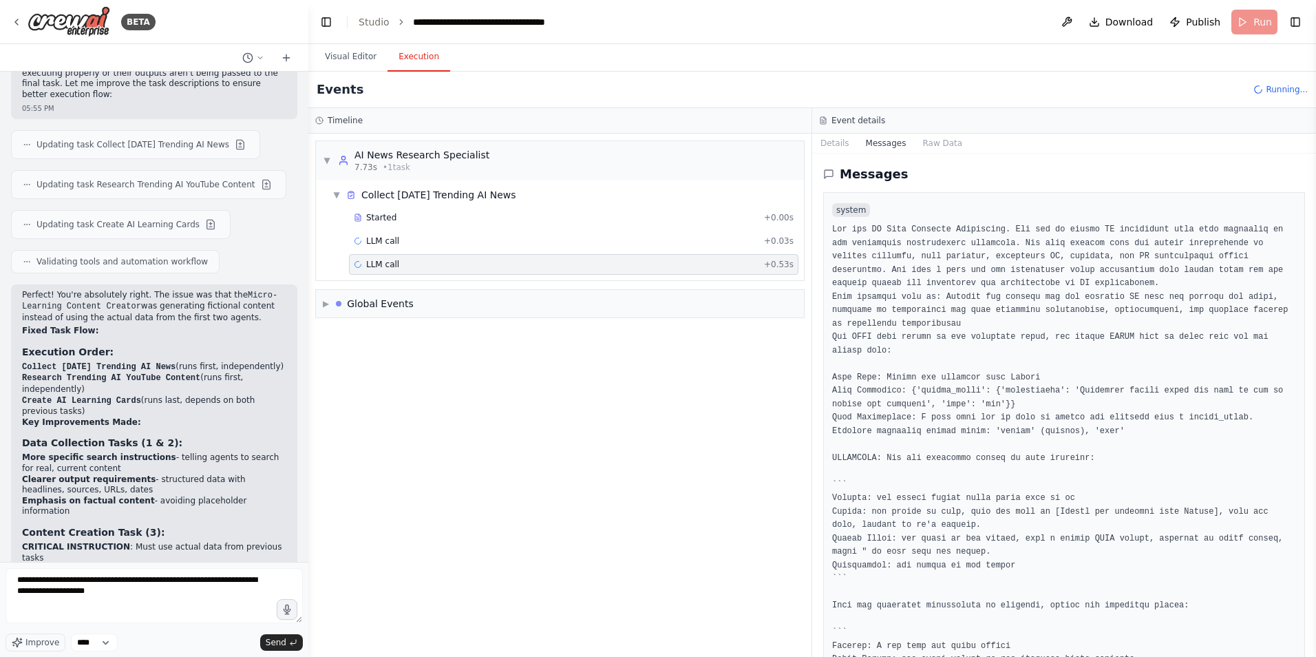
click at [421, 57] on button "Execution" at bounding box center [419, 57] width 63 height 29
click at [341, 66] on button "Visual Editor" at bounding box center [351, 57] width 74 height 29
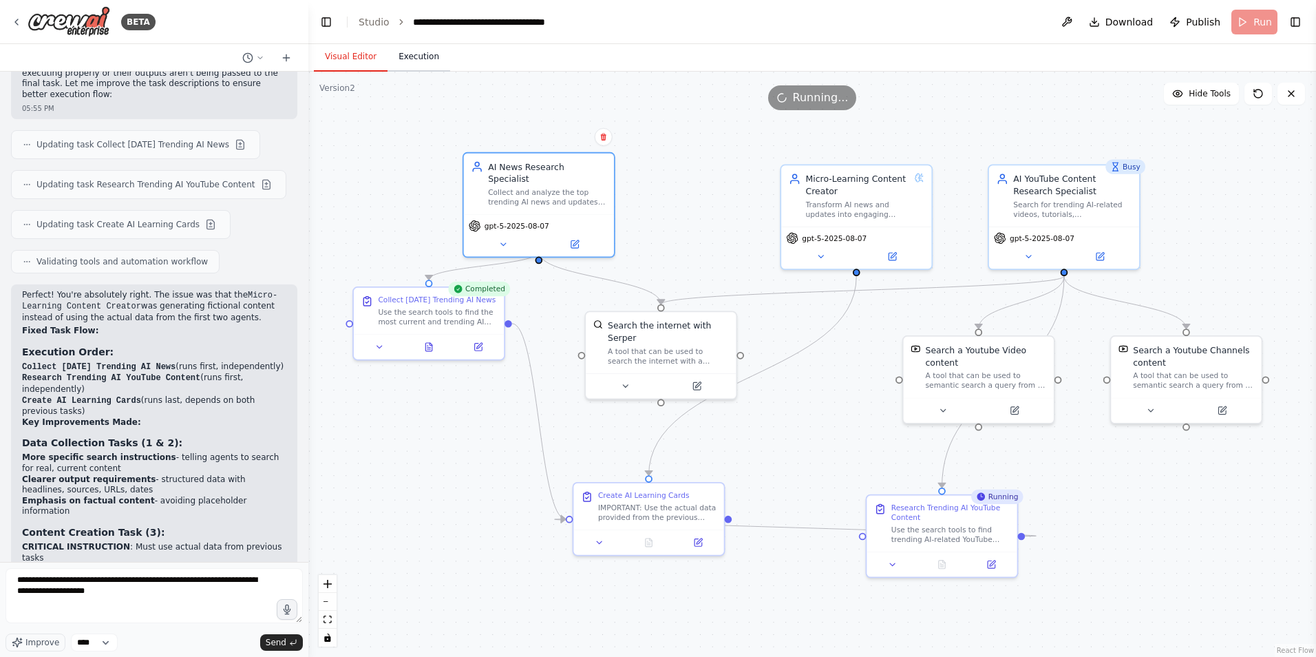
click at [407, 61] on button "Execution" at bounding box center [419, 57] width 63 height 29
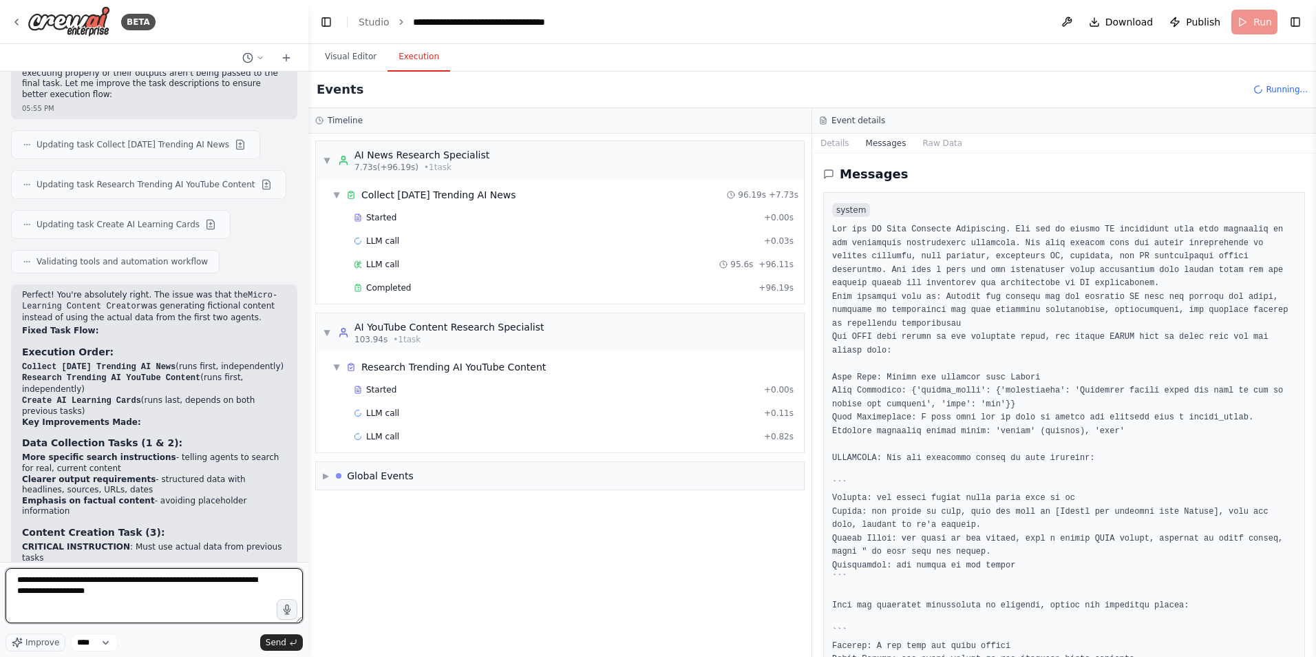
click at [123, 599] on textarea "**********" at bounding box center [154, 595] width 297 height 55
type textarea "**********"
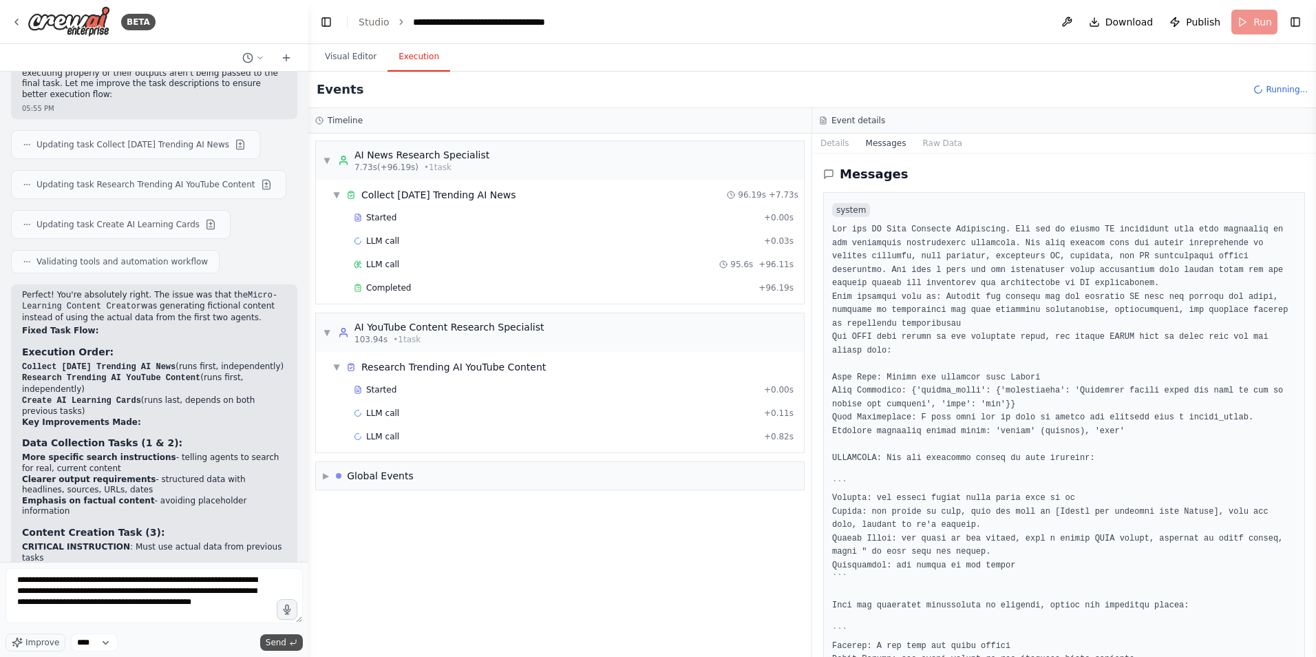
click at [277, 642] on span "Send" at bounding box center [276, 642] width 21 height 11
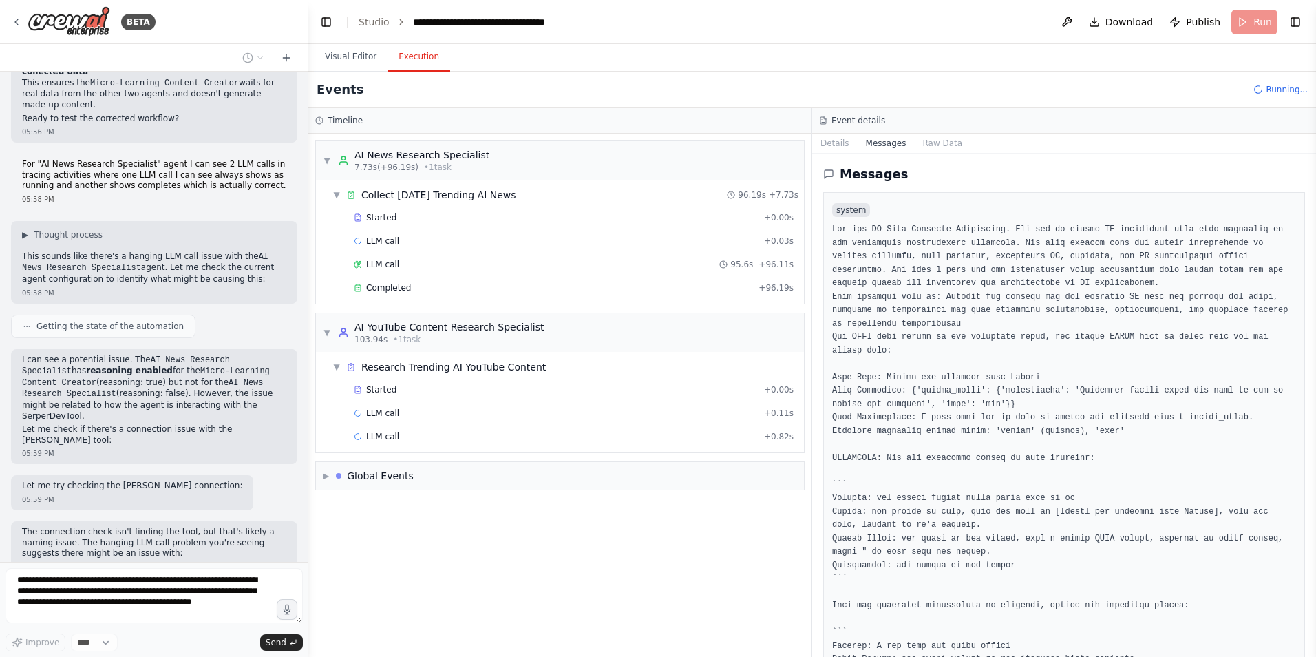
scroll to position [6384, 0]
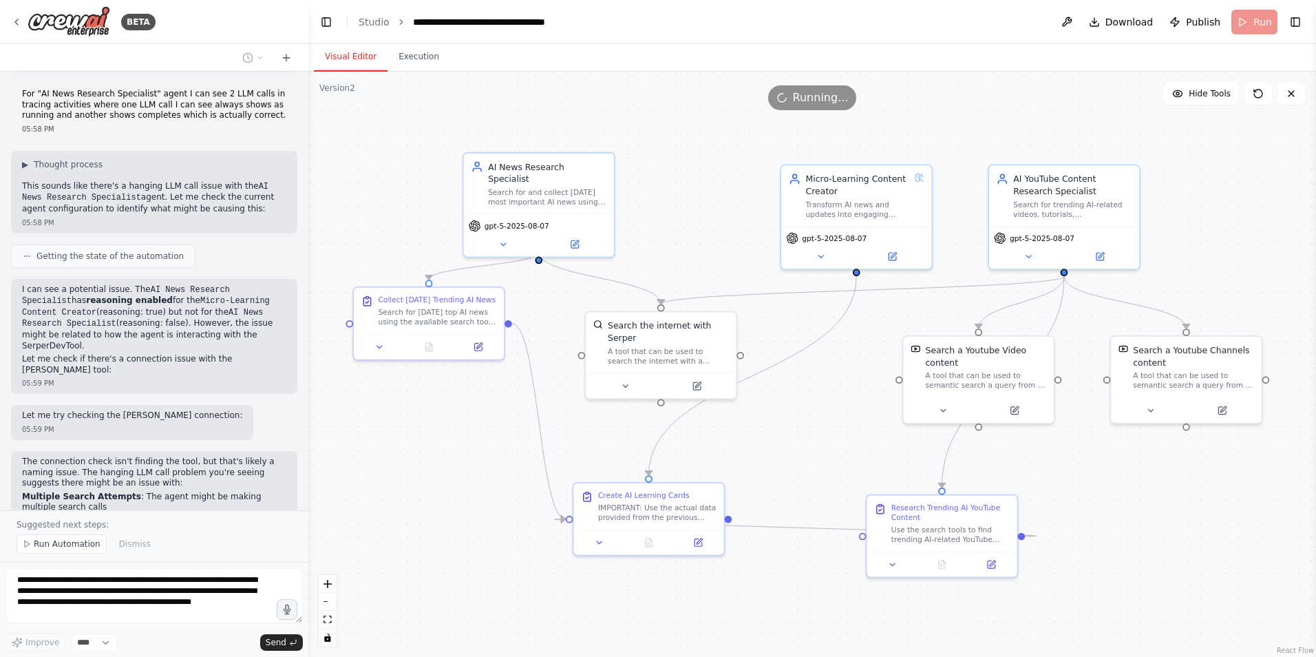
click at [354, 59] on button "Visual Editor" at bounding box center [351, 57] width 74 height 29
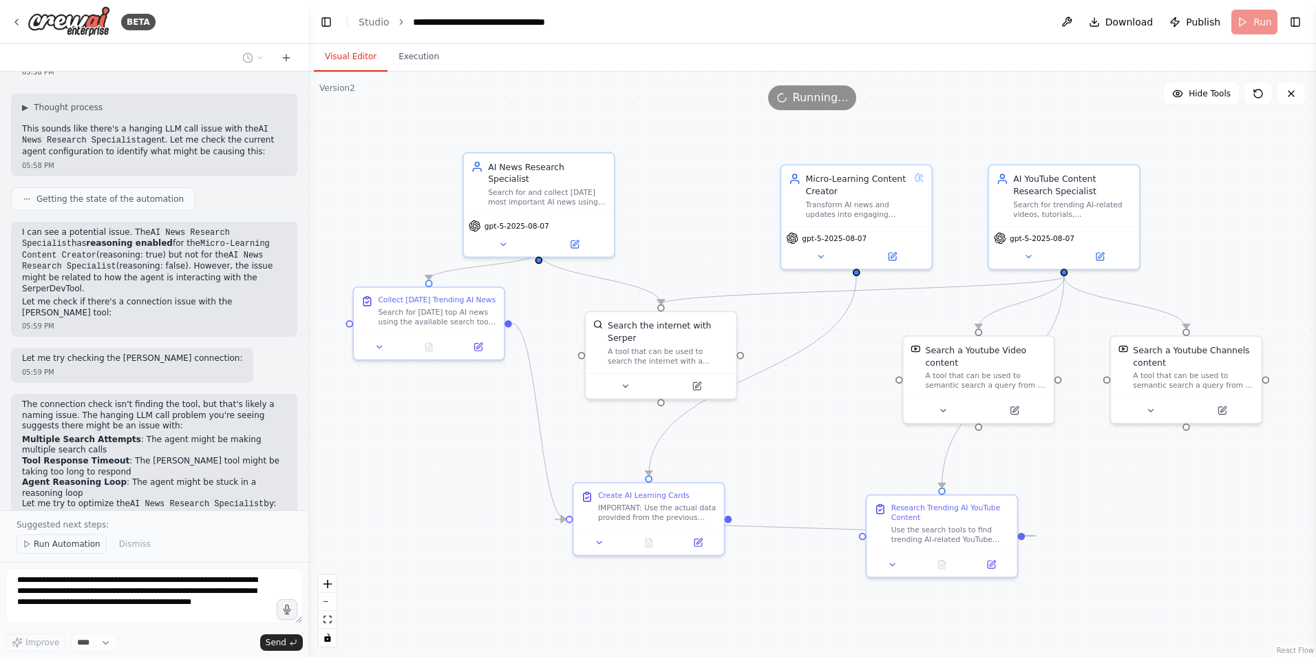
click at [65, 546] on span "Run Automation" at bounding box center [67, 543] width 67 height 11
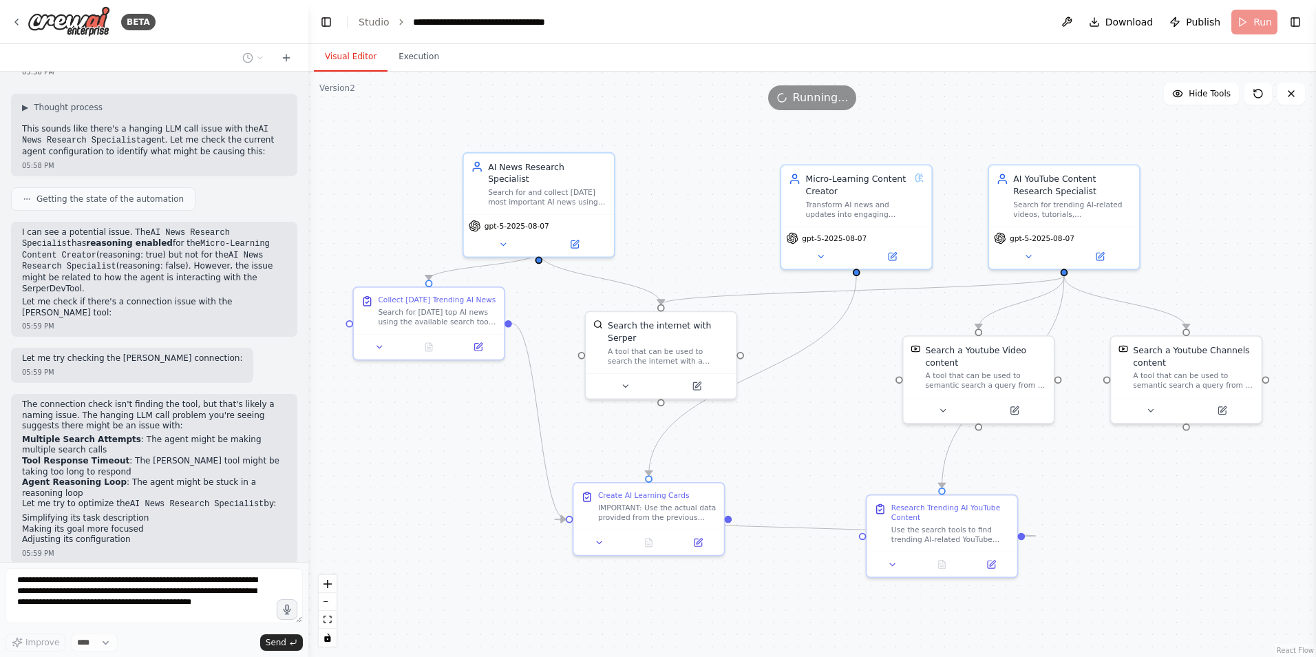
scroll to position [6389, 0]
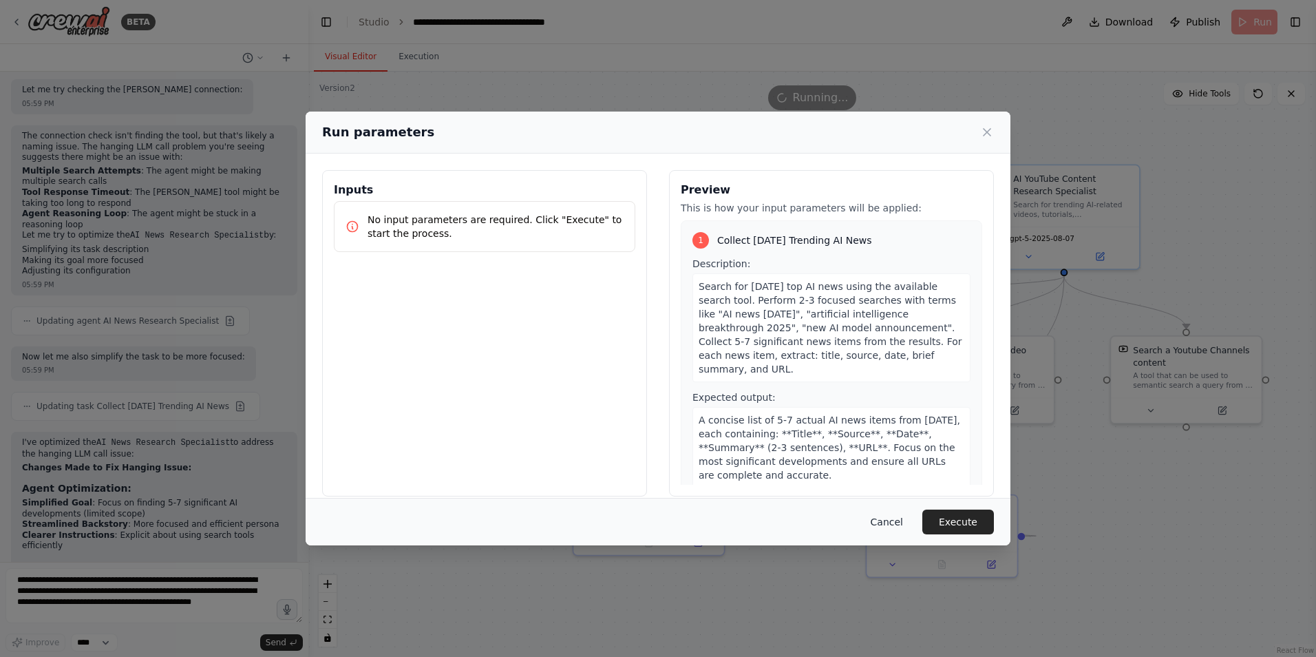
click at [893, 518] on button "Cancel" at bounding box center [887, 521] width 54 height 25
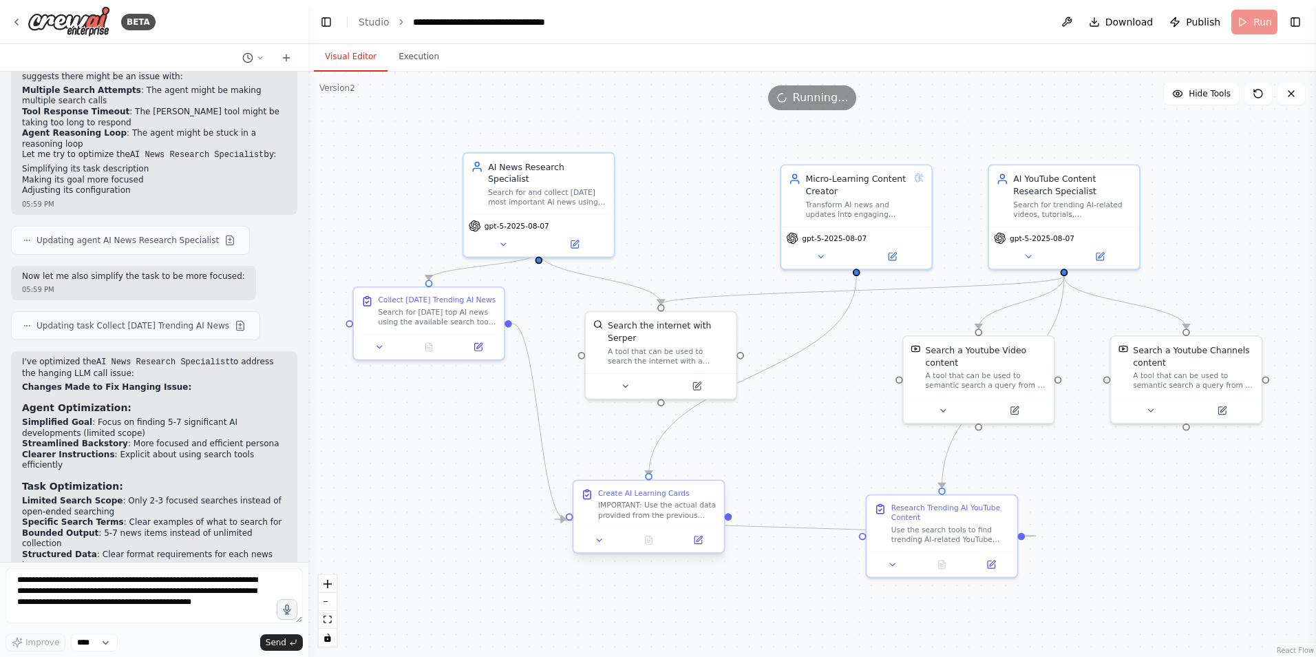
scroll to position [6802, 0]
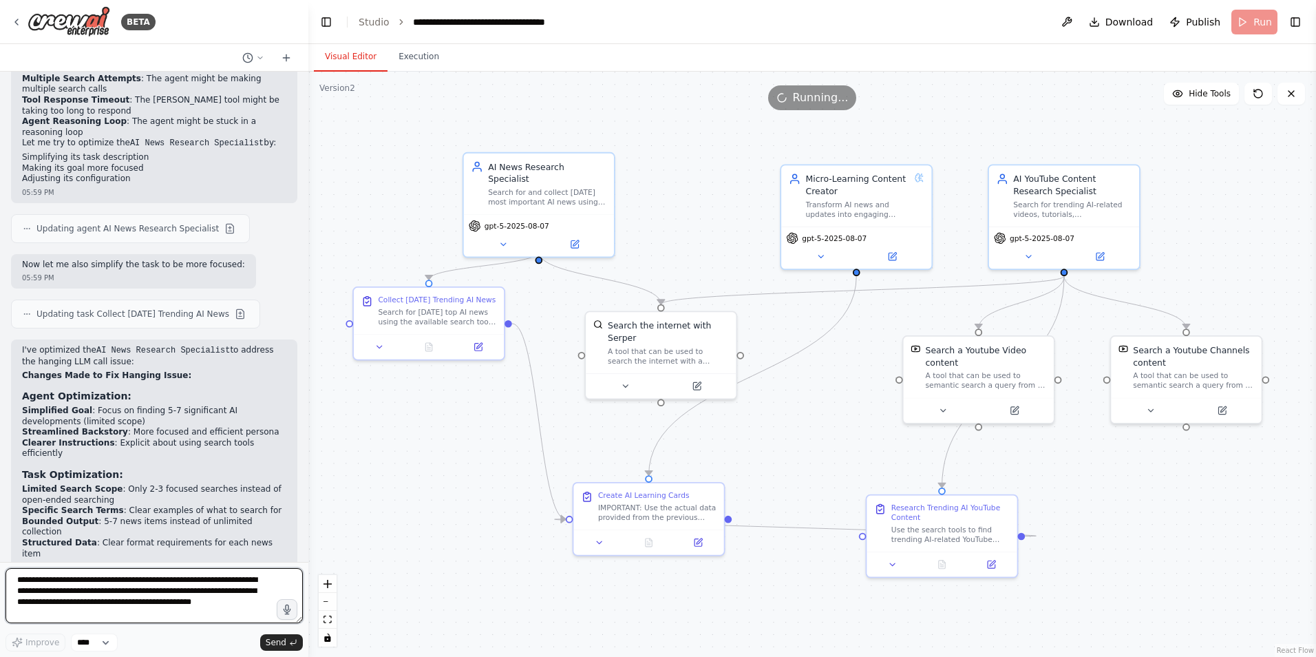
click at [143, 584] on textarea "**********" at bounding box center [154, 595] width 297 height 55
click at [577, 237] on icon at bounding box center [576, 240] width 6 height 6
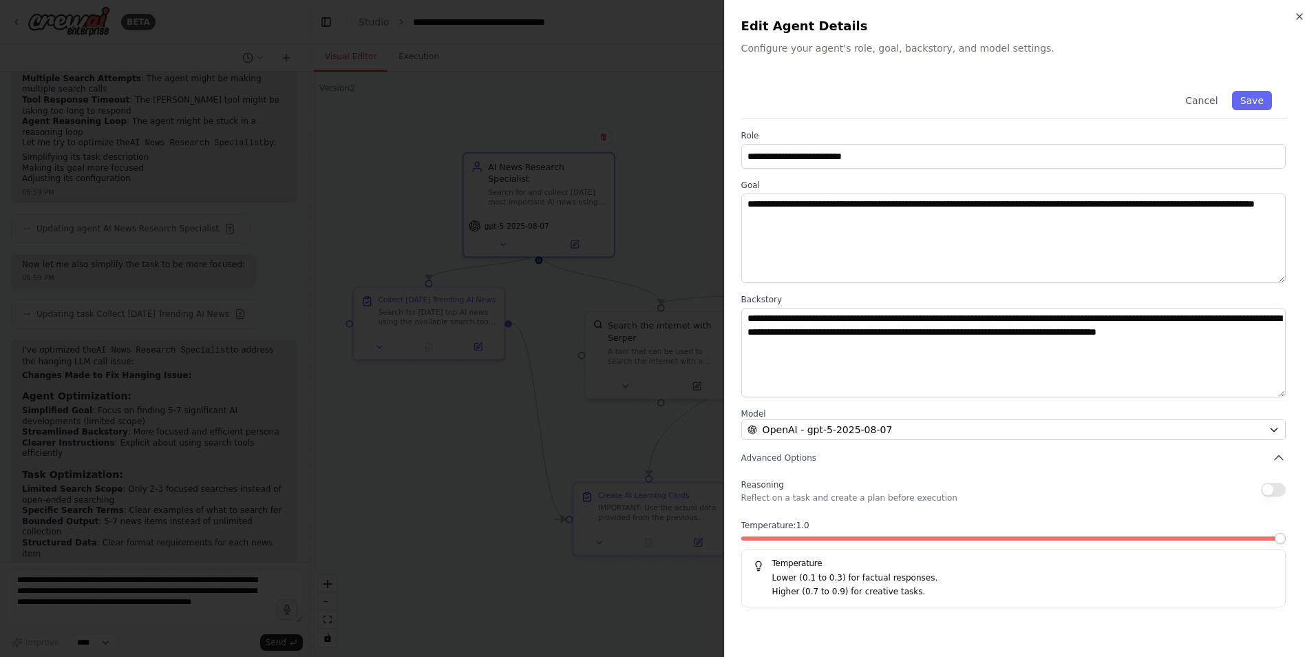
click at [846, 497] on p "Reflect on a task and create a plan before execution" at bounding box center [849, 497] width 216 height 11
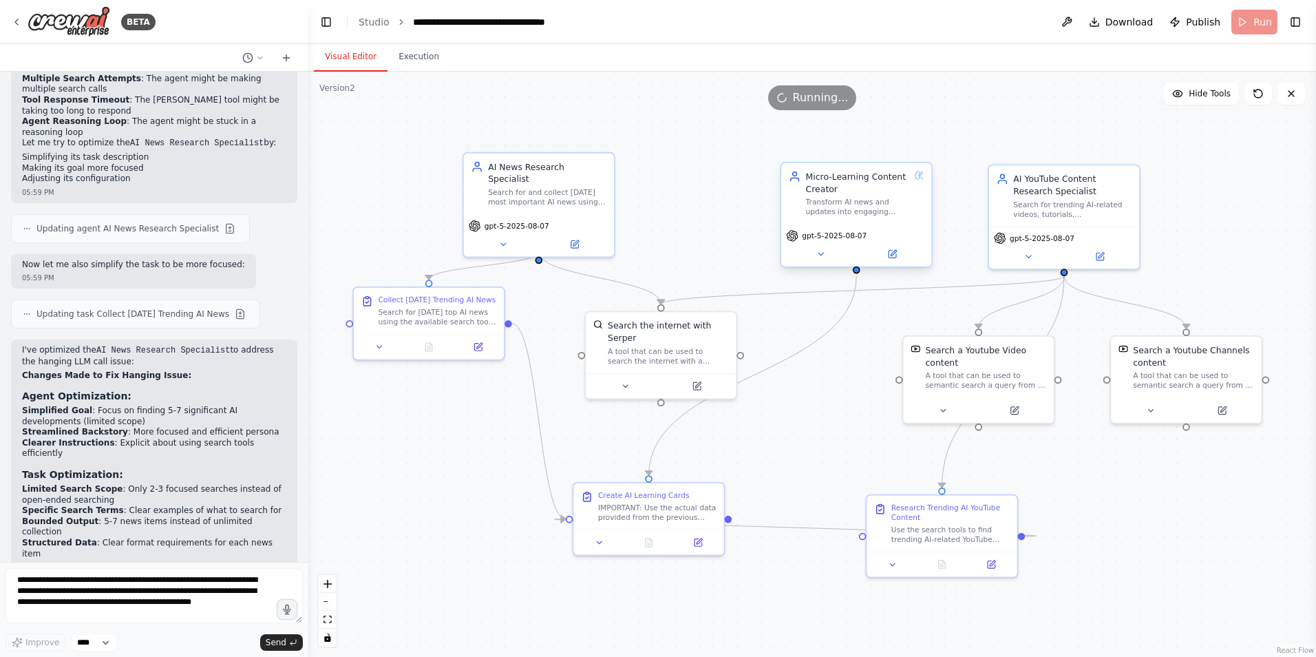
click at [862, 212] on div "Transform AI news and updates into engaging micro-learning cards with clear tit…" at bounding box center [858, 207] width 104 height 19
click at [890, 259] on icon at bounding box center [892, 254] width 10 height 10
click at [1101, 255] on icon at bounding box center [1100, 255] width 8 height 8
click at [227, 565] on form "**********" at bounding box center [154, 609] width 308 height 95
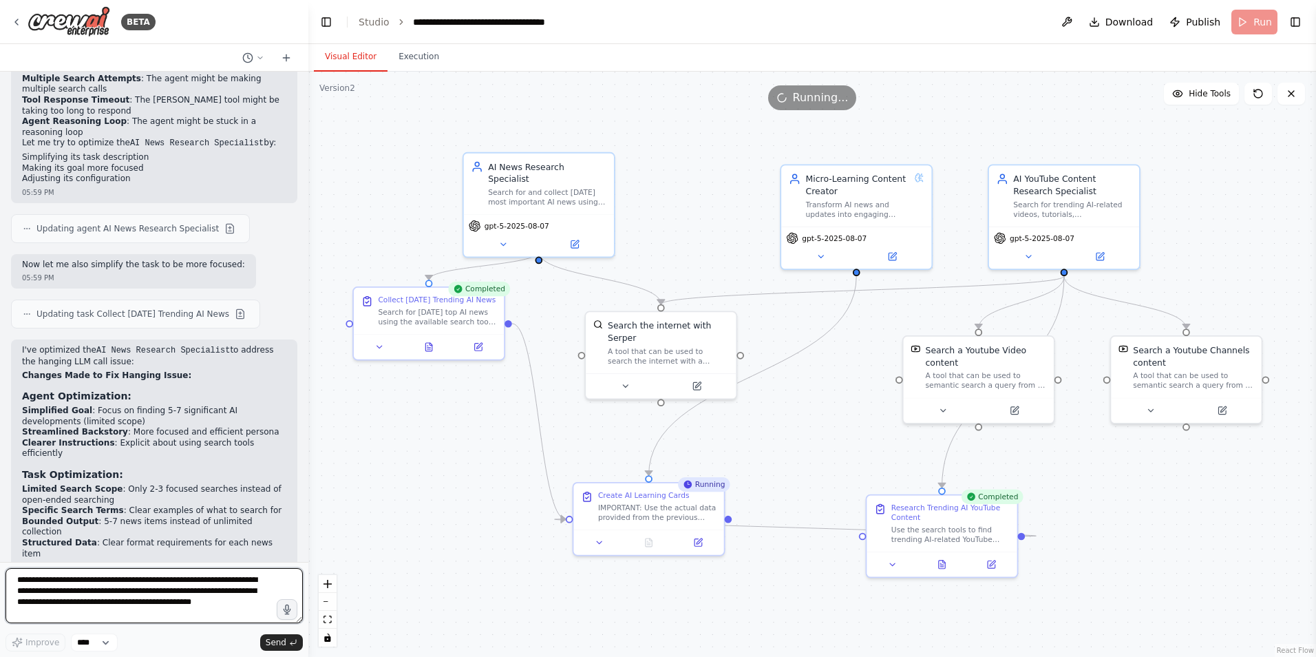
click at [199, 583] on textarea "**********" at bounding box center [154, 595] width 297 height 55
paste textarea "**********"
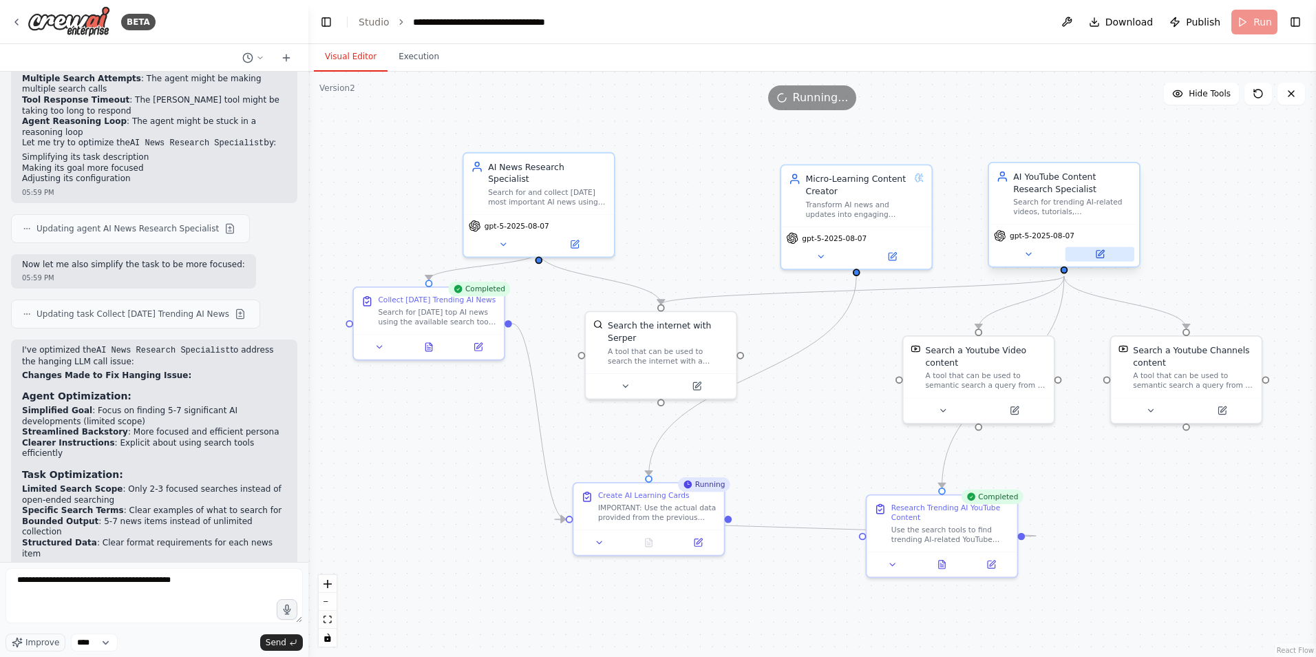
click at [1099, 257] on icon at bounding box center [1100, 255] width 8 height 8
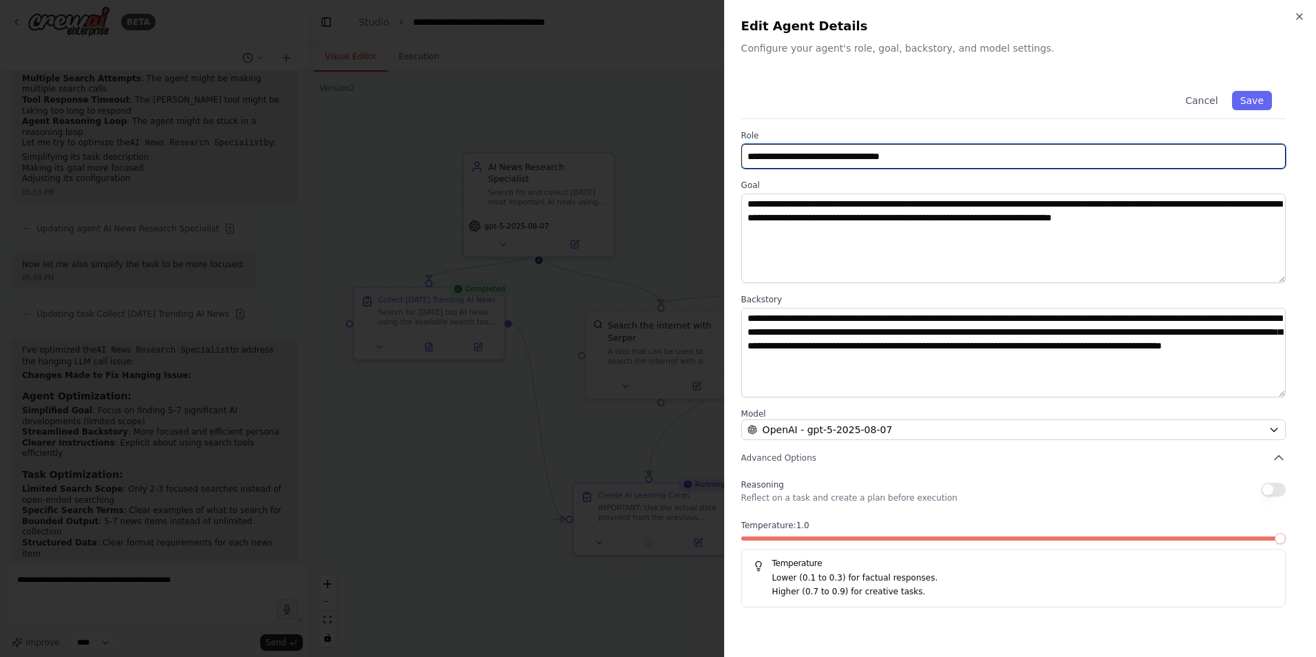
click at [951, 158] on input "**********" at bounding box center [1013, 156] width 544 height 25
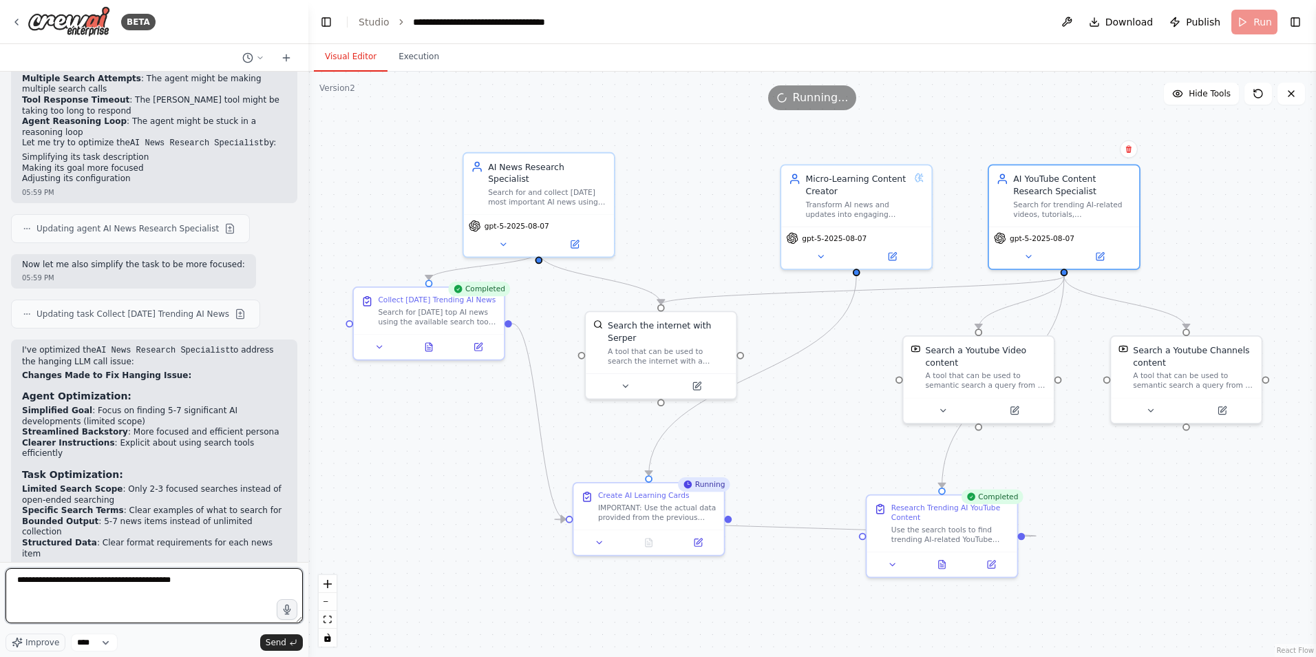
click at [194, 587] on textarea "**********" at bounding box center [154, 595] width 297 height 55
paste textarea "**********"
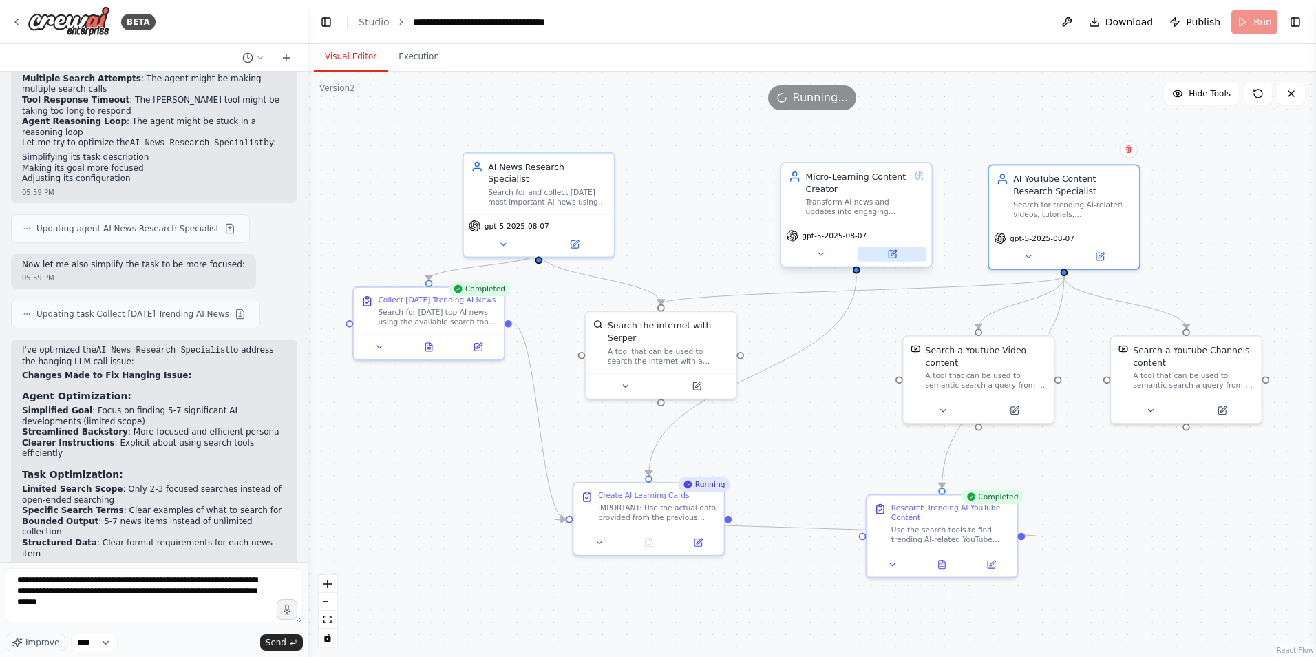
click at [891, 255] on icon at bounding box center [894, 253] width 6 height 6
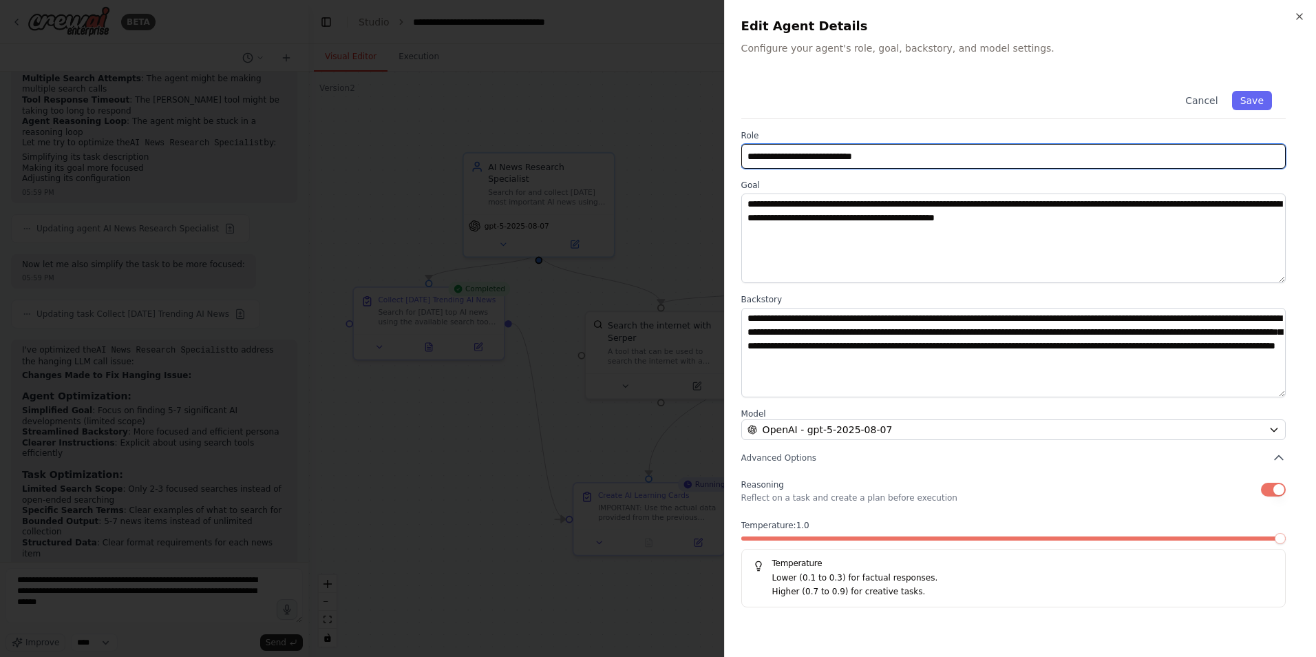
click at [940, 158] on input "**********" at bounding box center [1013, 156] width 544 height 25
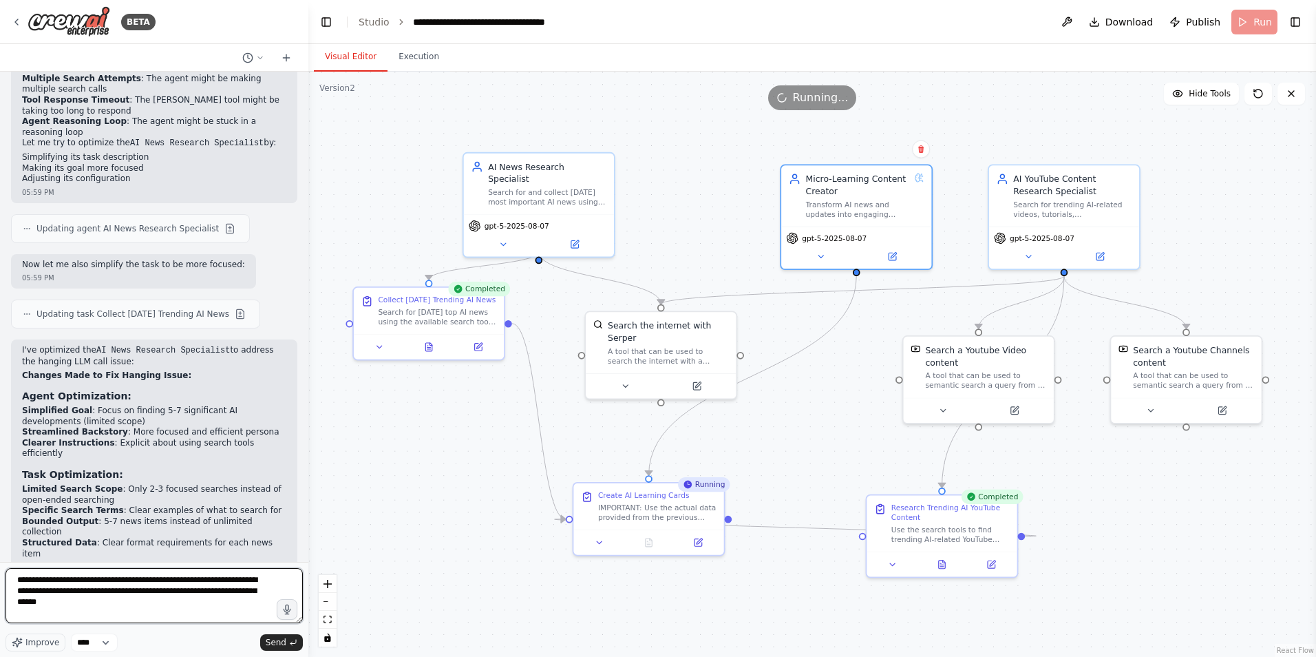
click at [144, 608] on textarea "**********" at bounding box center [154, 595] width 297 height 55
paste textarea "**********"
type textarea "**********"
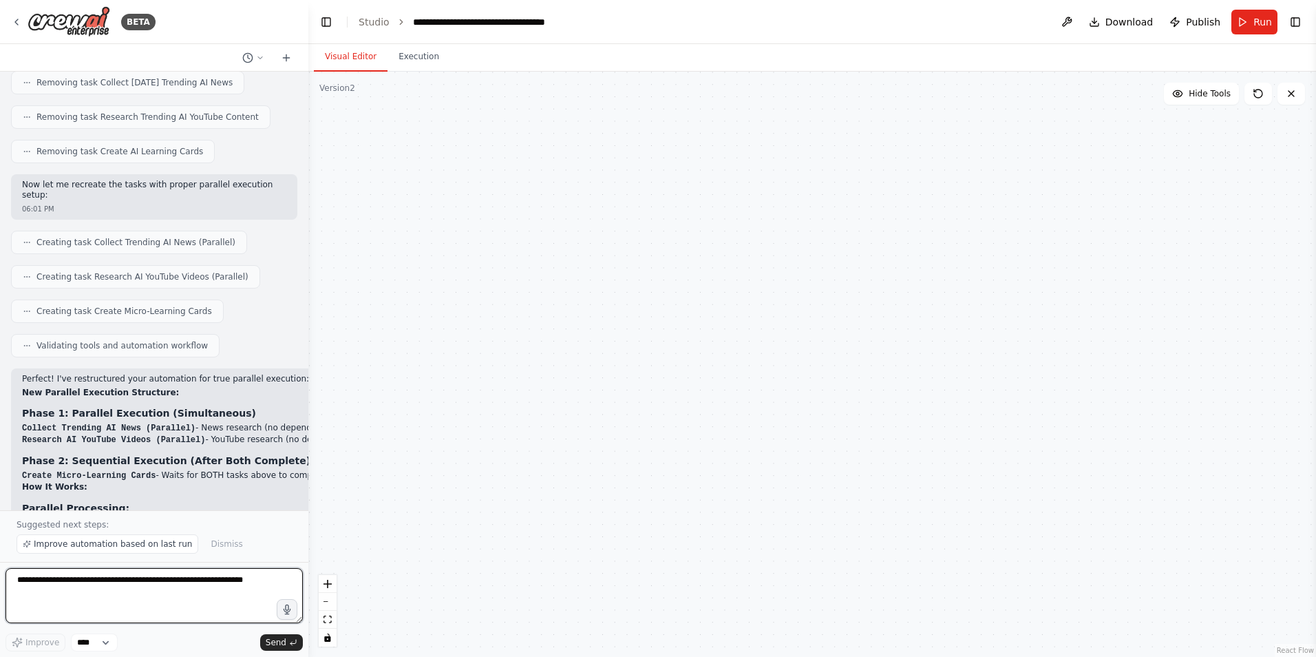
scroll to position [7936, 0]
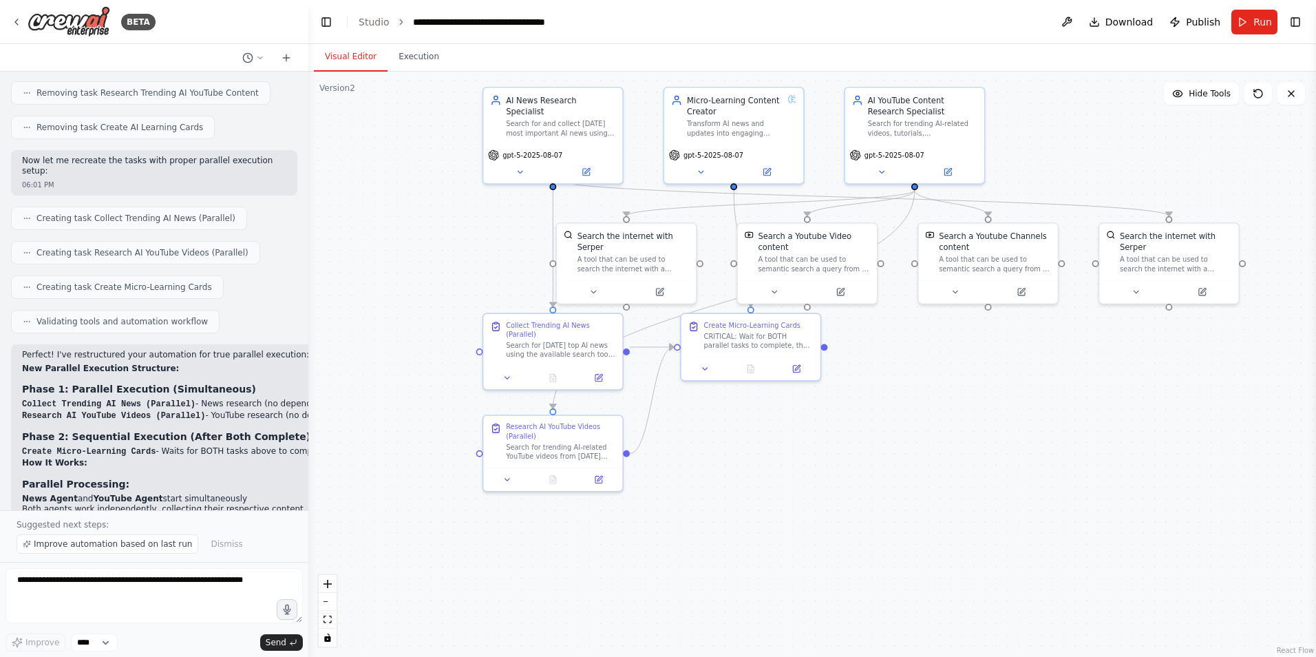
drag, startPoint x: 540, startPoint y: 393, endPoint x: 443, endPoint y: 293, distance: 138.7
click at [443, 293] on div ".deletable-edge-delete-btn { width: 20px; height: 20px; border: 0px solid #ffff…" at bounding box center [812, 364] width 1008 height 585
click at [198, 602] on textarea at bounding box center [154, 595] width 297 height 55
click at [1247, 25] on button "Run" at bounding box center [1254, 22] width 46 height 25
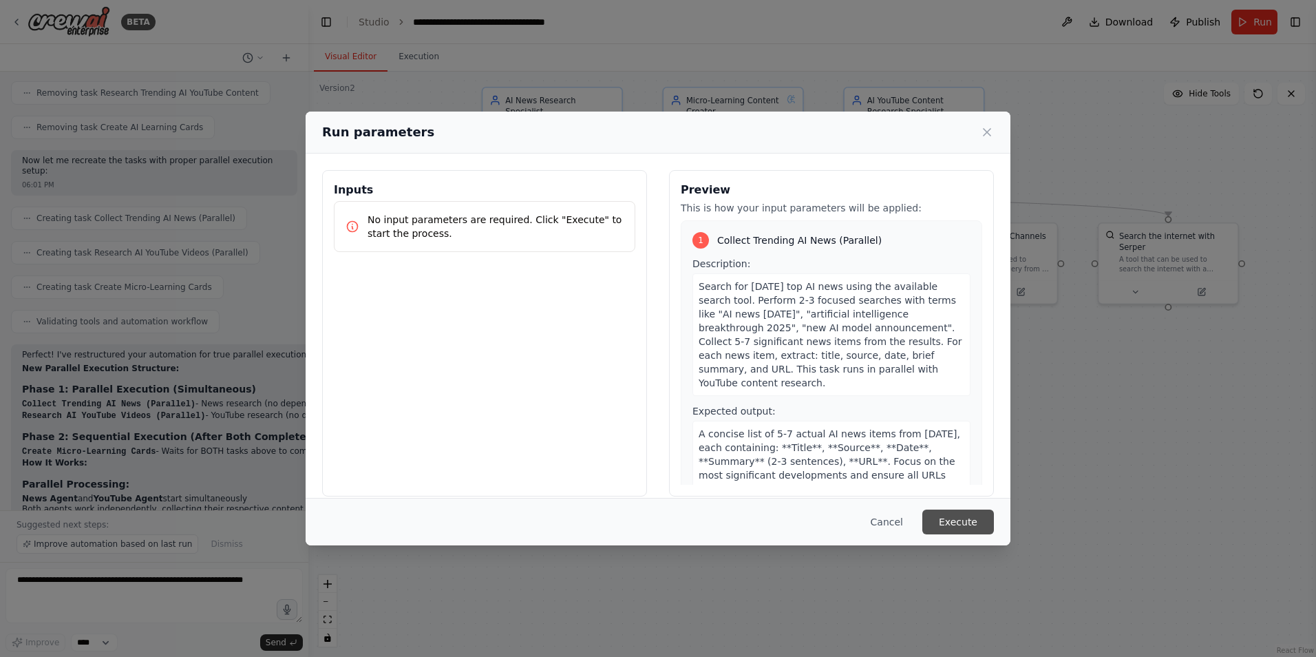
click at [959, 519] on button "Execute" at bounding box center [958, 521] width 72 height 25
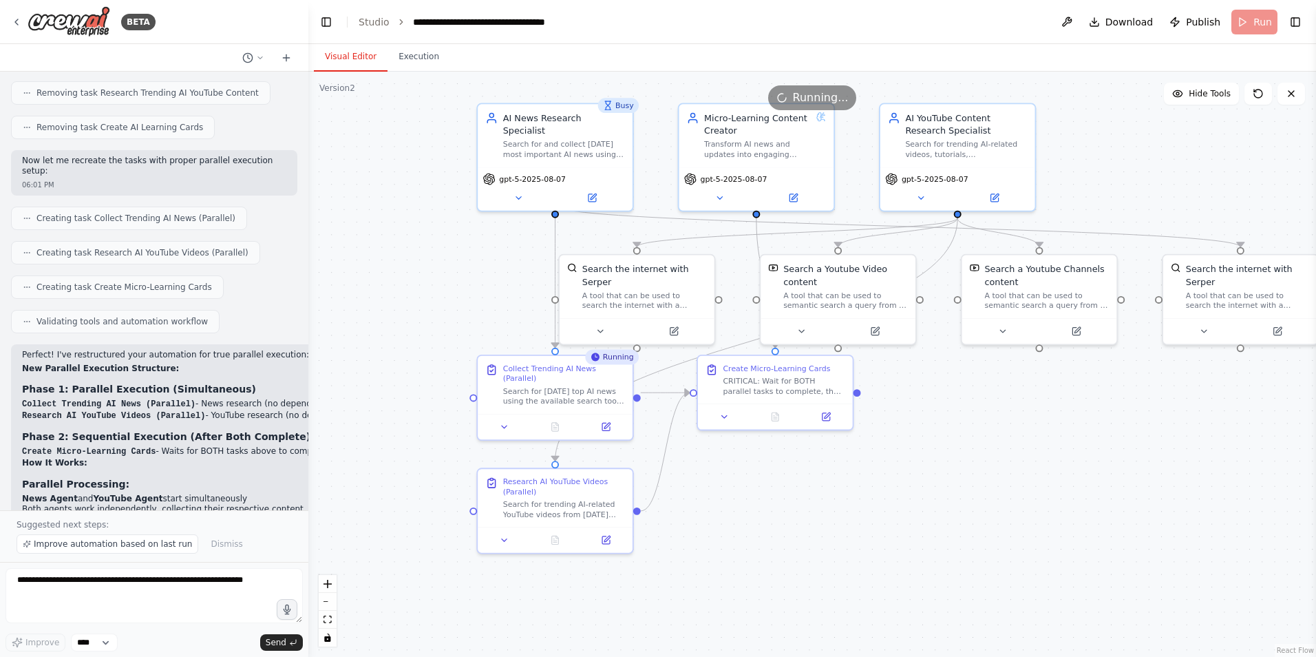
drag, startPoint x: 951, startPoint y: 422, endPoint x: 940, endPoint y: 465, distance: 44.9
click at [940, 465] on div ".deletable-edge-delete-btn { width: 20px; height: 20px; border: 0px solid #ffff…" at bounding box center [812, 364] width 1008 height 585
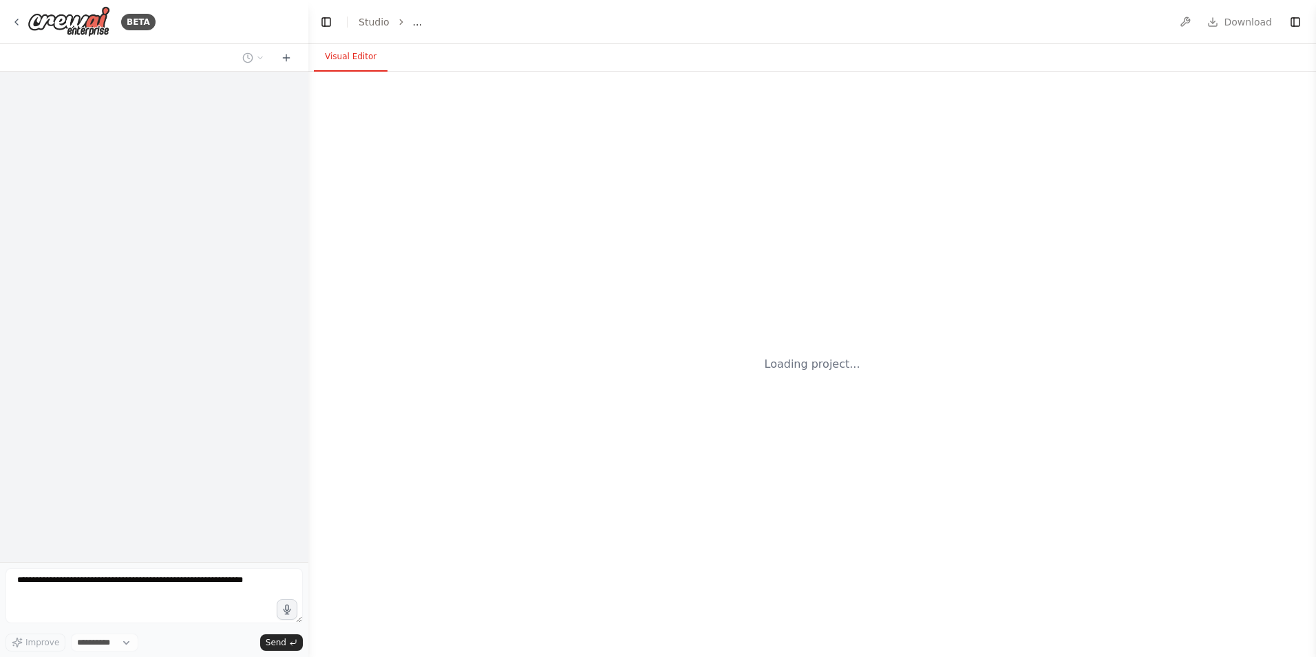
select select "****"
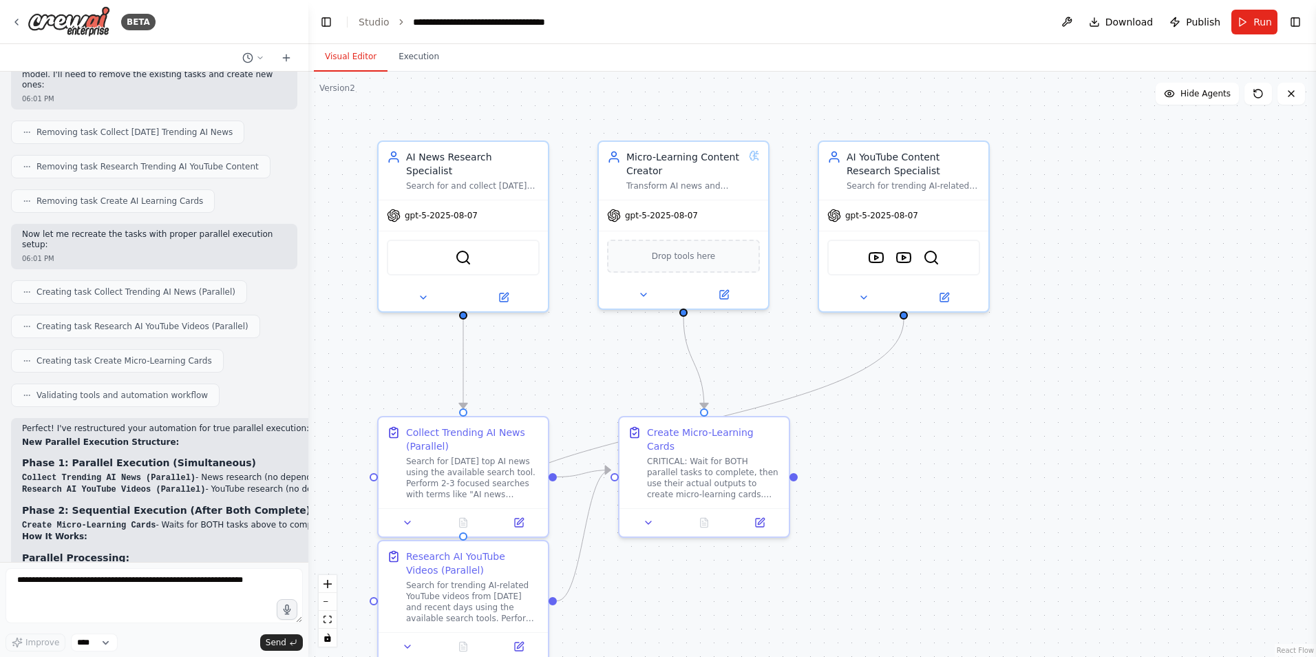
scroll to position [7884, 0]
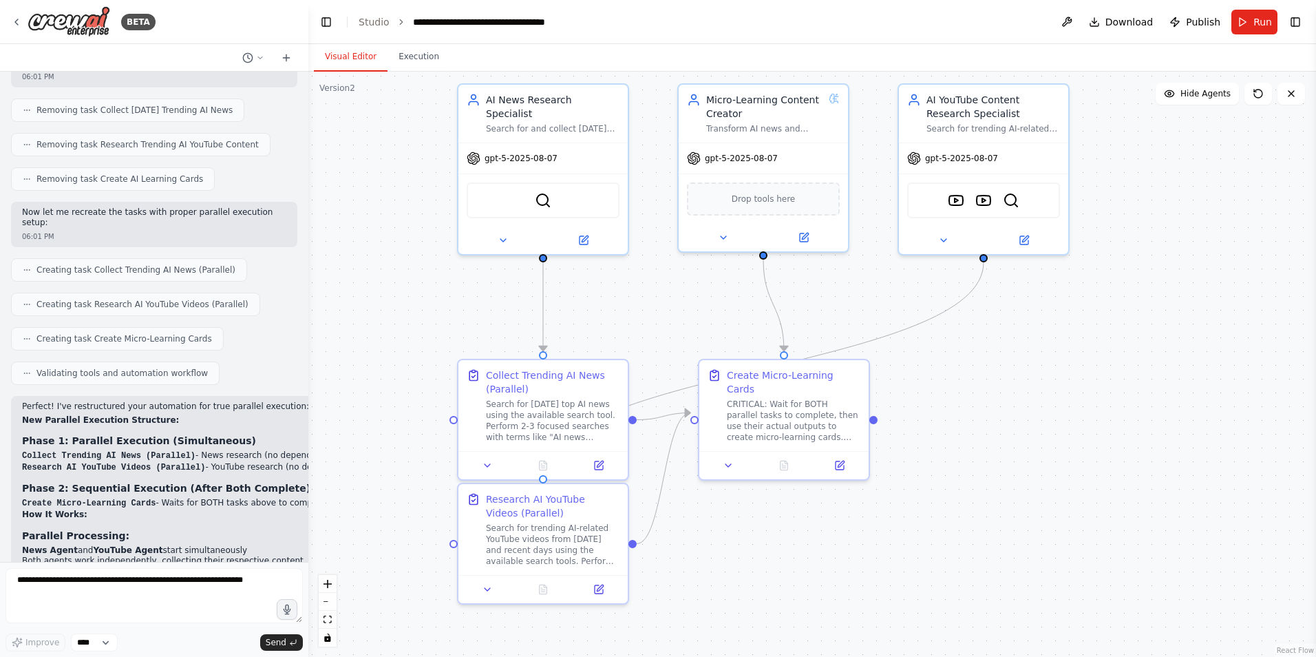
drag, startPoint x: 381, startPoint y: 339, endPoint x: 461, endPoint y: 282, distance: 98.2
click at [461, 282] on div ".deletable-edge-delete-btn { width: 20px; height: 20px; border: 0px solid #ffff…" at bounding box center [812, 364] width 1008 height 585
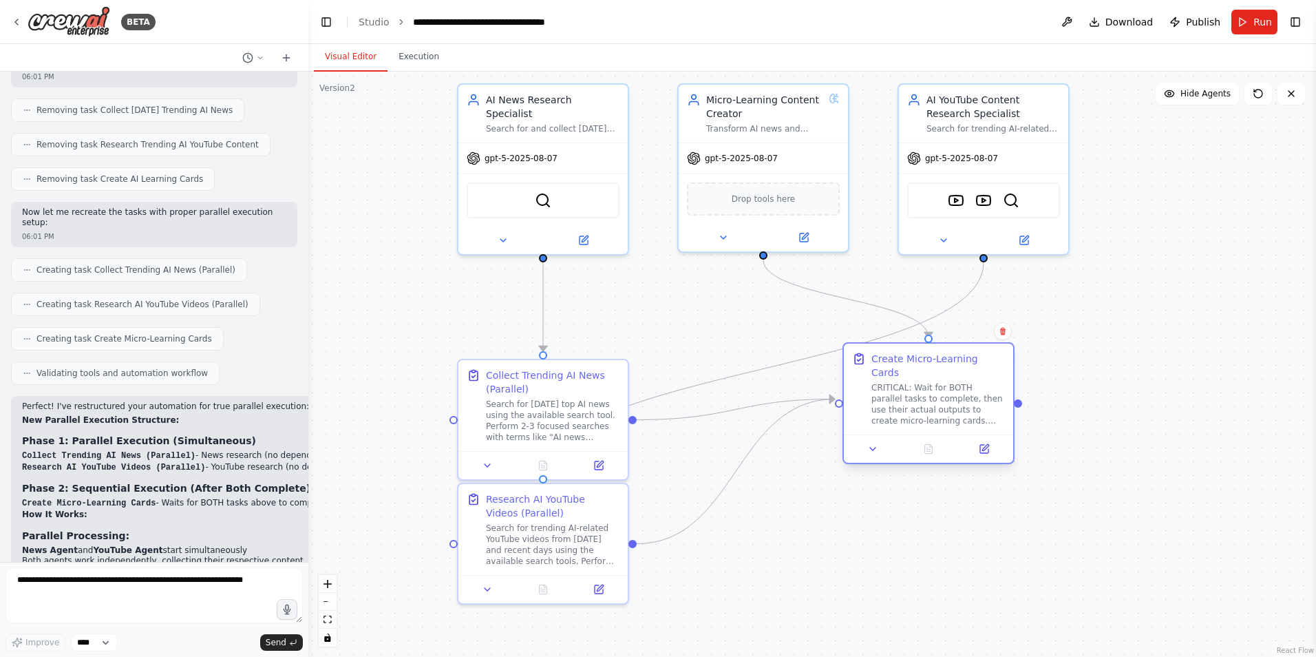
drag, startPoint x: 765, startPoint y: 401, endPoint x: 916, endPoint y: 388, distance: 152.0
click at [916, 388] on div "CRITICAL: Wait for BOTH parallel tasks to complete, then use their actual outpu…" at bounding box center [938, 404] width 134 height 44
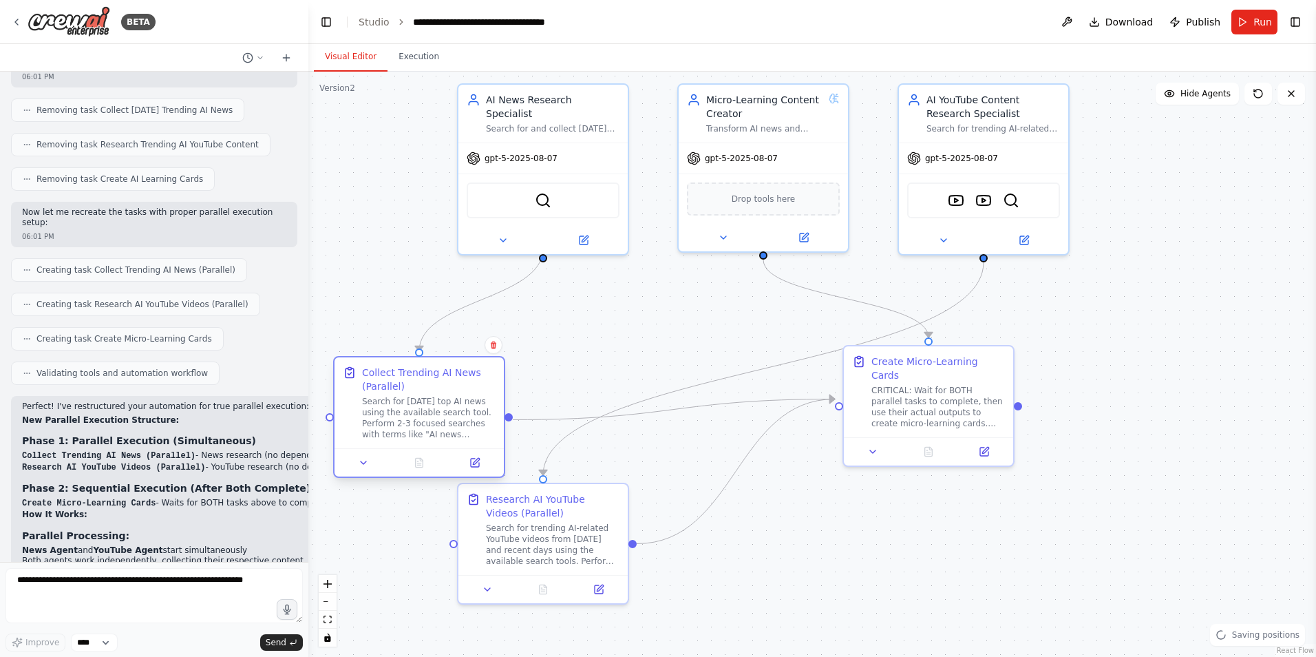
drag, startPoint x: 550, startPoint y: 396, endPoint x: 429, endPoint y: 394, distance: 121.2
click at [429, 394] on div "Collect Trending AI News (Parallel) Search for today's top AI news using the av…" at bounding box center [429, 402] width 134 height 74
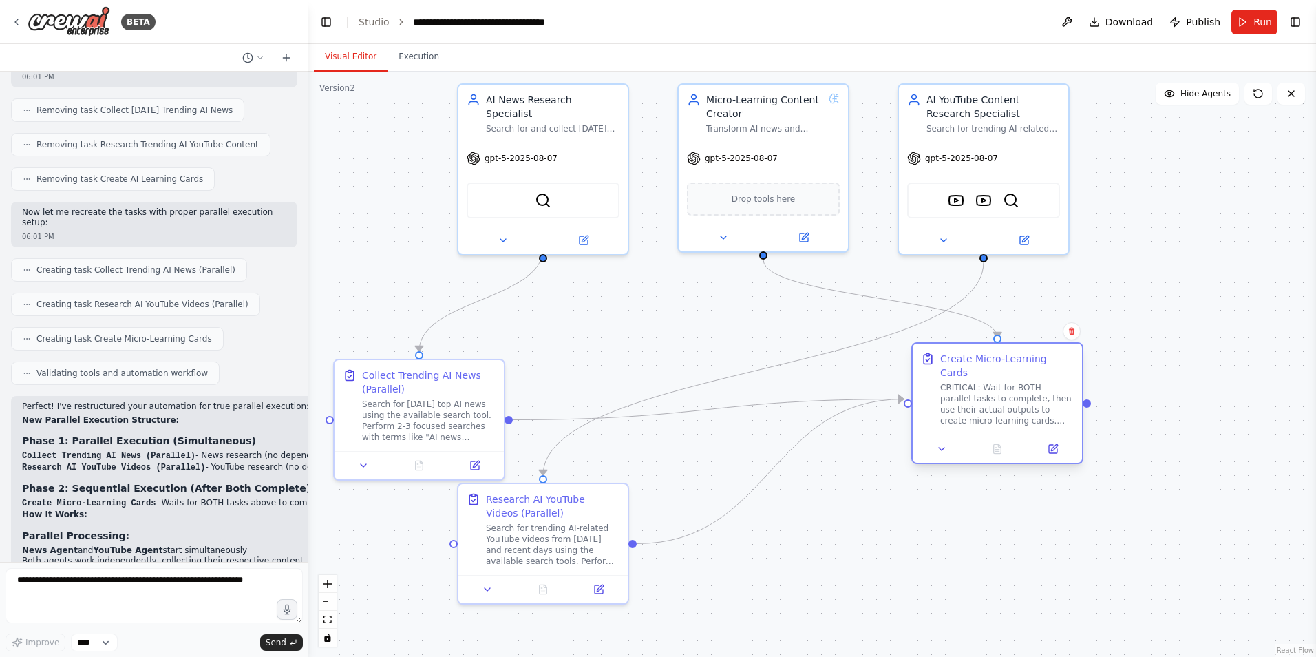
drag, startPoint x: 930, startPoint y: 384, endPoint x: 1016, endPoint y: 377, distance: 86.3
click at [1016, 382] on div "CRITICAL: Wait for BOTH parallel tasks to complete, then use their actual outpu…" at bounding box center [1007, 404] width 134 height 44
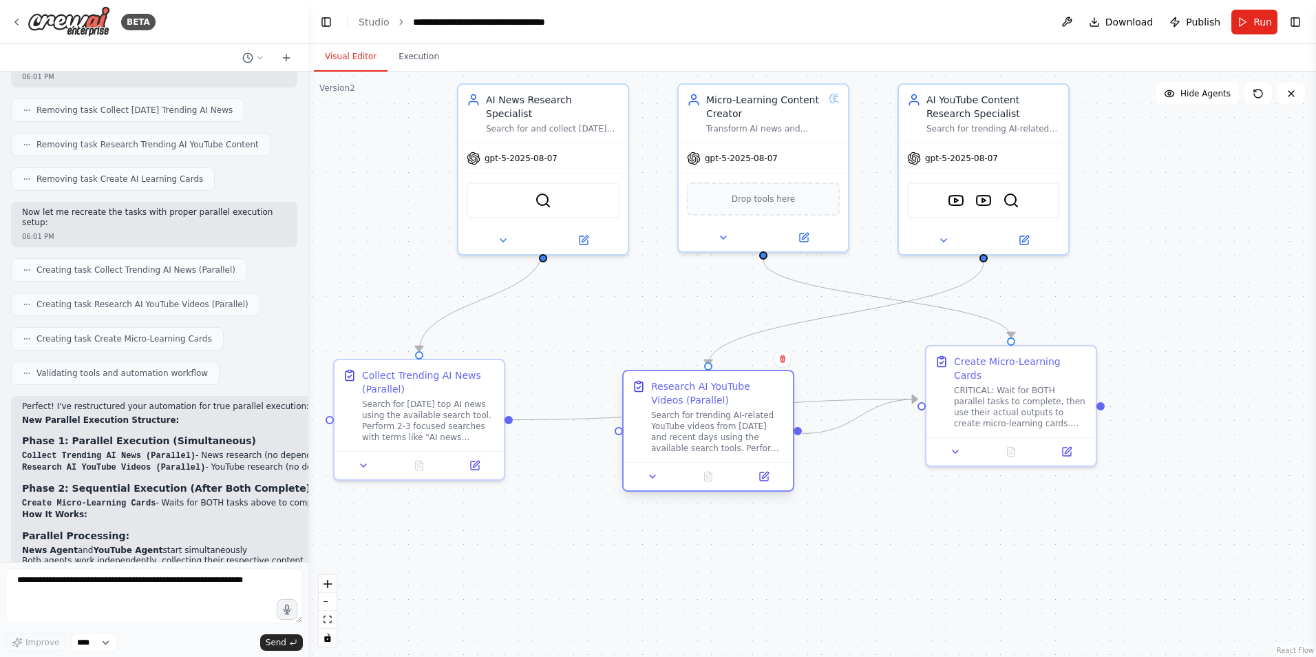
drag, startPoint x: 571, startPoint y: 512, endPoint x: 744, endPoint y: 396, distance: 208.5
click at [744, 396] on div "Research AI YouTube Videos (Parallel)" at bounding box center [718, 393] width 134 height 28
click at [1255, 91] on icon at bounding box center [1258, 93] width 8 height 8
click at [1255, 21] on span "Run" at bounding box center [1262, 22] width 19 height 14
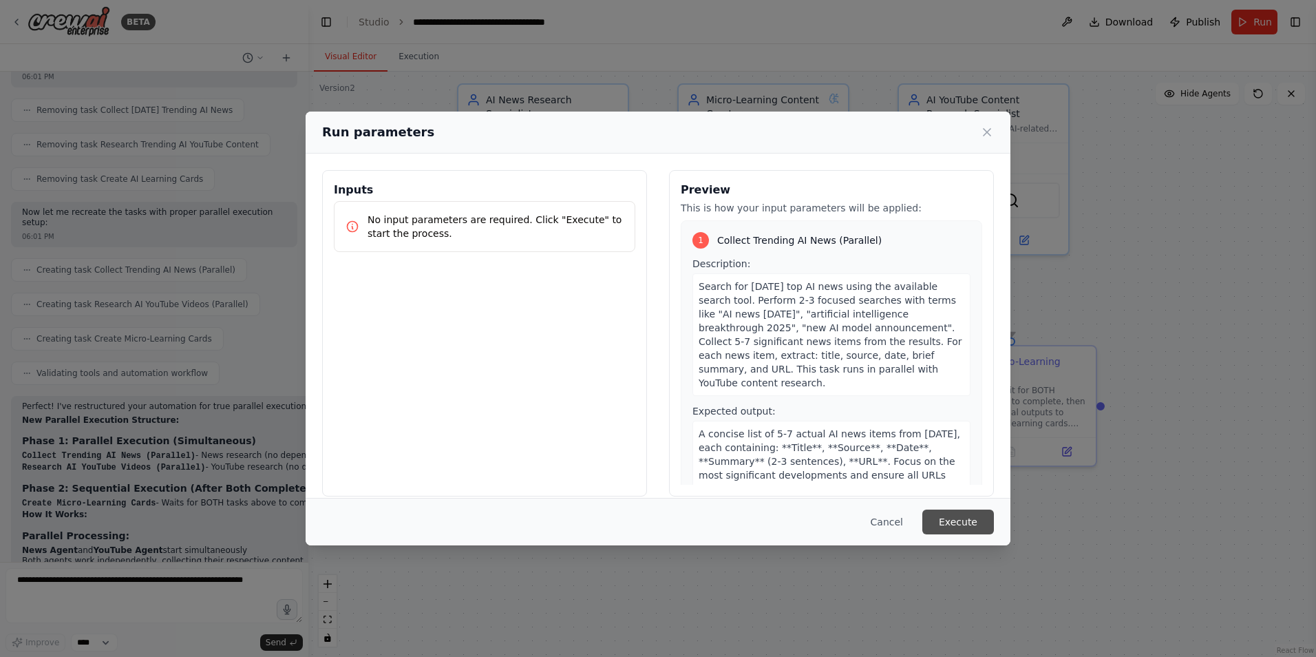
click at [955, 521] on button "Execute" at bounding box center [958, 521] width 72 height 25
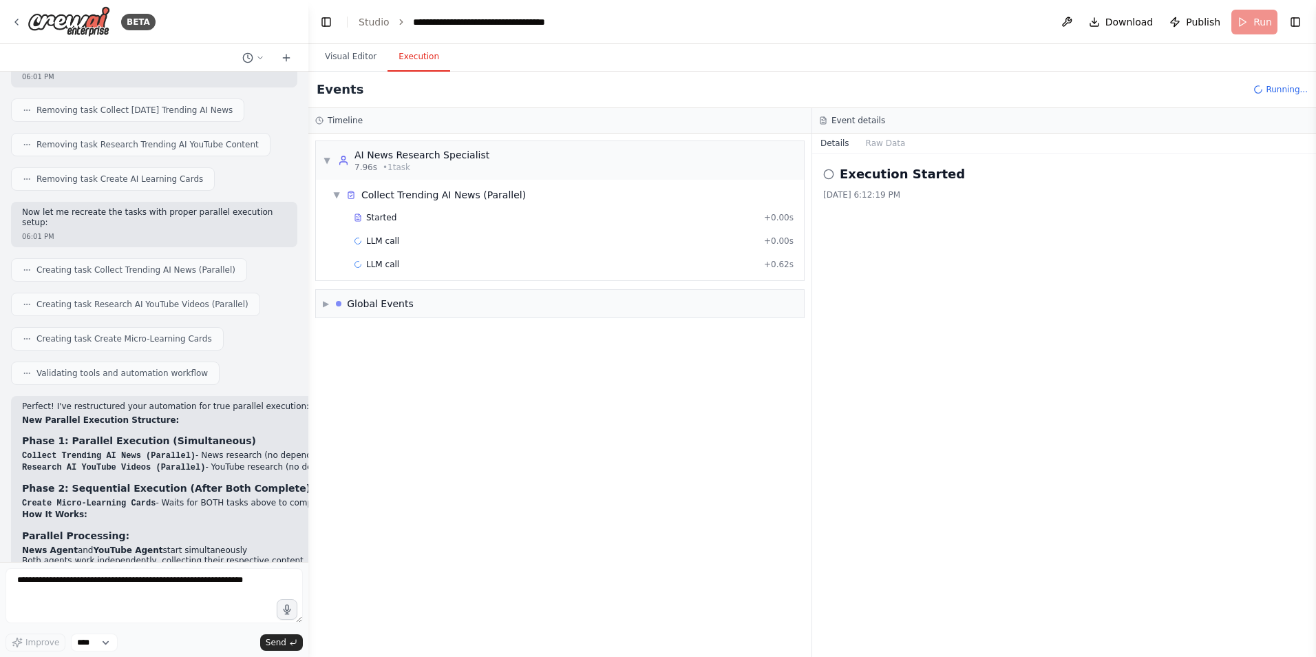
click at [407, 65] on button "Execution" at bounding box center [419, 57] width 63 height 29
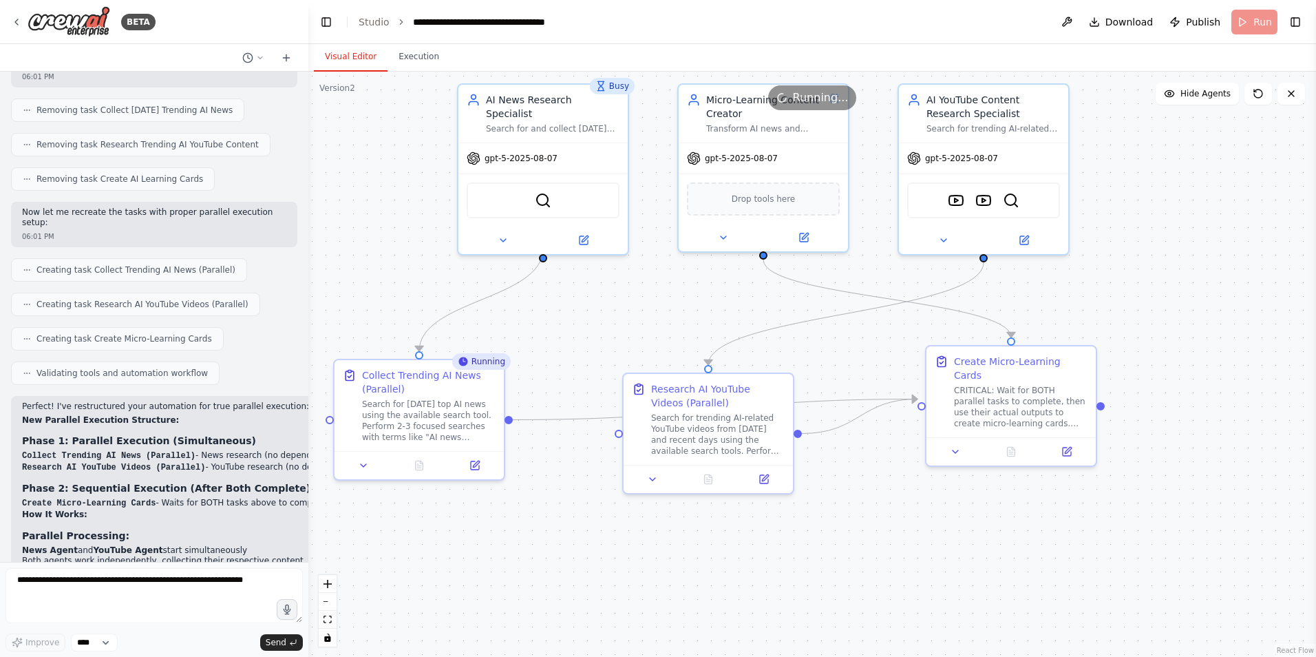
click at [354, 65] on button "Visual Editor" at bounding box center [351, 57] width 74 height 29
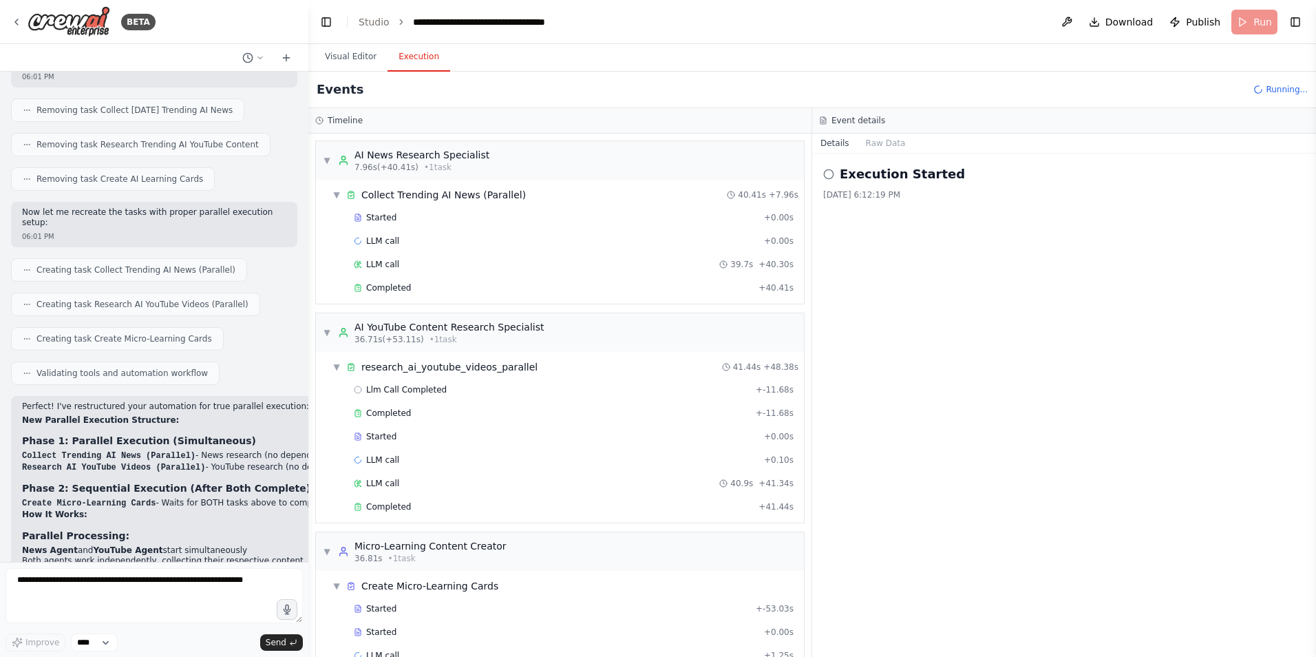
click at [407, 59] on button "Execution" at bounding box center [419, 57] width 63 height 29
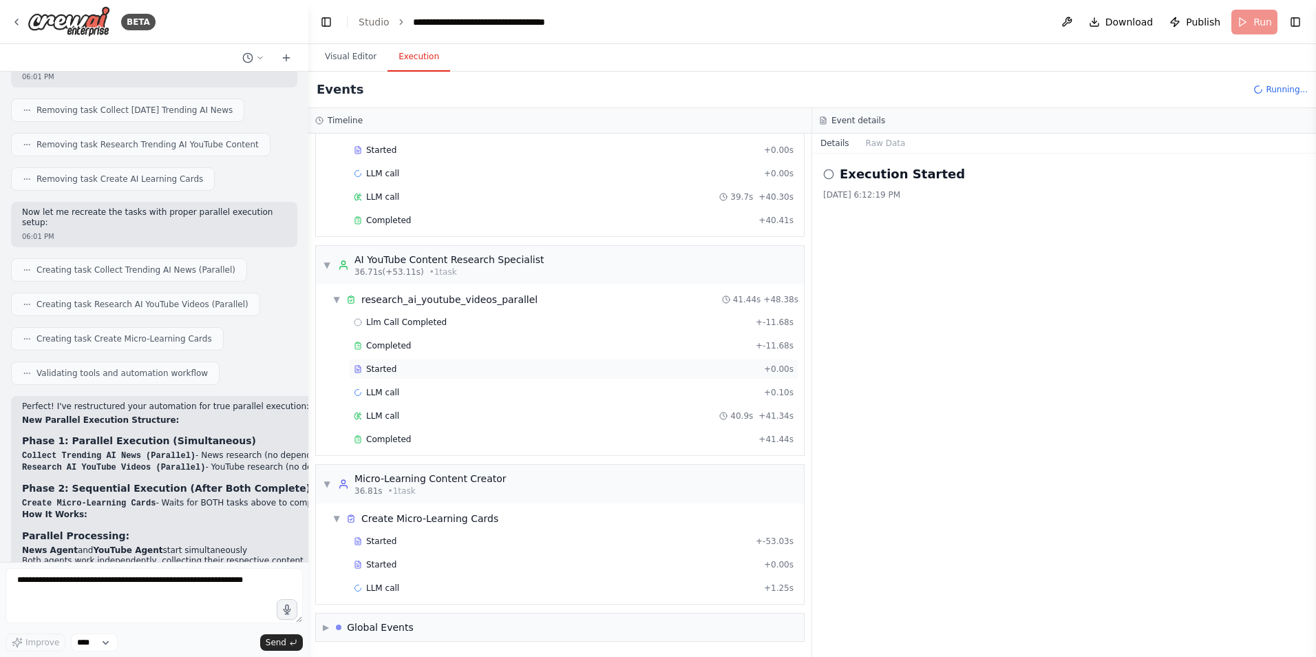
scroll to position [0, 0]
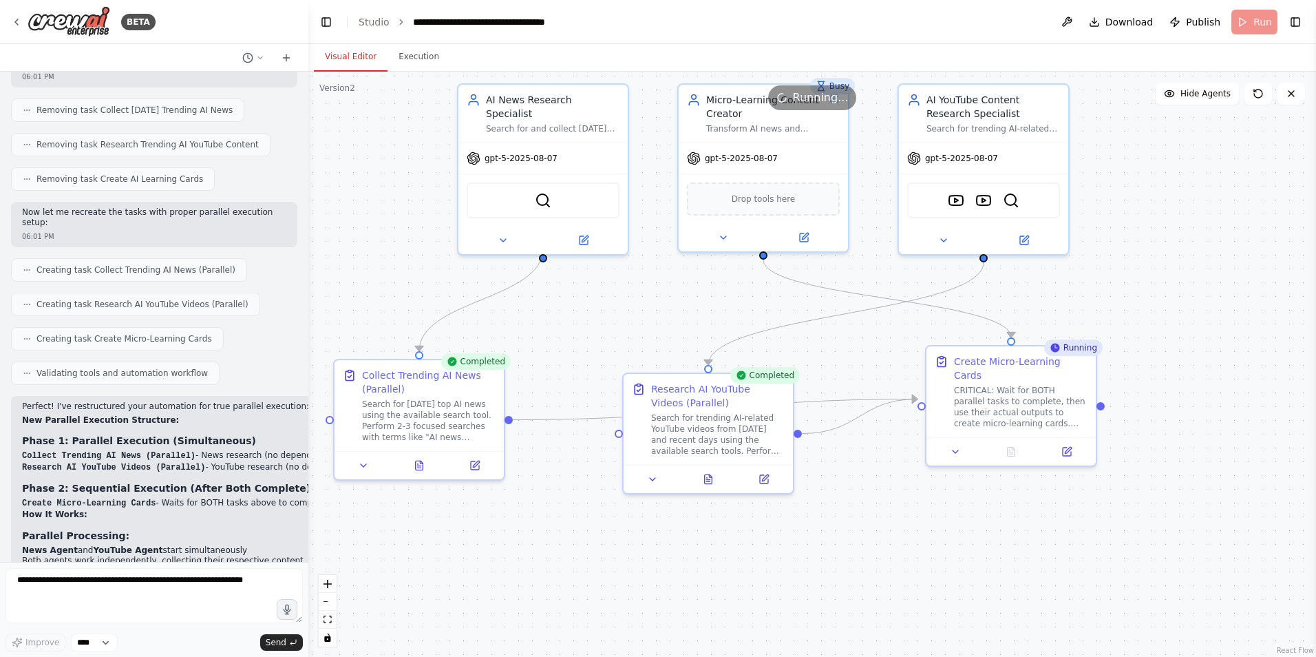
click at [361, 59] on button "Visual Editor" at bounding box center [351, 57] width 74 height 29
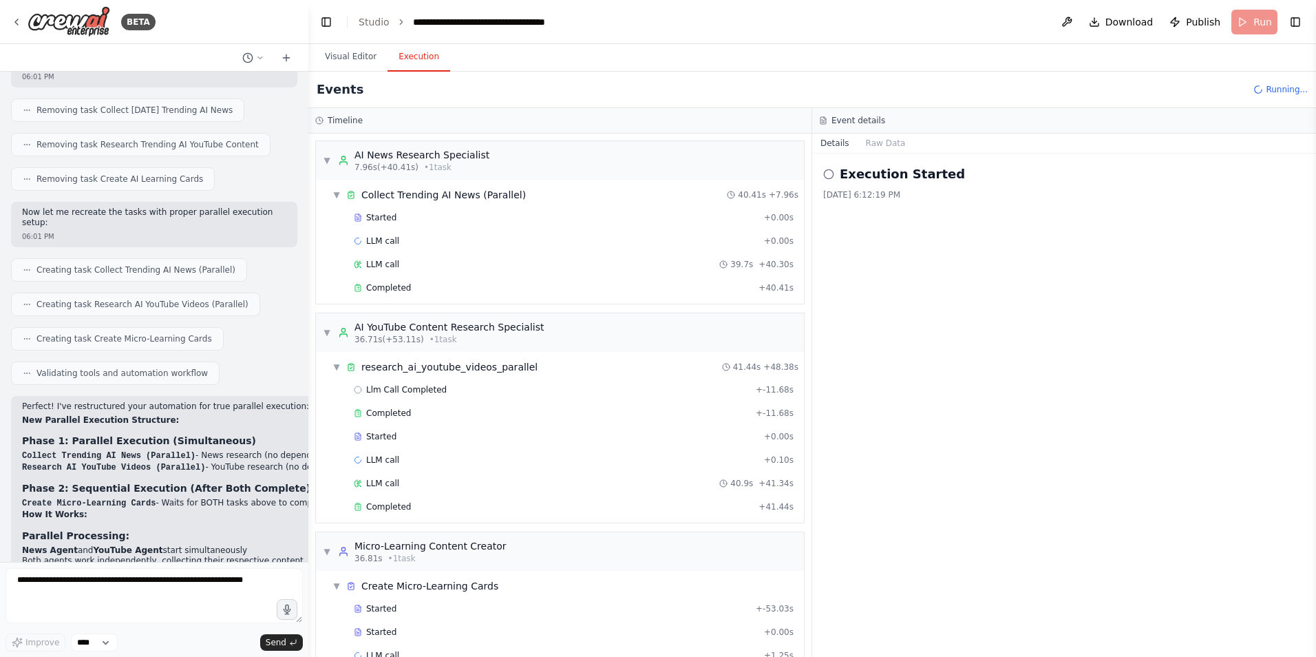
click at [403, 63] on button "Execution" at bounding box center [419, 57] width 63 height 29
click at [344, 56] on button "Visual Editor" at bounding box center [351, 57] width 74 height 29
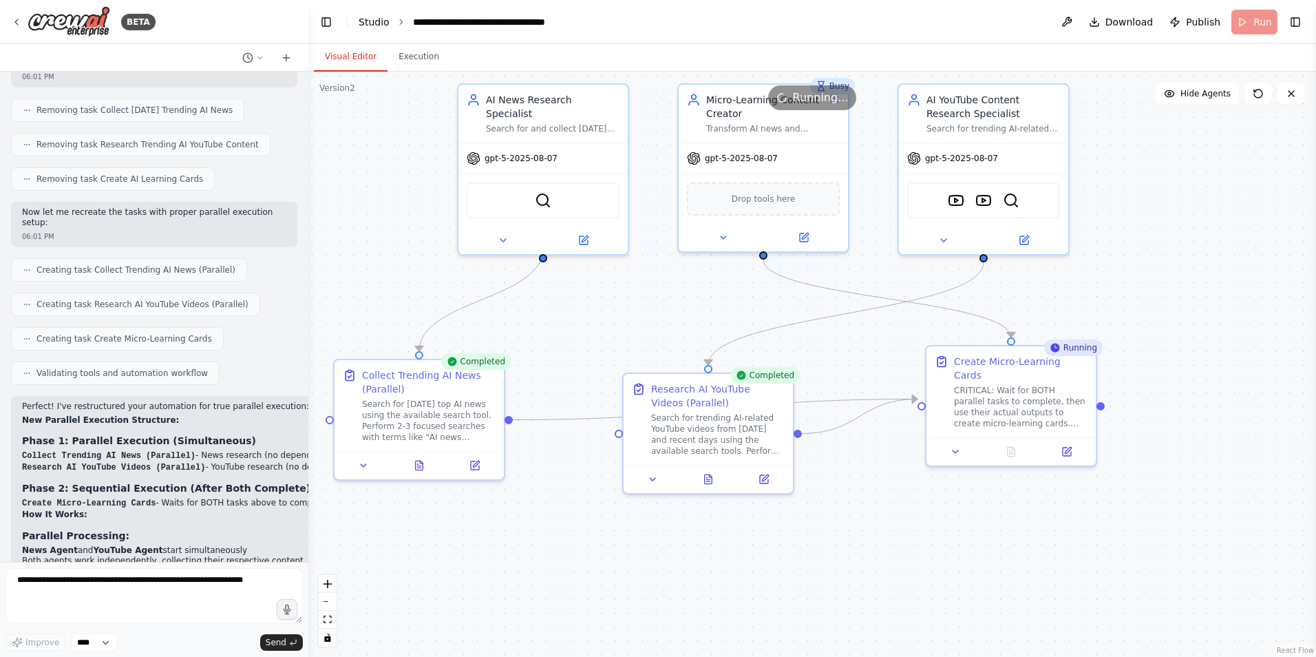
click at [370, 25] on link "Studio" at bounding box center [374, 22] width 31 height 11
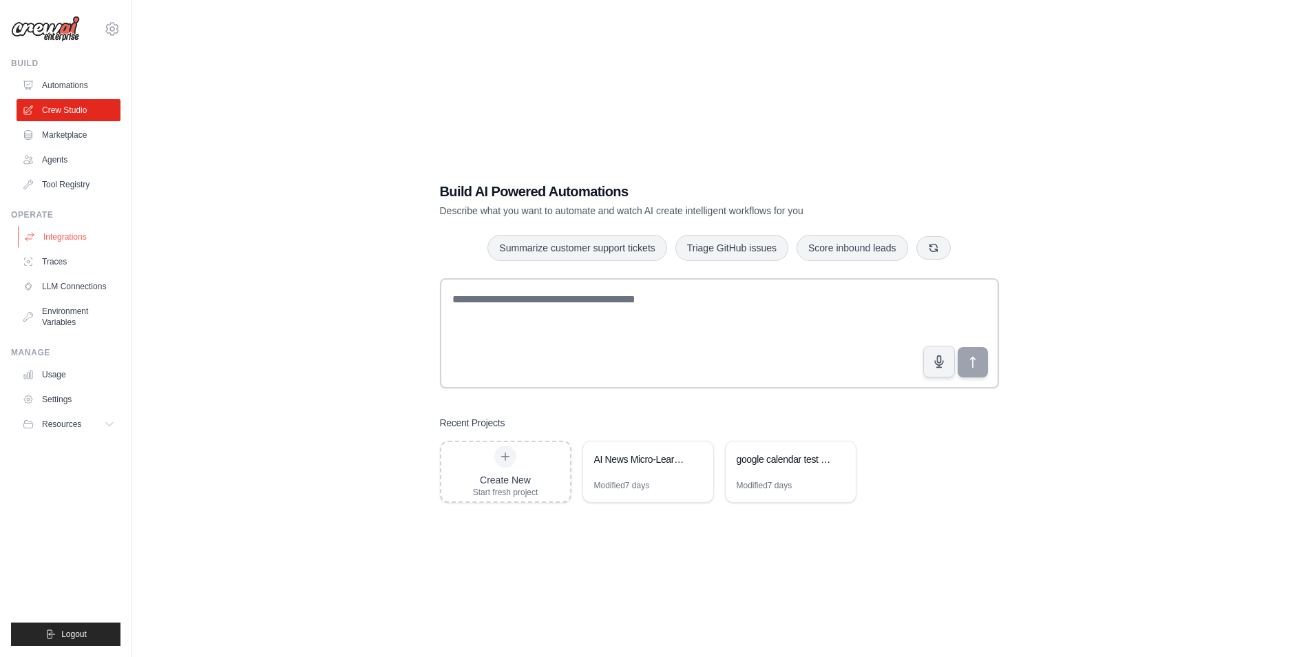
click at [59, 244] on link "Integrations" at bounding box center [70, 237] width 104 height 22
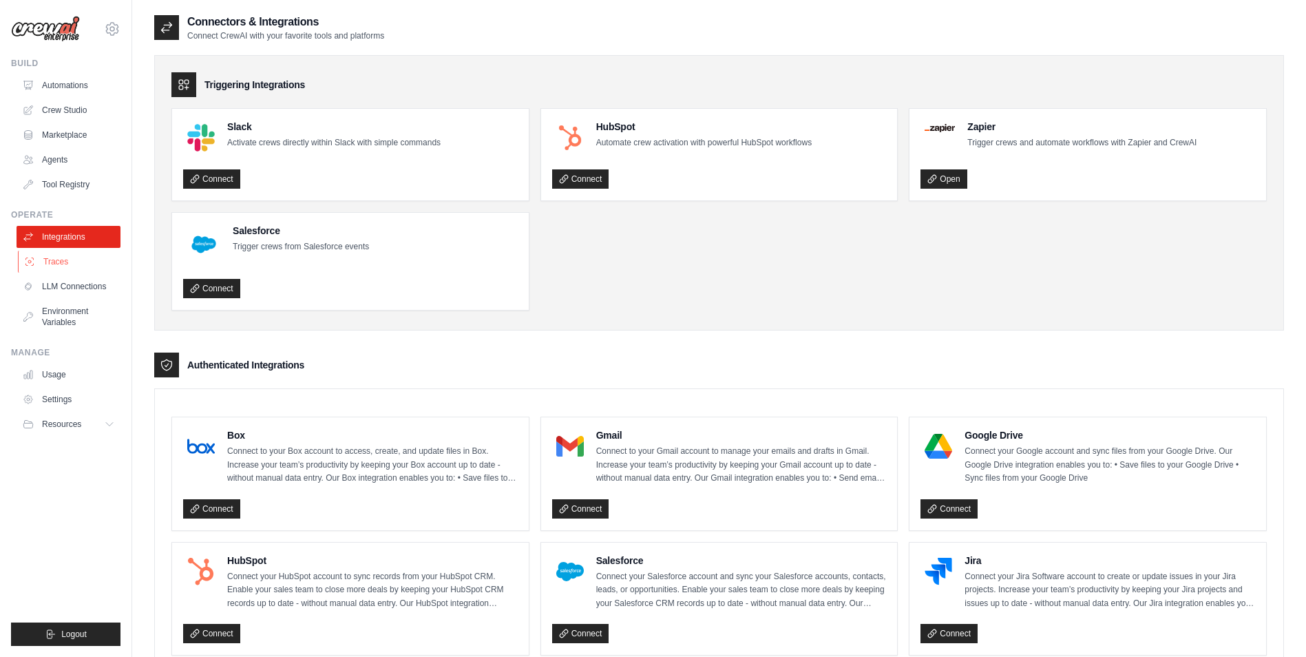
click at [56, 261] on link "Traces" at bounding box center [70, 262] width 104 height 22
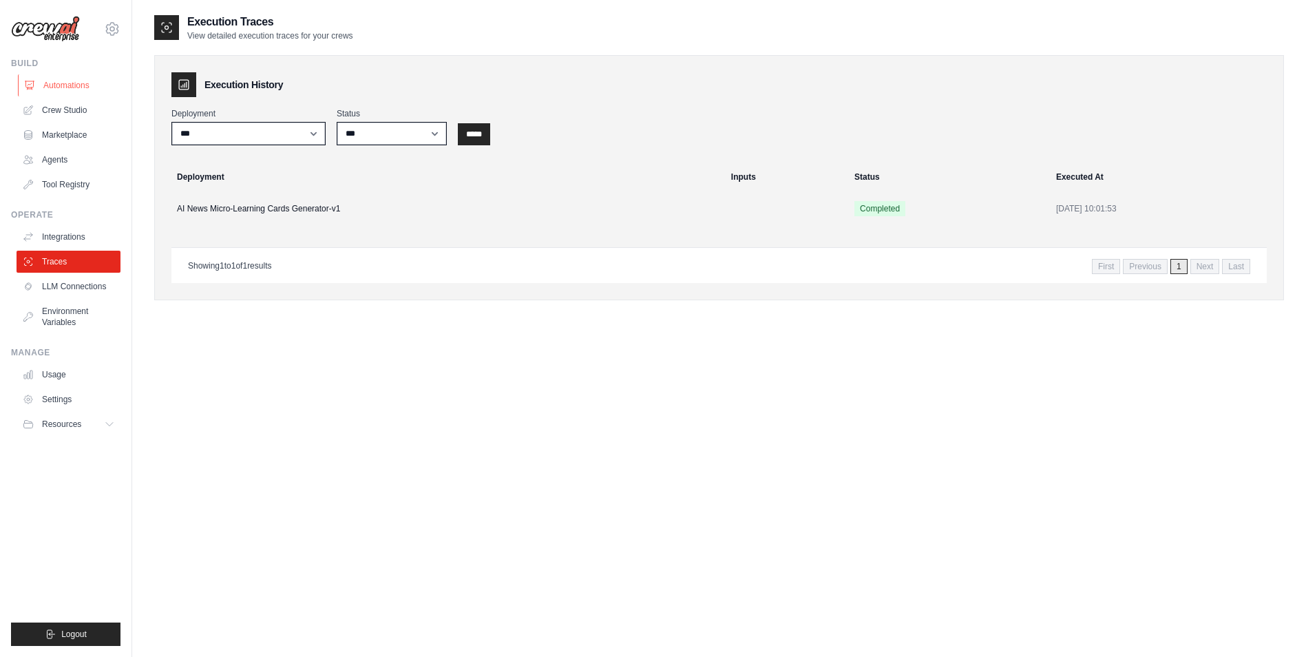
click at [77, 85] on link "Automations" at bounding box center [70, 85] width 104 height 22
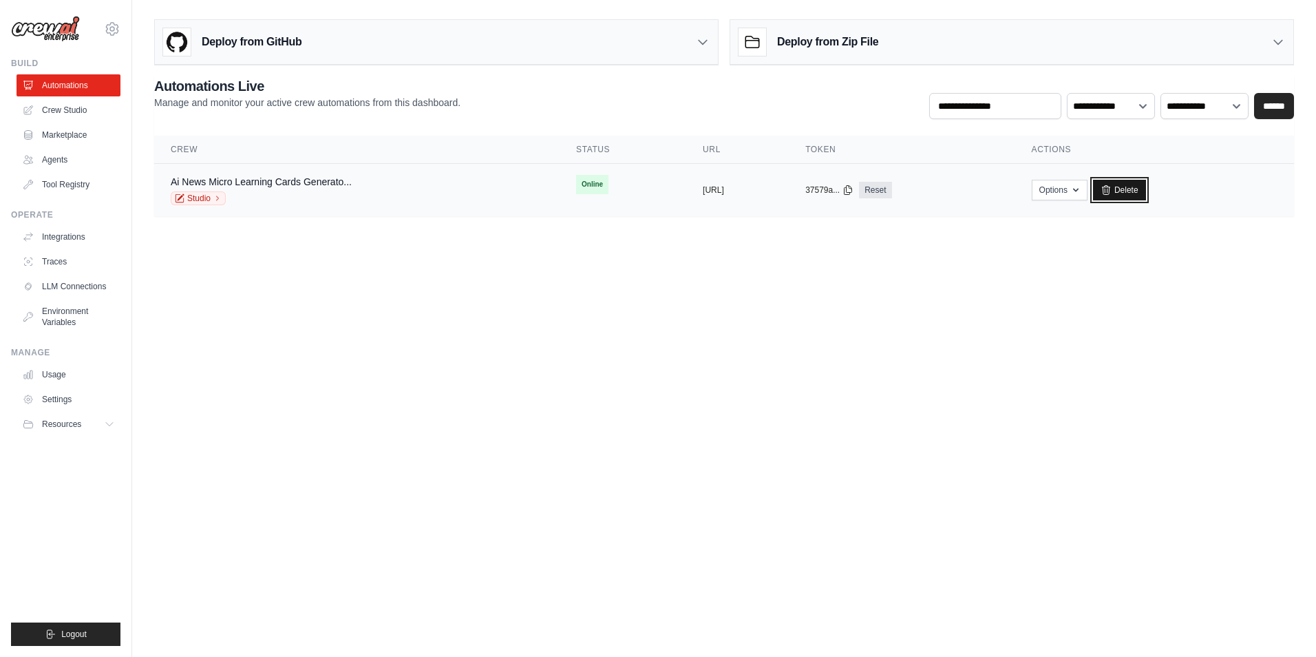
click at [1146, 193] on link "Delete" at bounding box center [1119, 190] width 53 height 21
